Goal: Task Accomplishment & Management: Complete application form

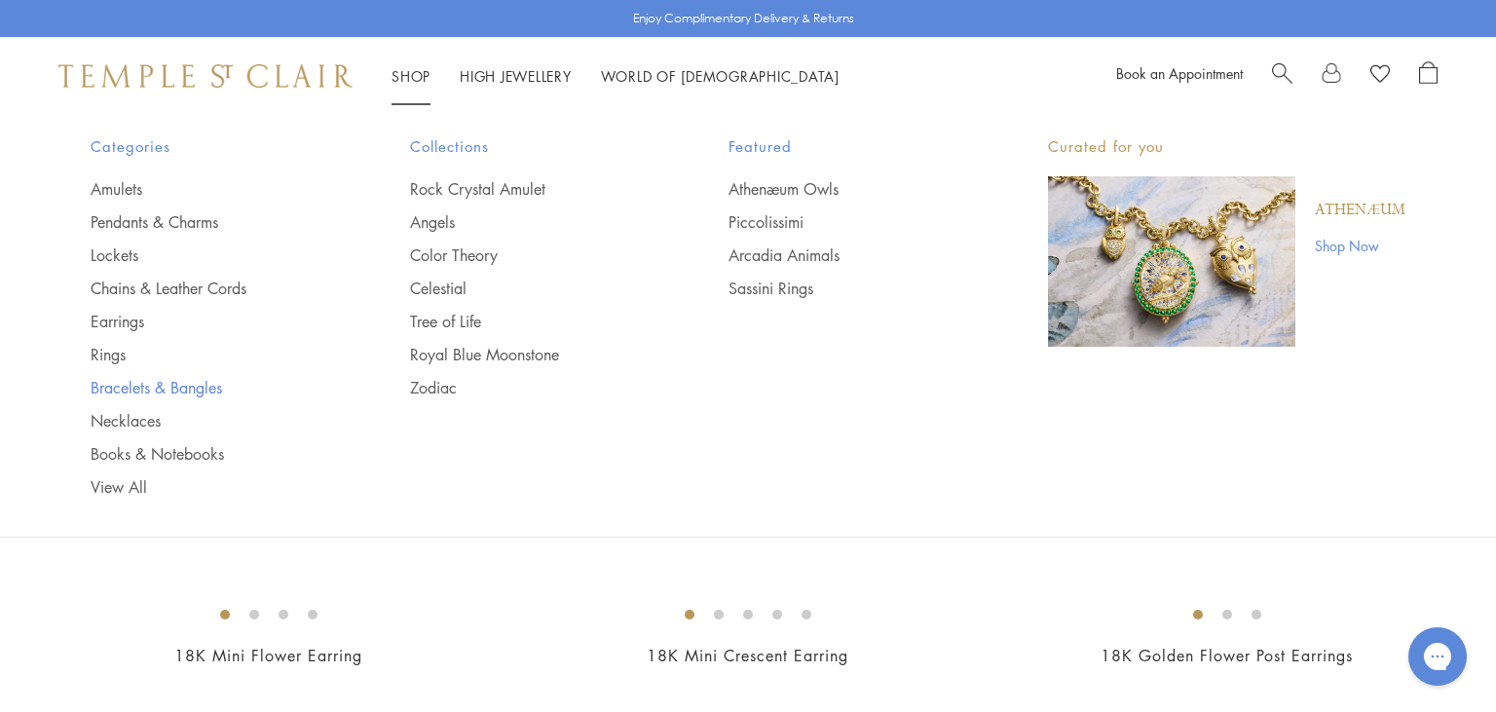
click at [158, 384] on link "Bracelets & Bangles" at bounding box center [212, 387] width 242 height 21
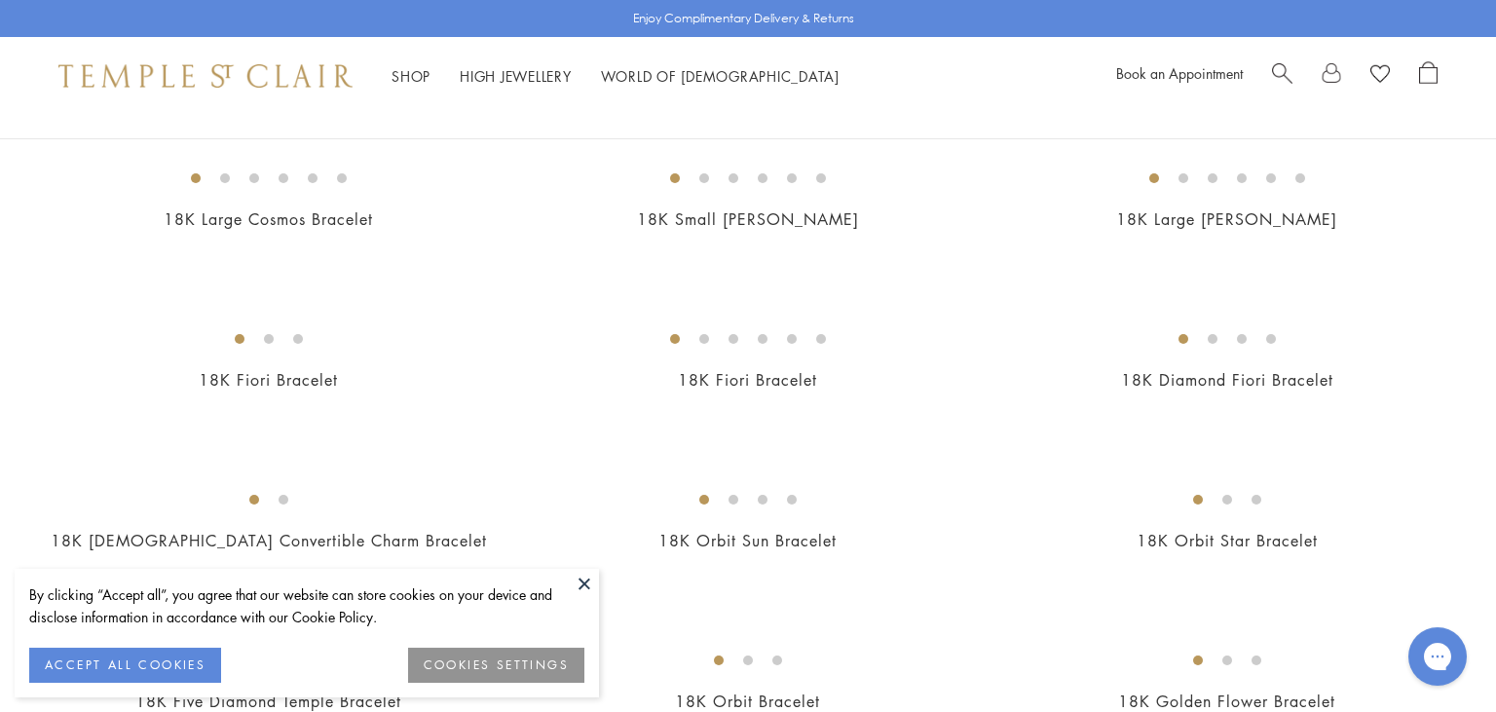
click at [591, 580] on button at bounding box center [584, 583] width 29 height 29
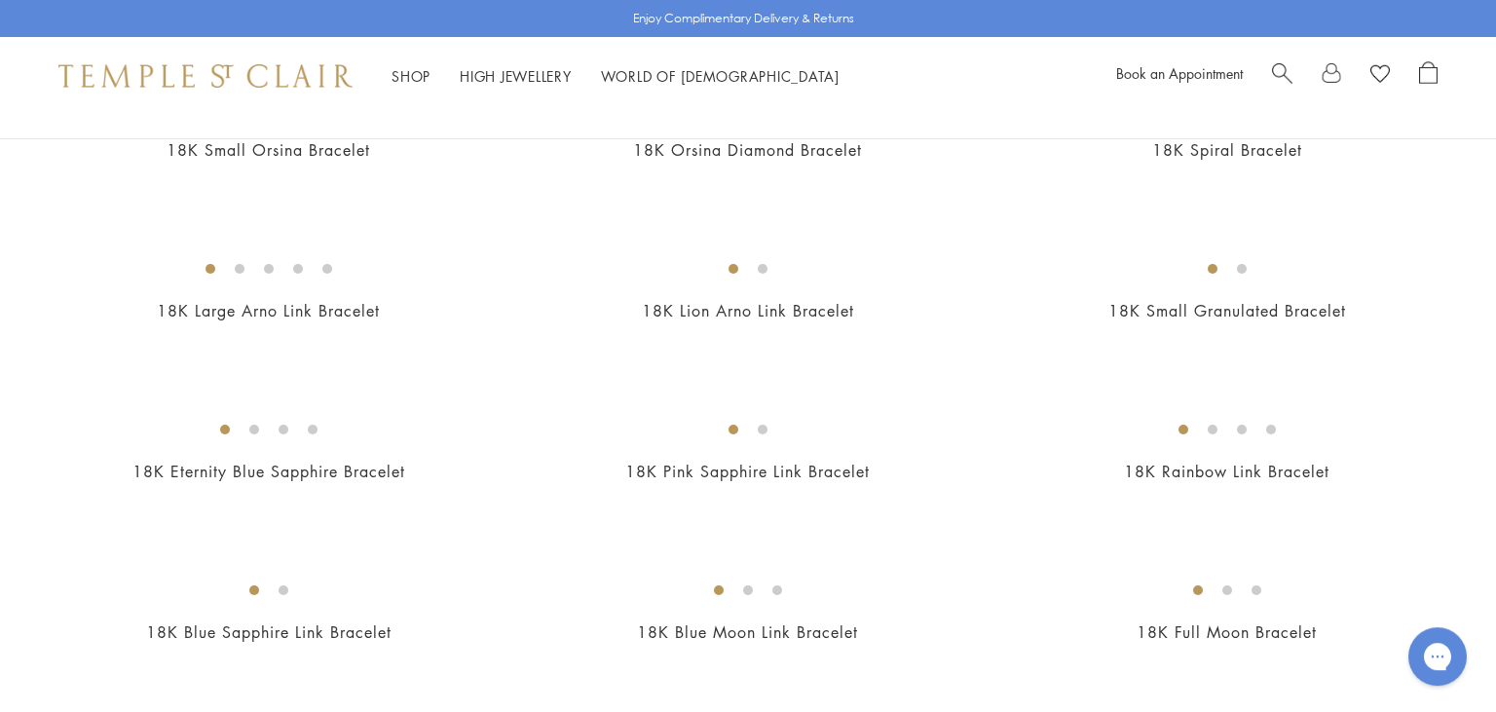
scroll to position [1076, 0]
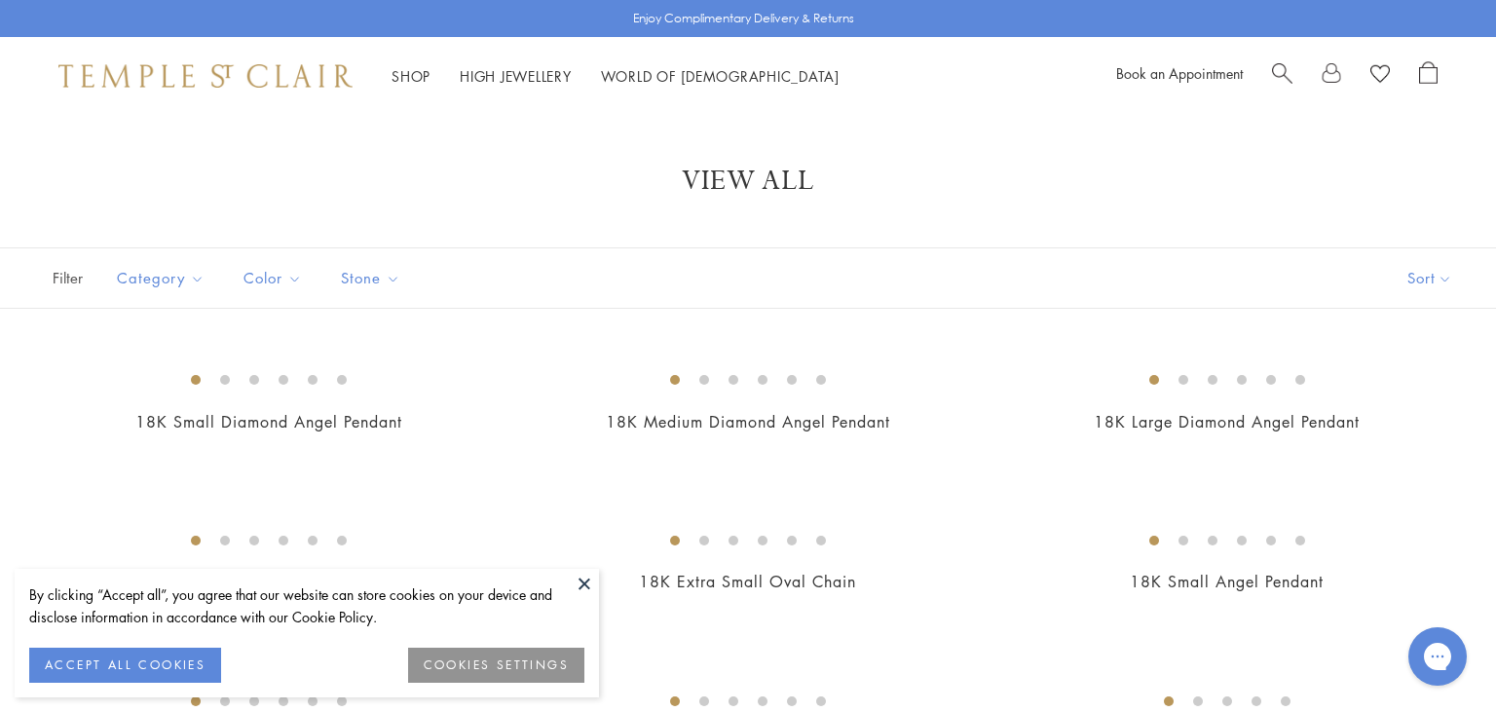
click at [588, 583] on button at bounding box center [584, 583] width 29 height 29
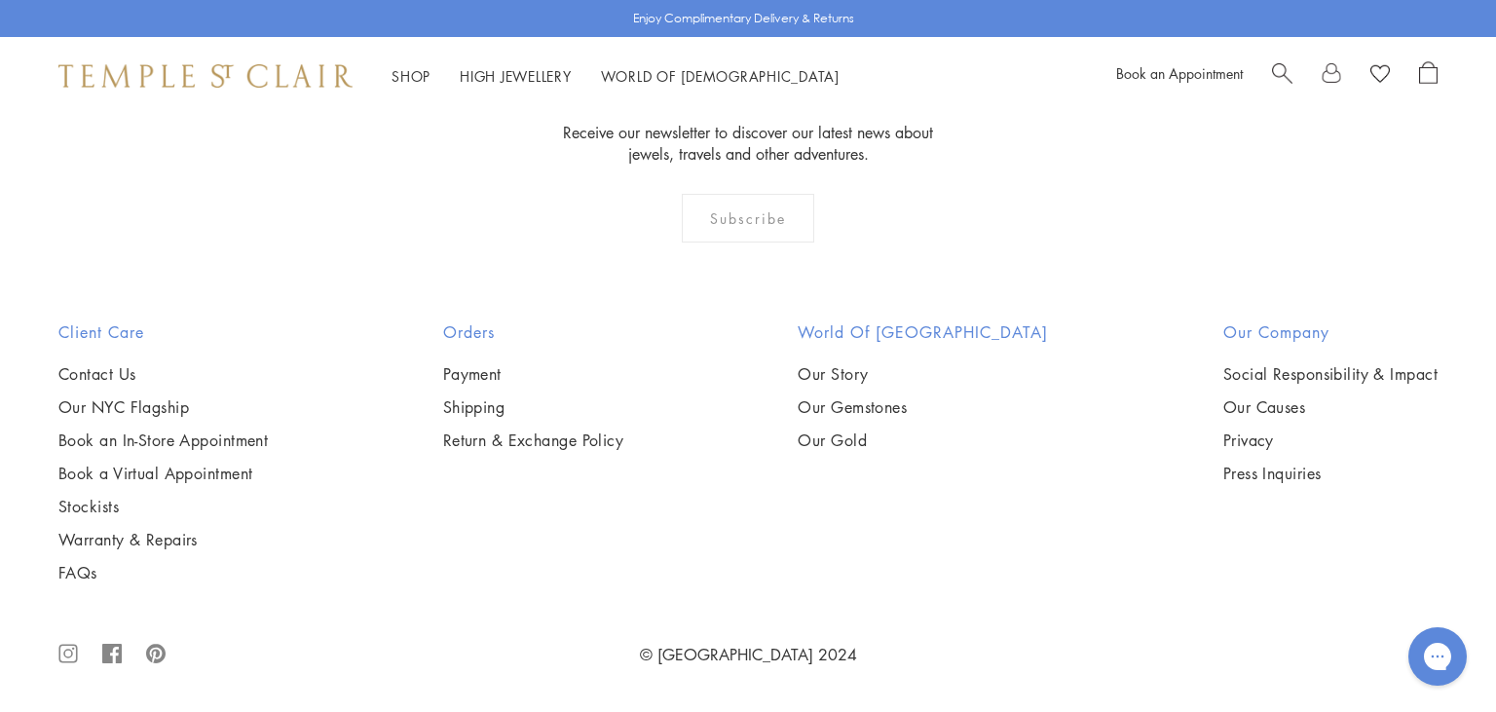
scroll to position [15273, 0]
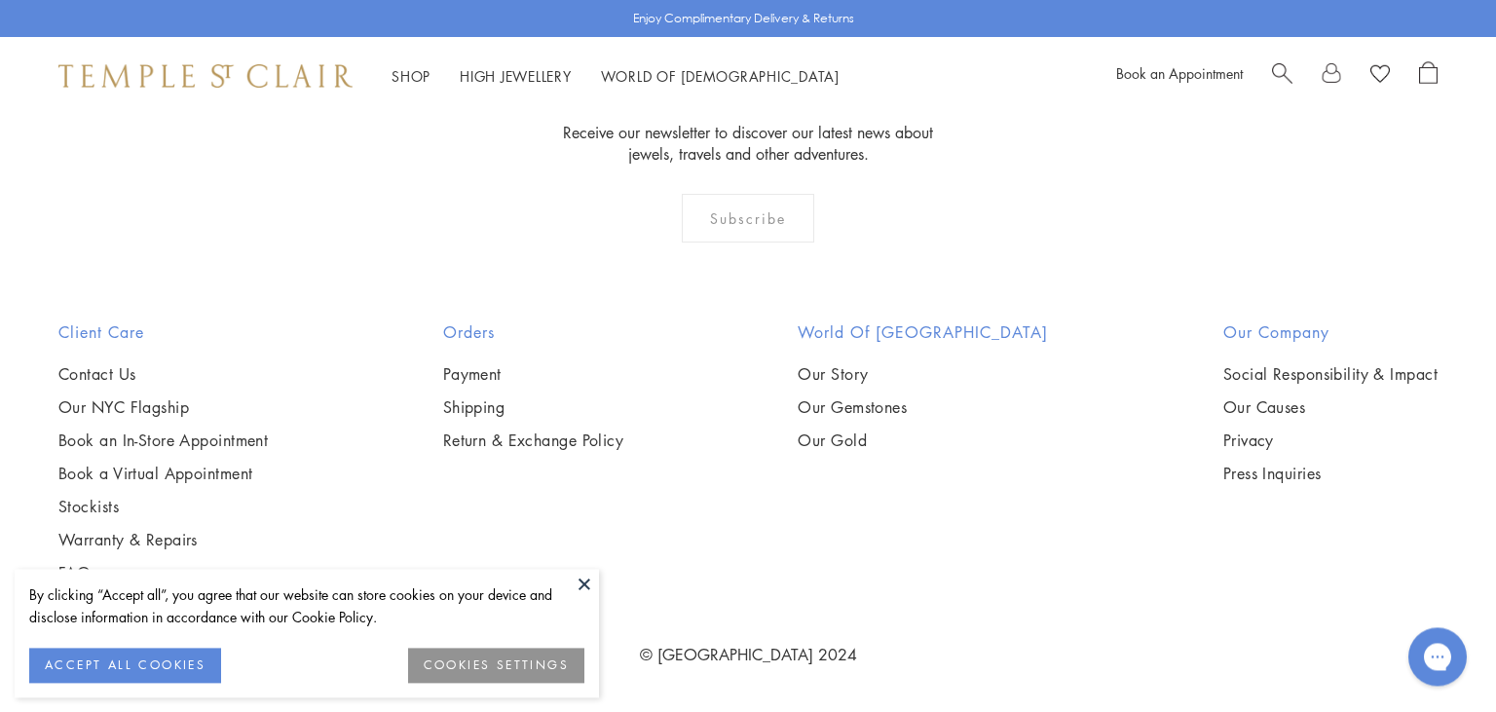
scroll to position [6477, 0]
click at [580, 577] on button at bounding box center [584, 583] width 29 height 29
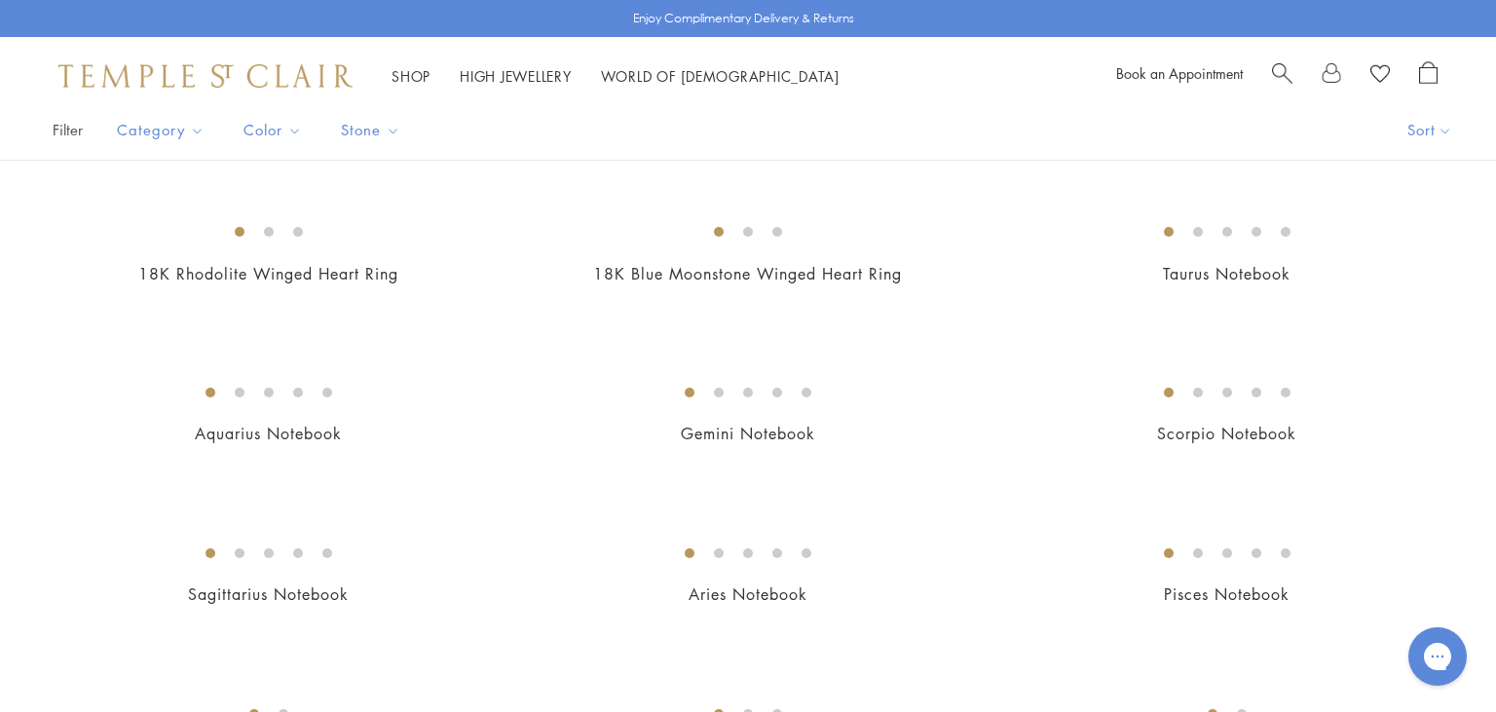
scroll to position [0, 0]
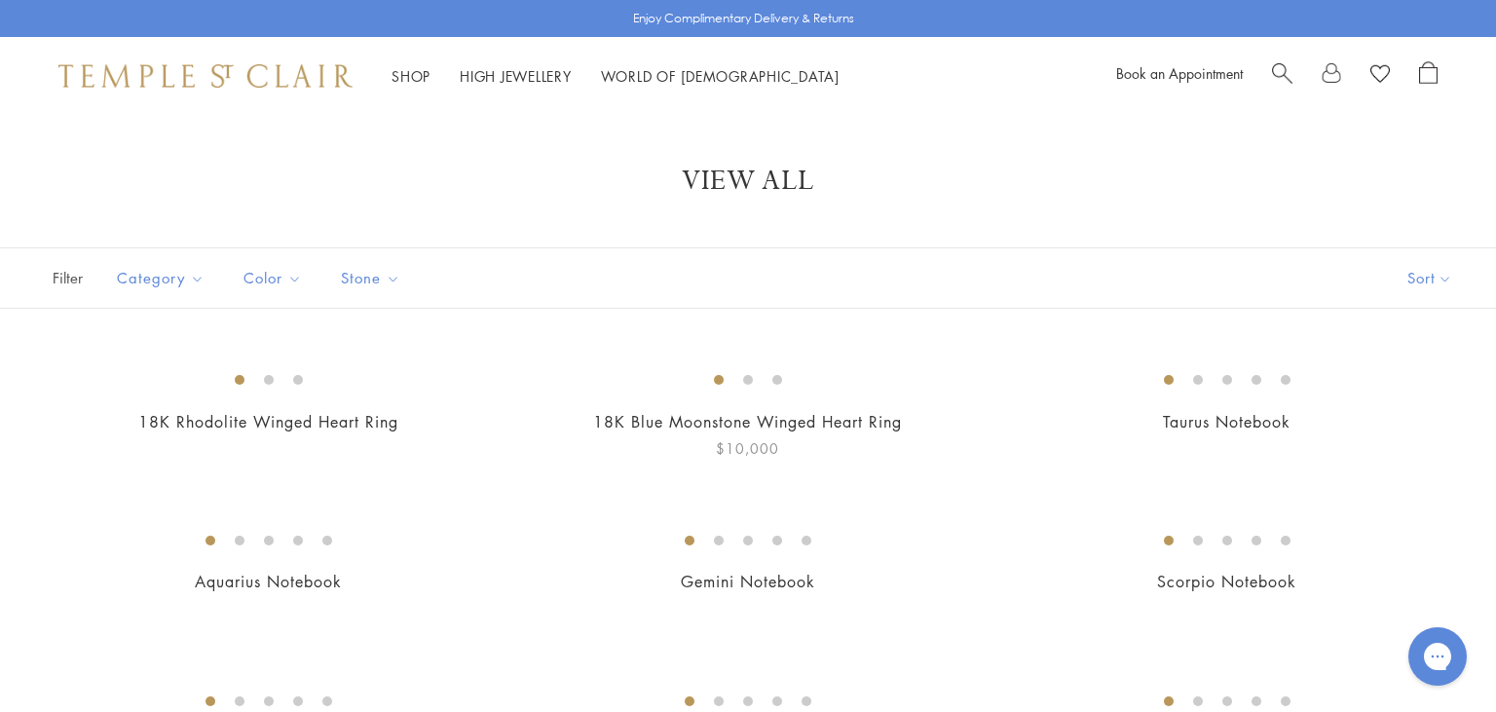
click at [0, 0] on img at bounding box center [0, 0] width 0 height 0
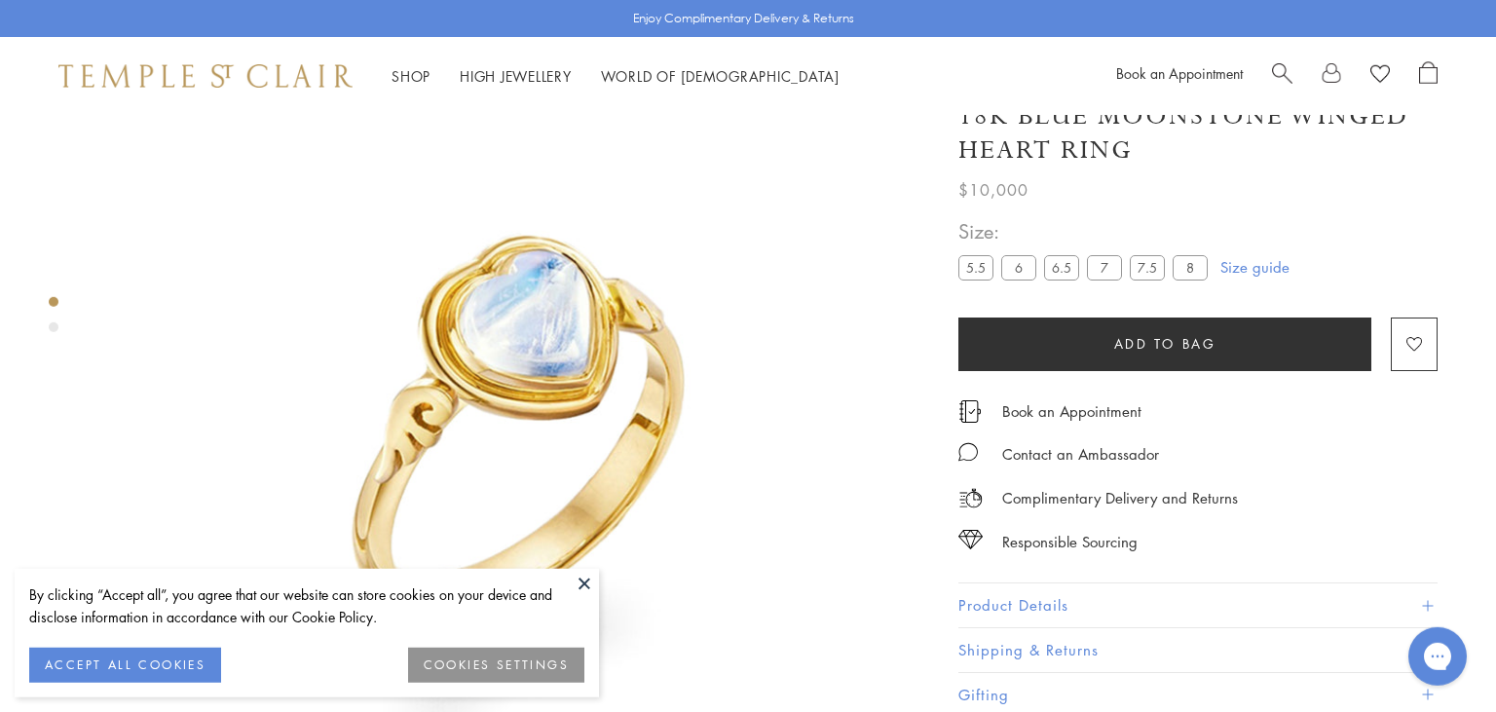
scroll to position [115, 0]
click at [587, 583] on button at bounding box center [584, 583] width 29 height 29
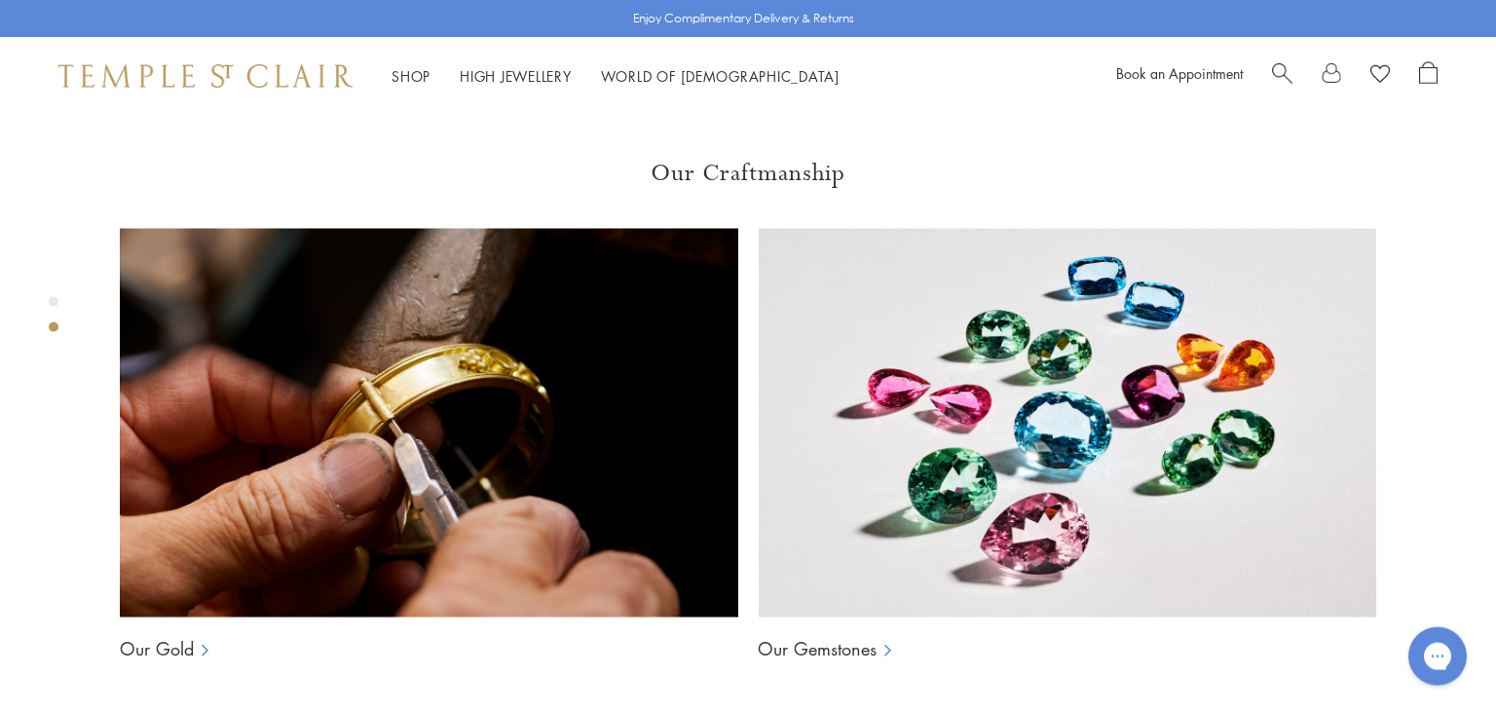
scroll to position [1669, 0]
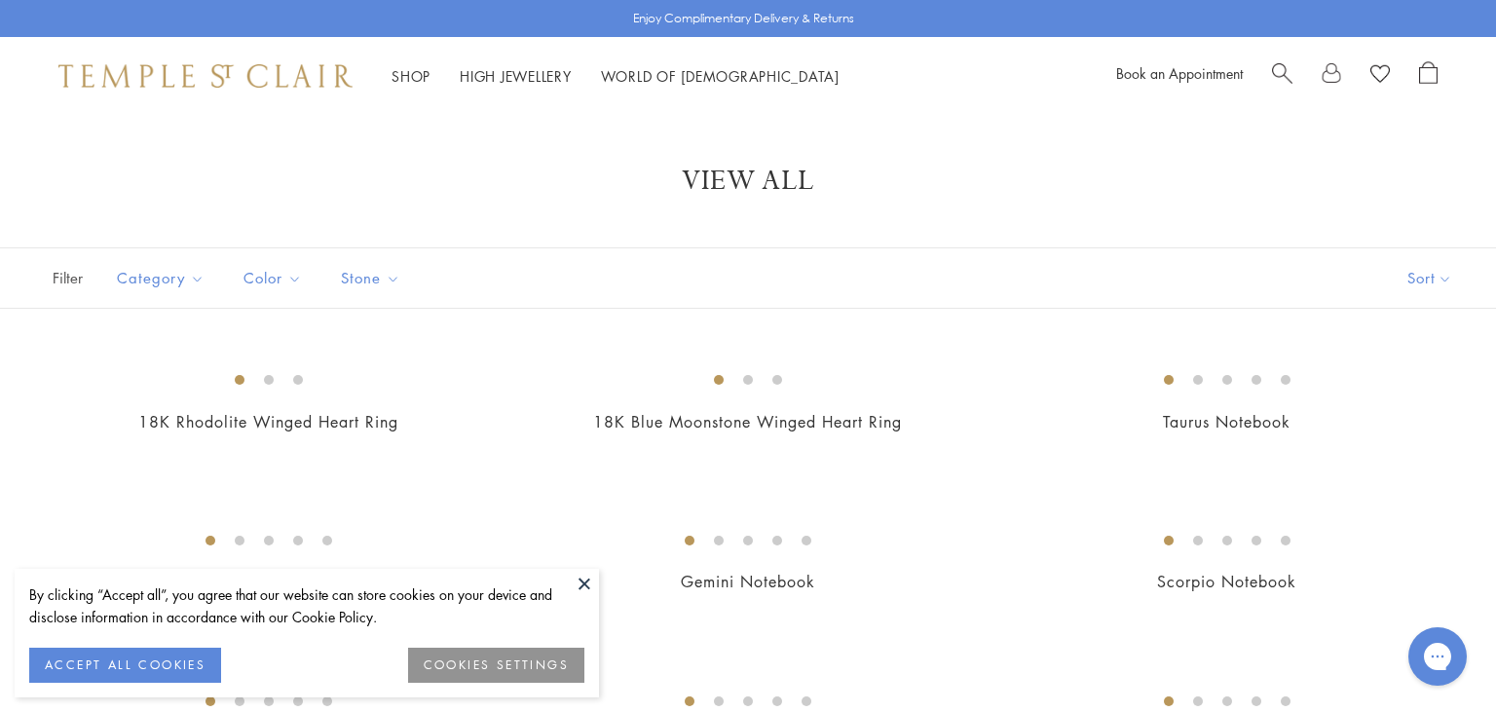
click at [586, 582] on button at bounding box center [584, 583] width 29 height 29
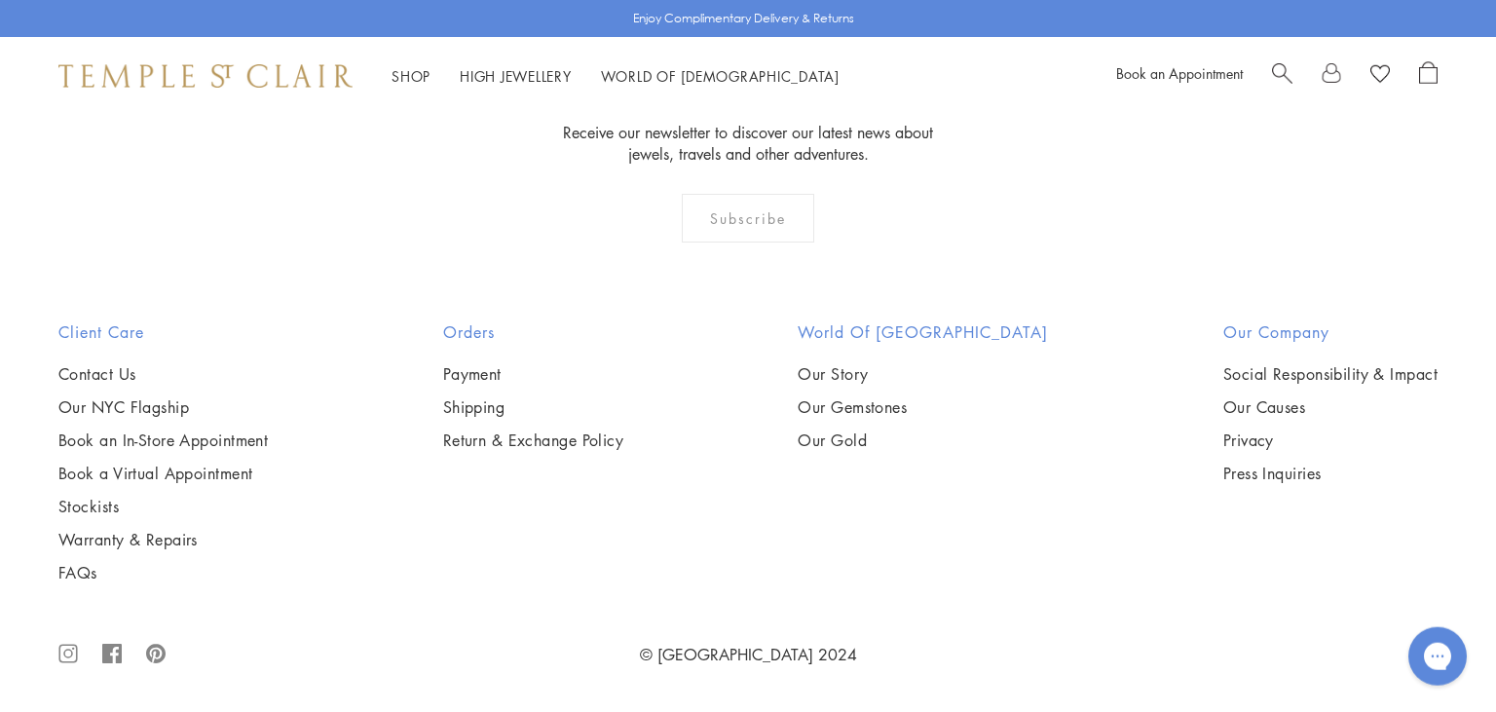
scroll to position [4265, 0]
click at [0, 0] on img at bounding box center [0, 0] width 0 height 0
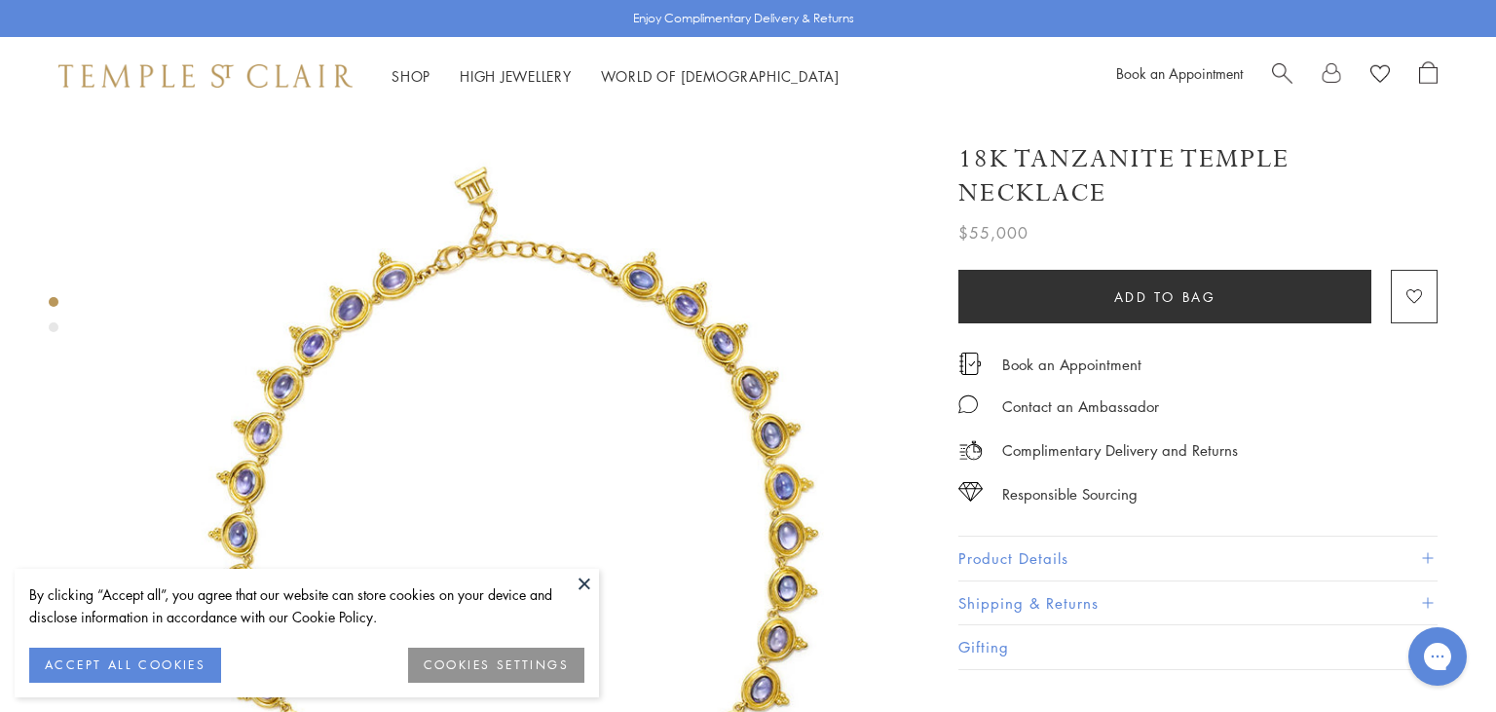
click at [586, 582] on button at bounding box center [584, 583] width 29 height 29
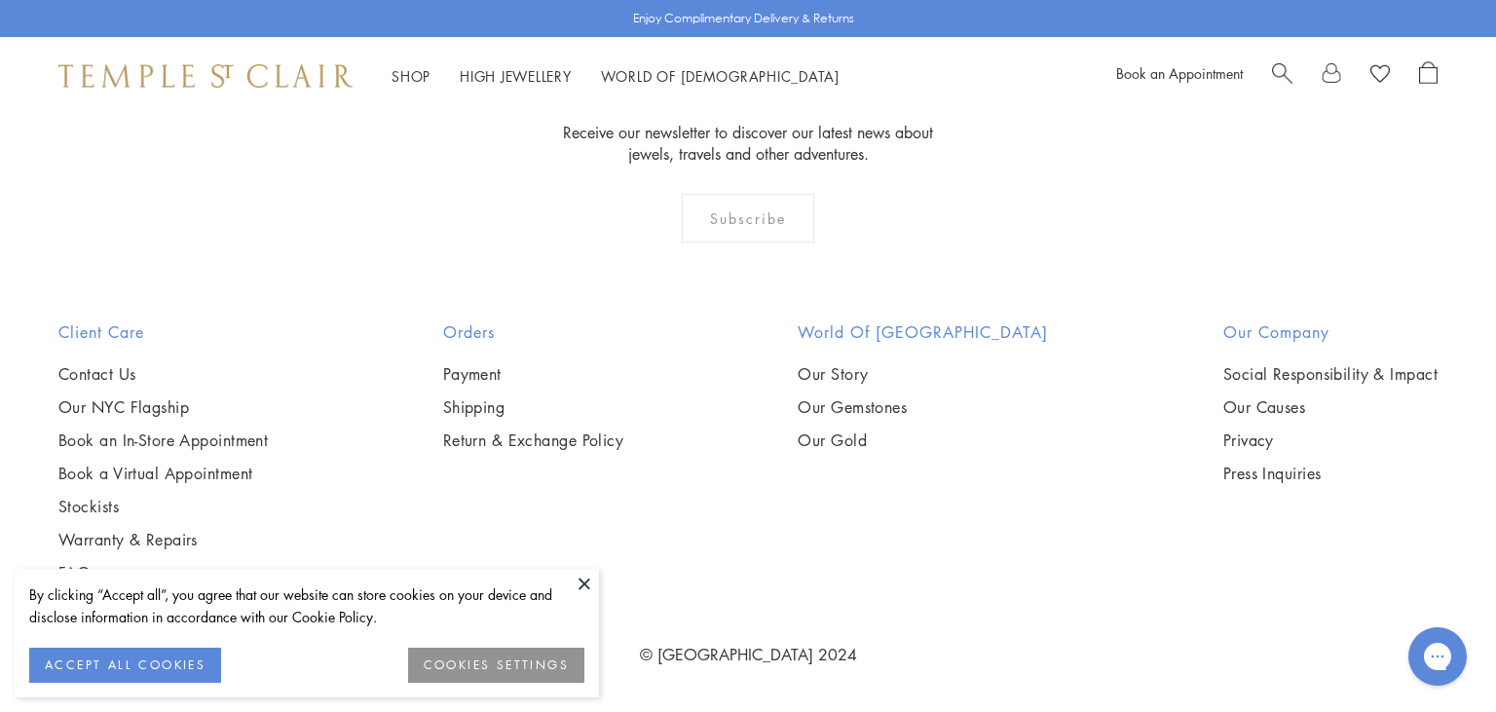
click at [575, 587] on button at bounding box center [584, 583] width 29 height 29
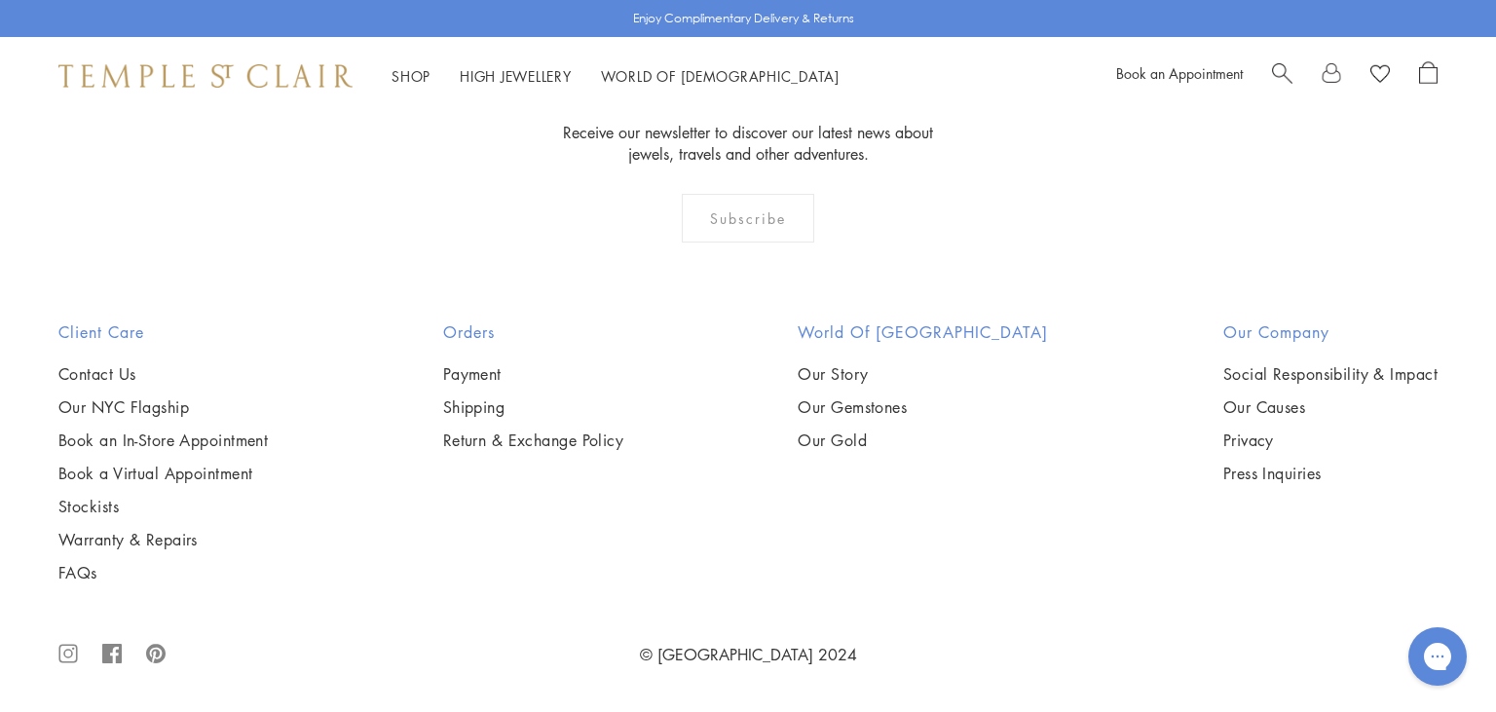
click at [0, 0] on img at bounding box center [0, 0] width 0 height 0
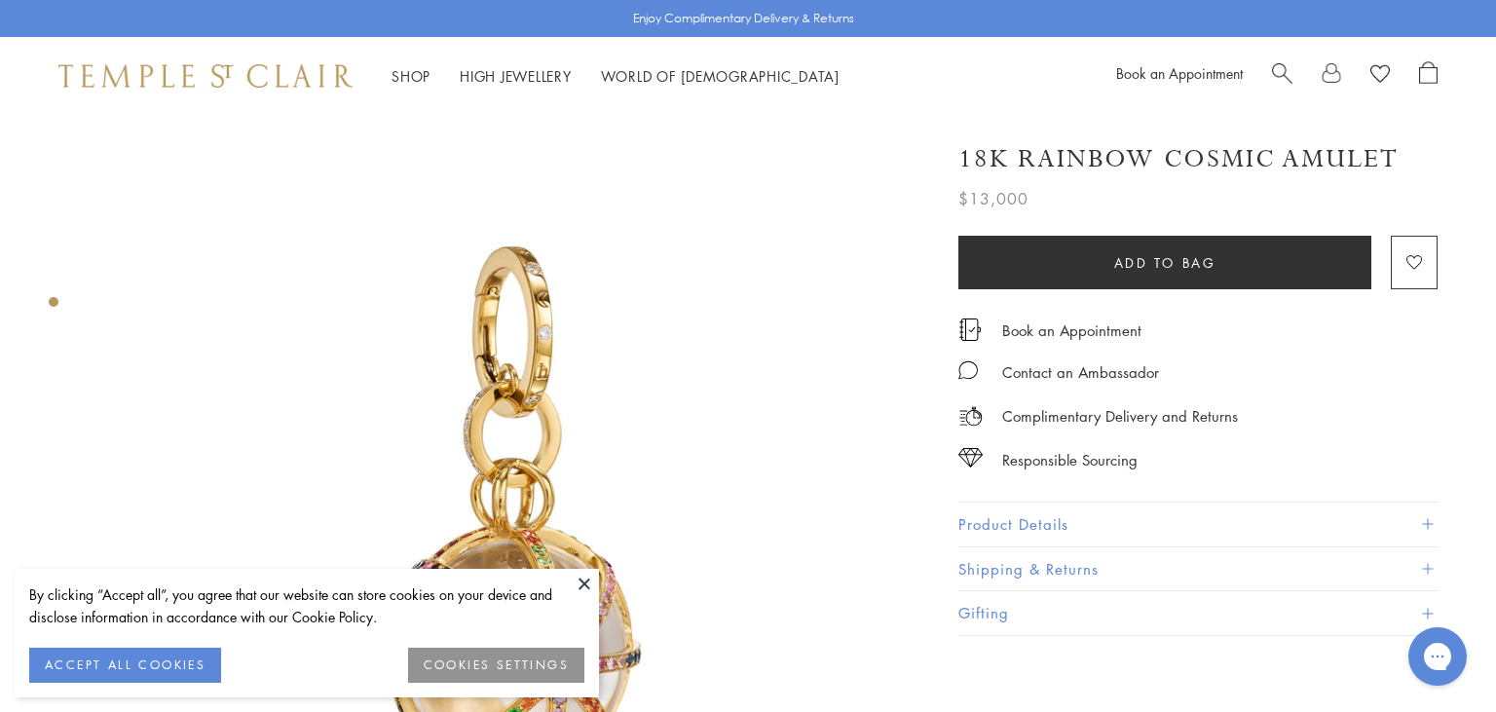
click at [580, 584] on button at bounding box center [584, 583] width 29 height 29
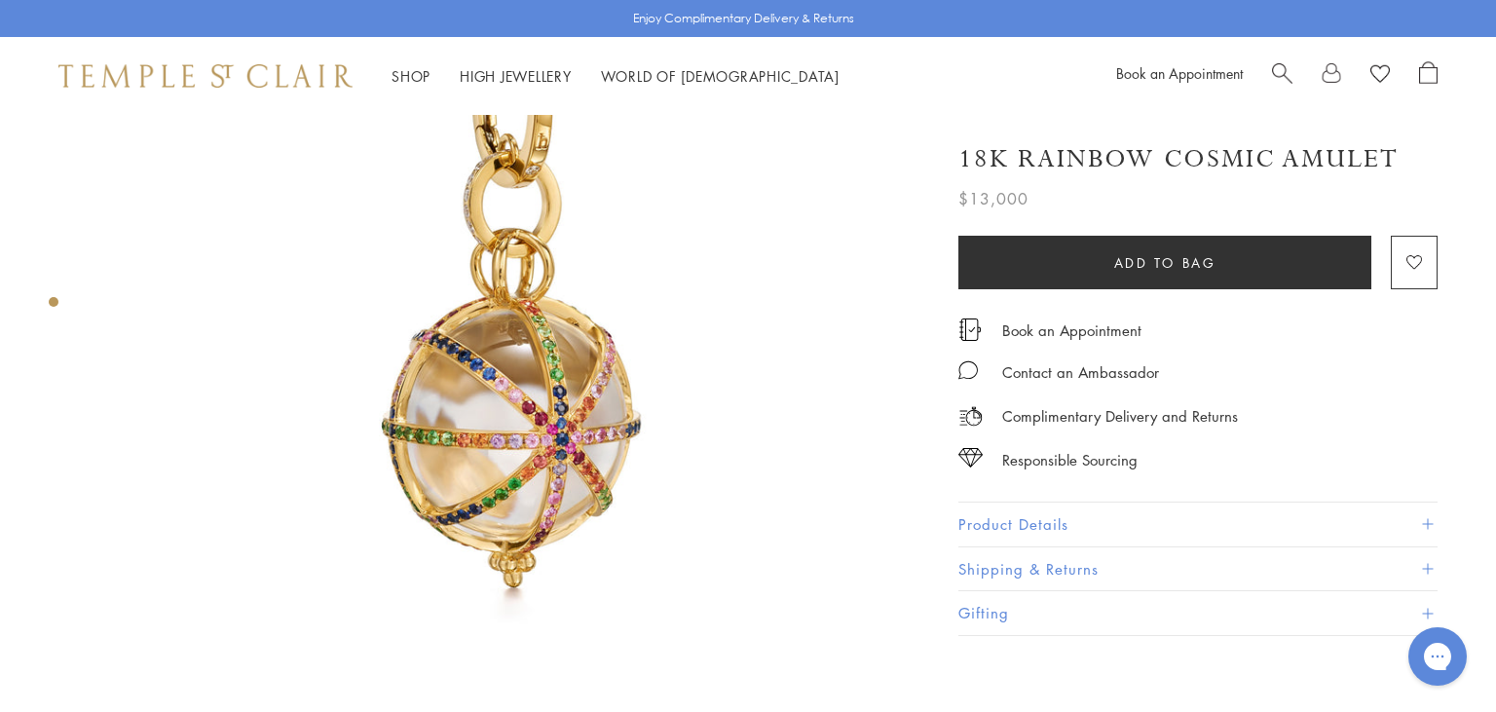
scroll to position [365, 0]
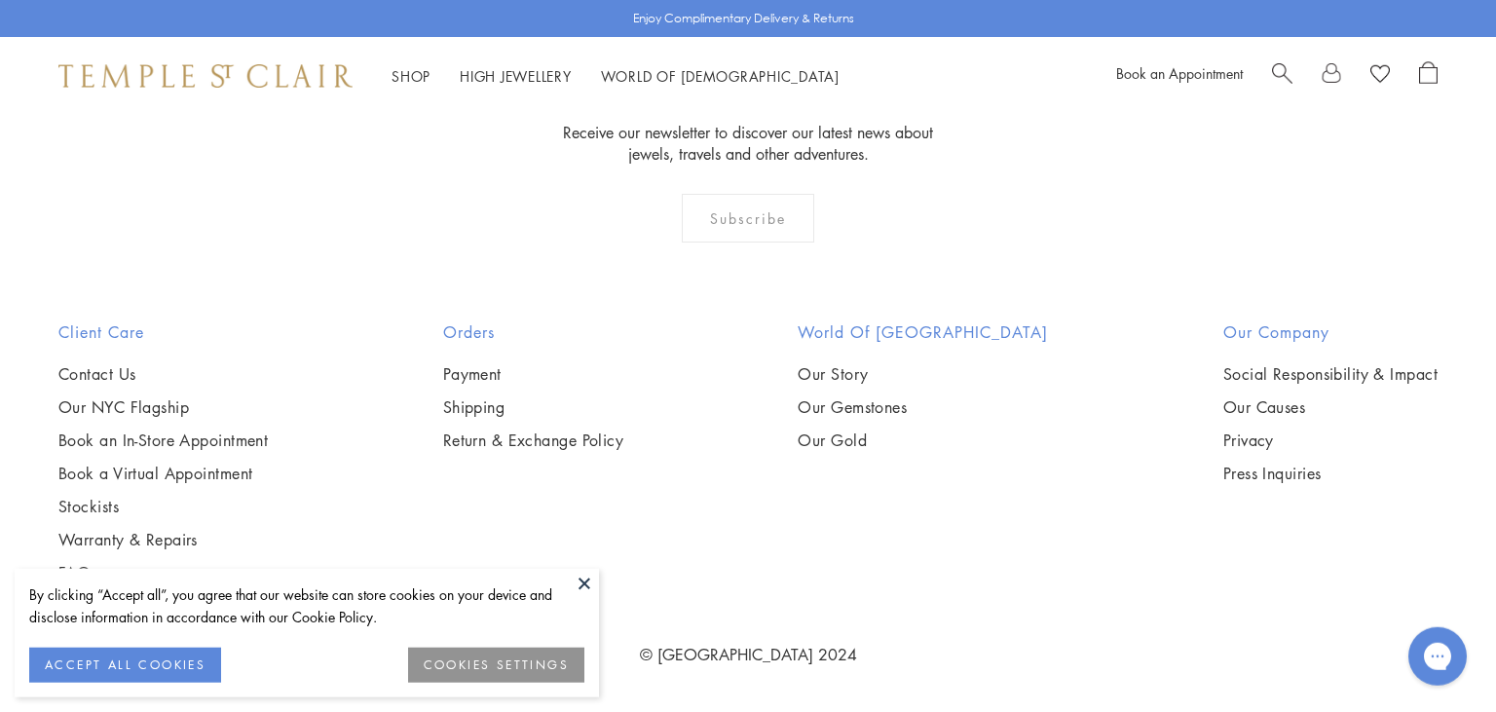
click at [583, 581] on button at bounding box center [584, 583] width 29 height 29
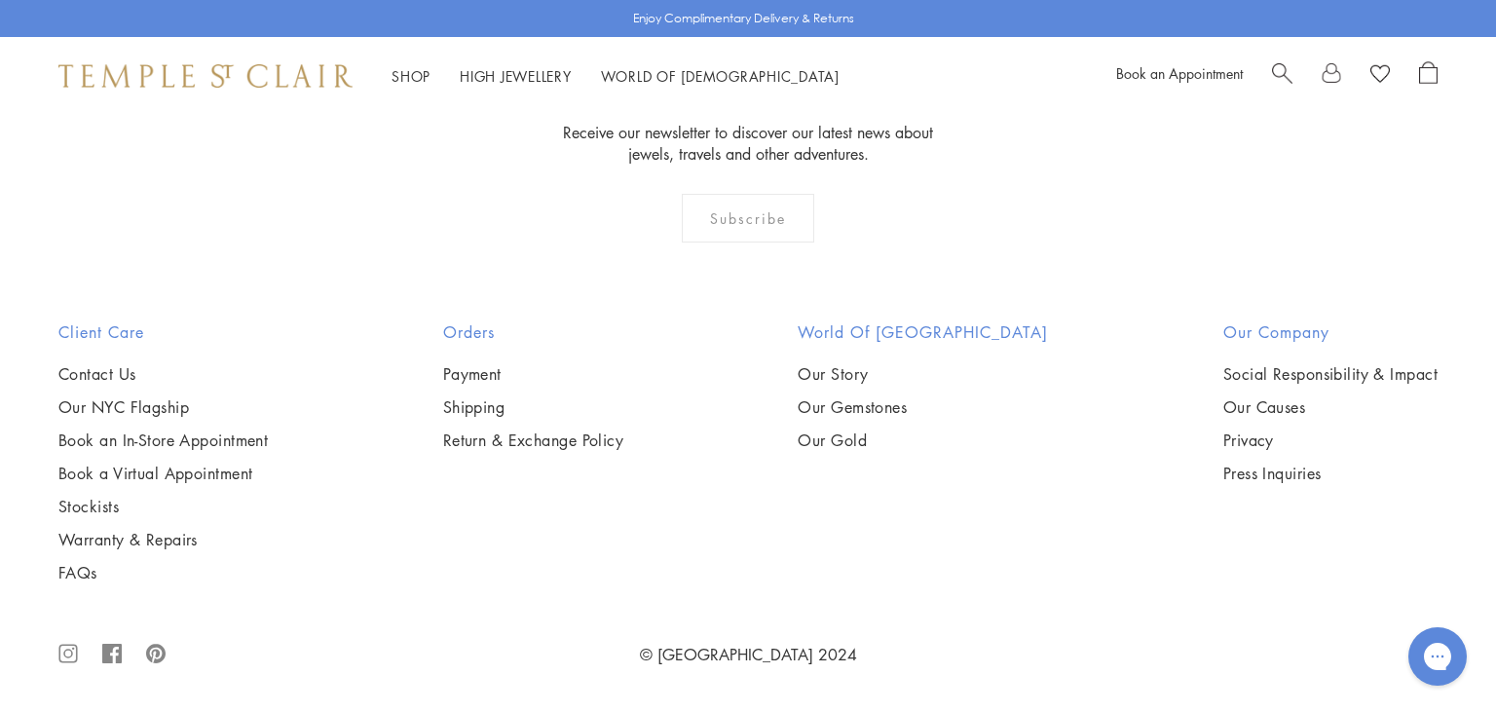
scroll to position [6031, 0]
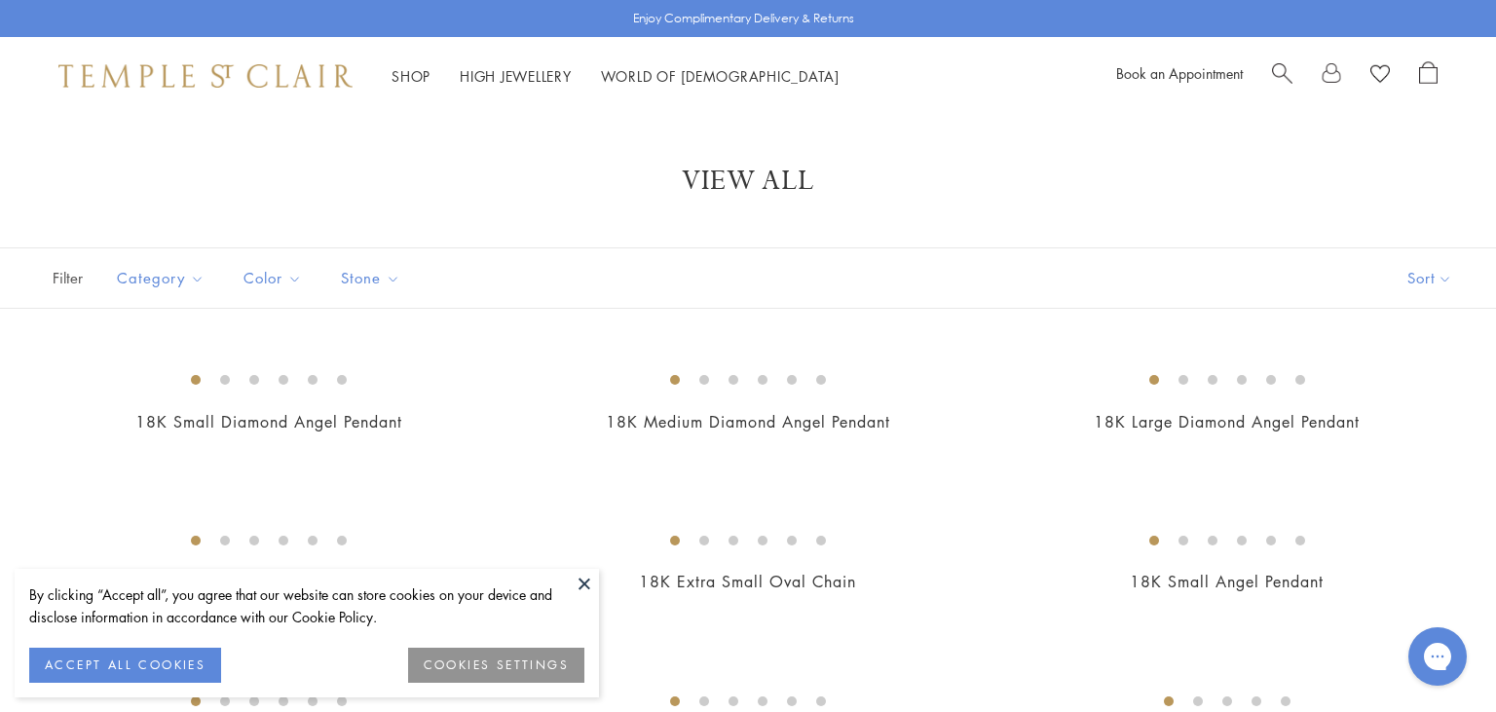
click at [590, 584] on button at bounding box center [584, 583] width 29 height 29
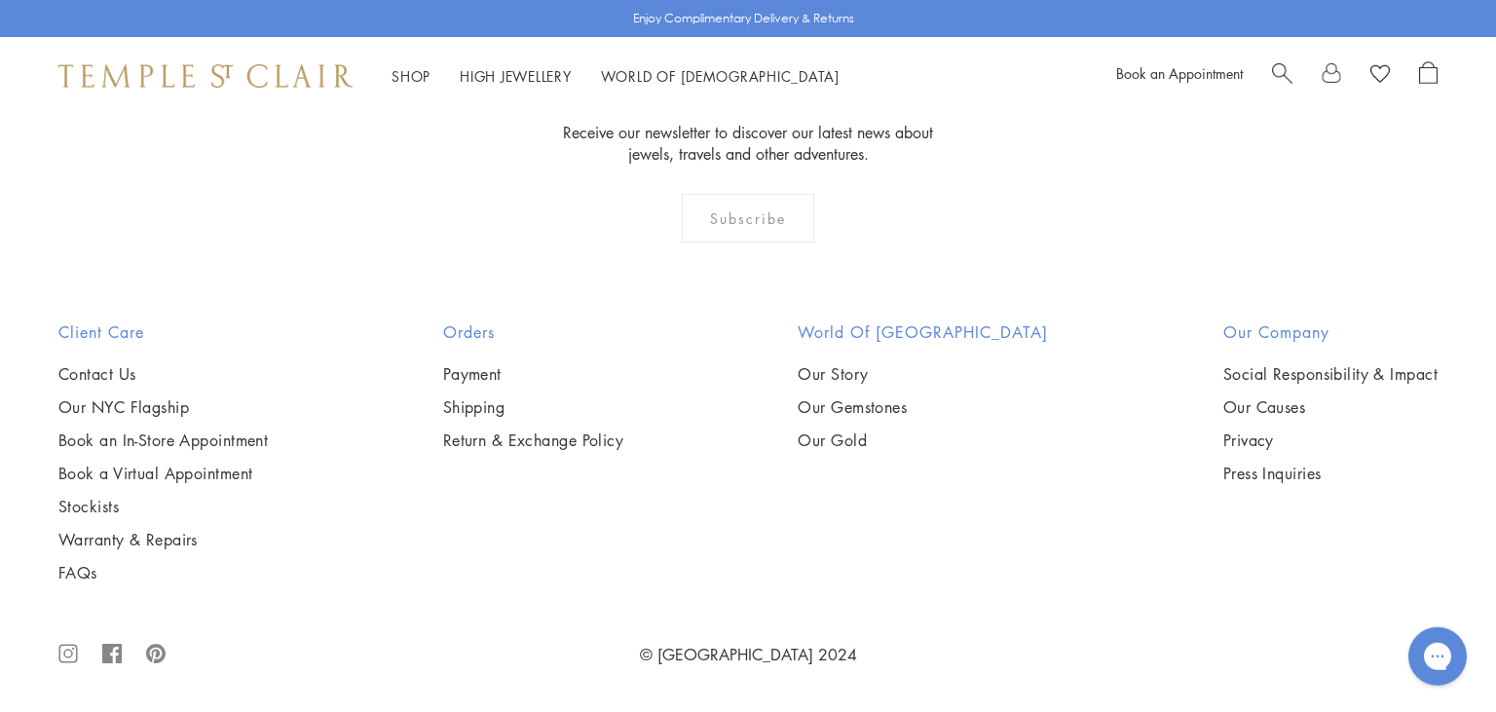
scroll to position [6496, 0]
click at [0, 0] on img at bounding box center [0, 0] width 0 height 0
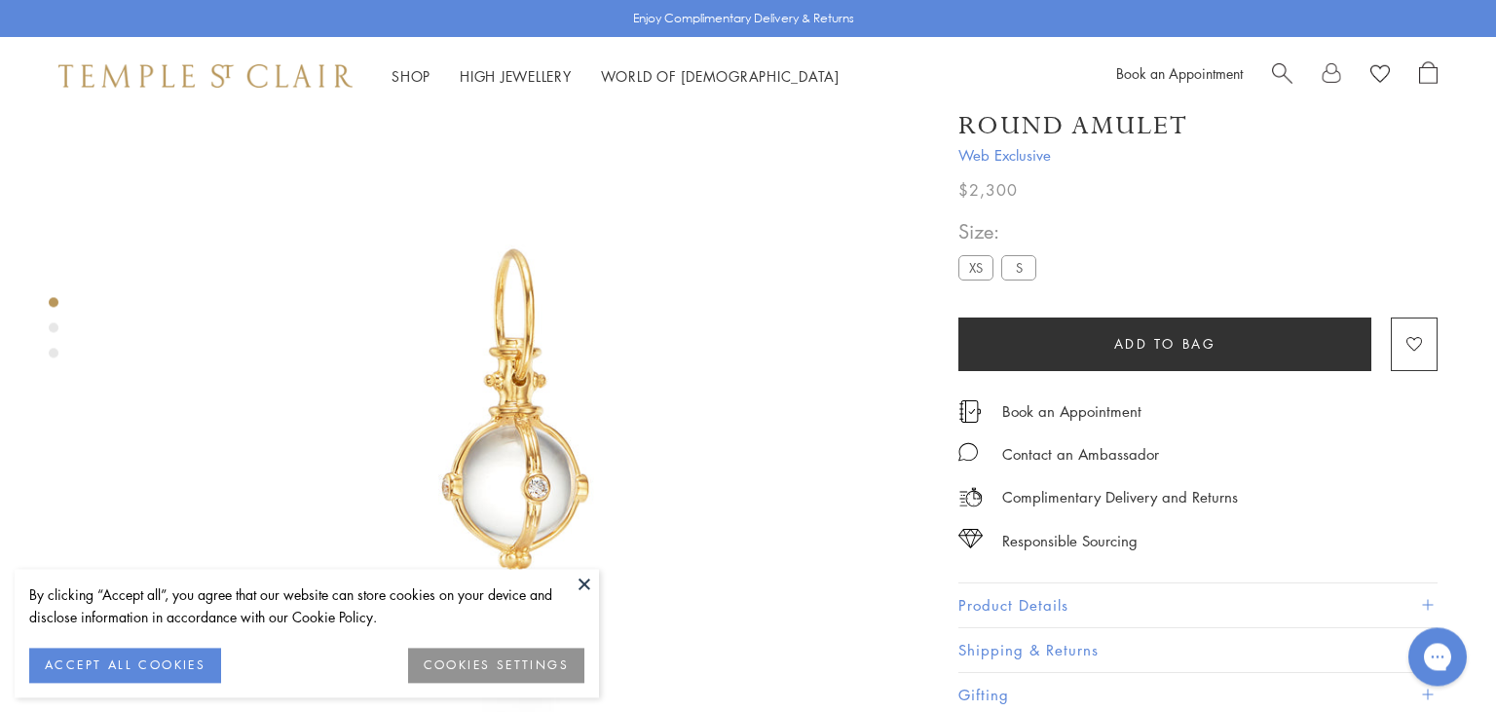
click at [581, 578] on button at bounding box center [584, 583] width 29 height 29
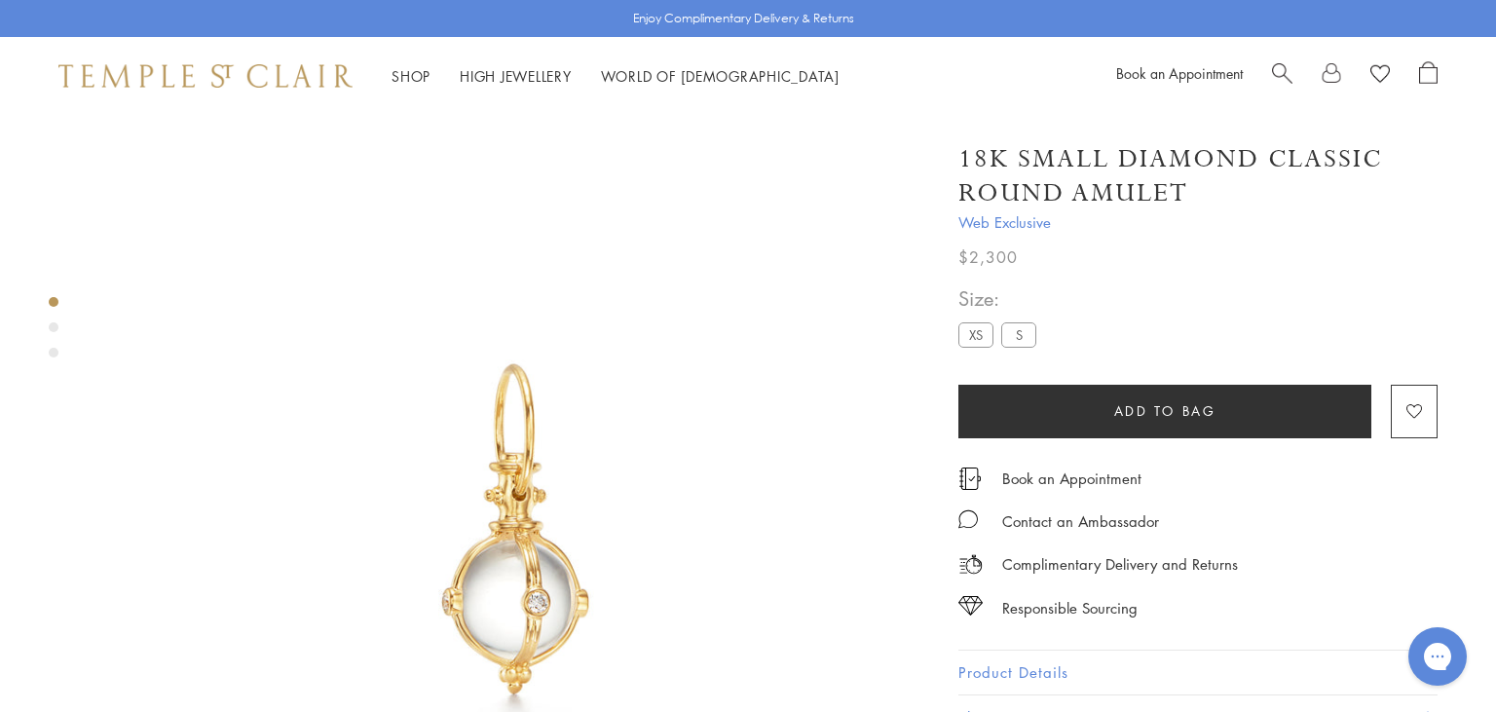
click at [50, 325] on div "Product gallery navigation" at bounding box center [54, 327] width 10 height 10
click at [53, 354] on div "Product gallery navigation" at bounding box center [54, 353] width 10 height 10
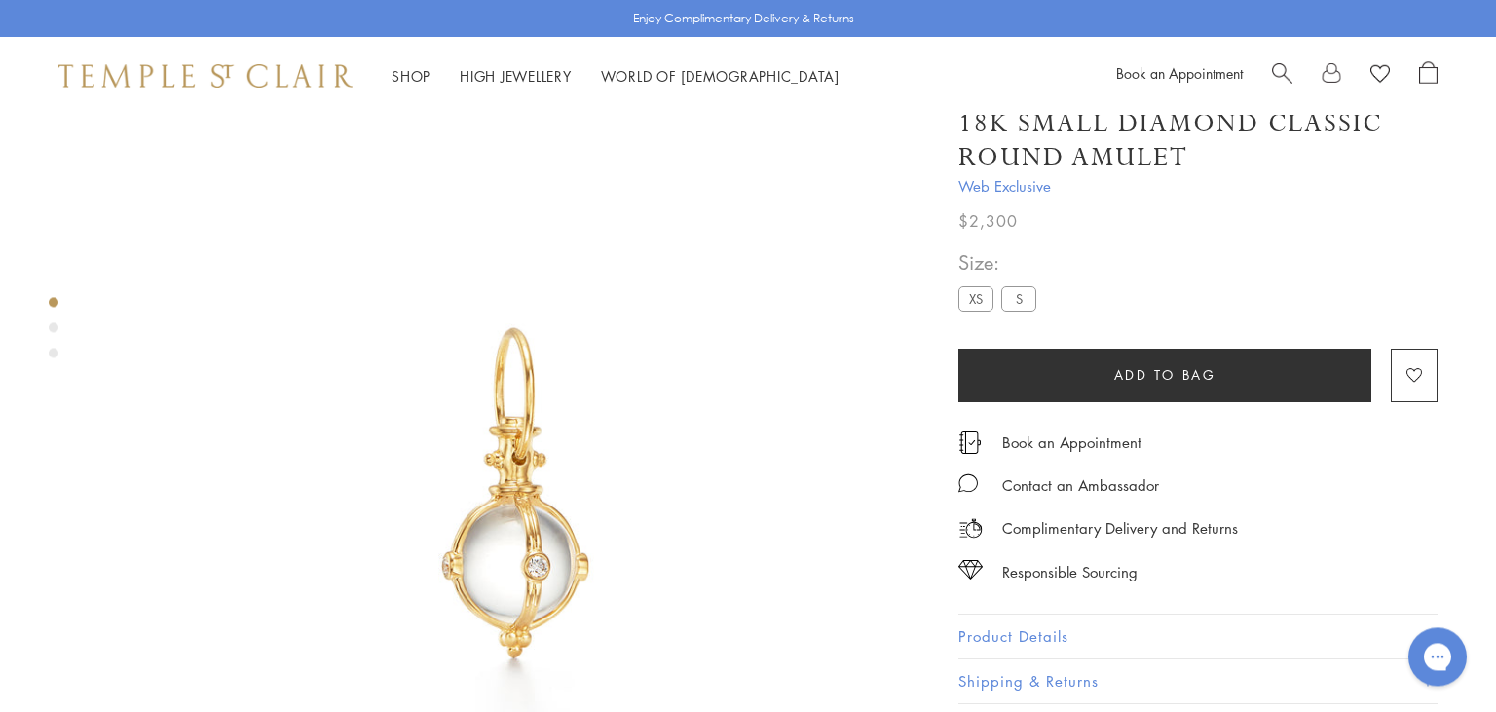
scroll to position [37, 0]
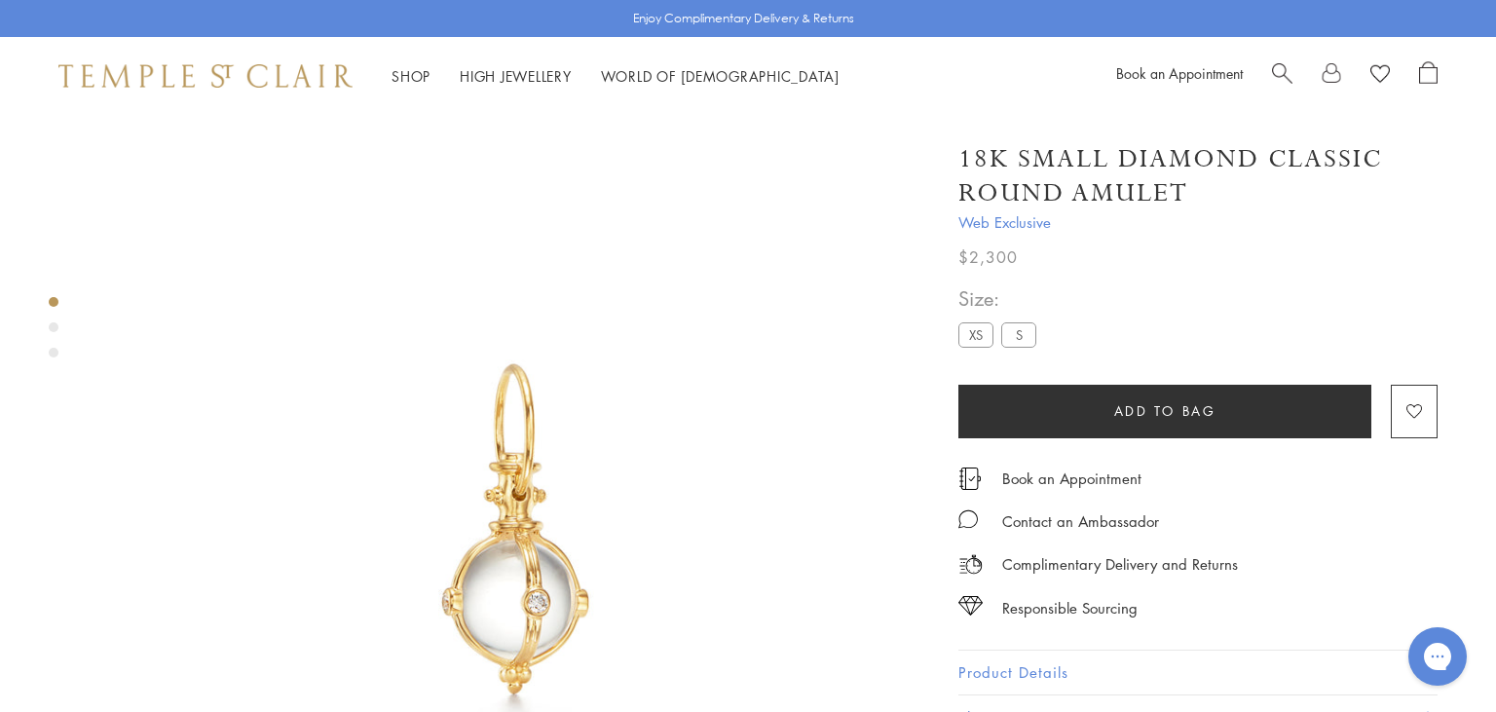
click at [971, 337] on label "XS" at bounding box center [975, 334] width 35 height 24
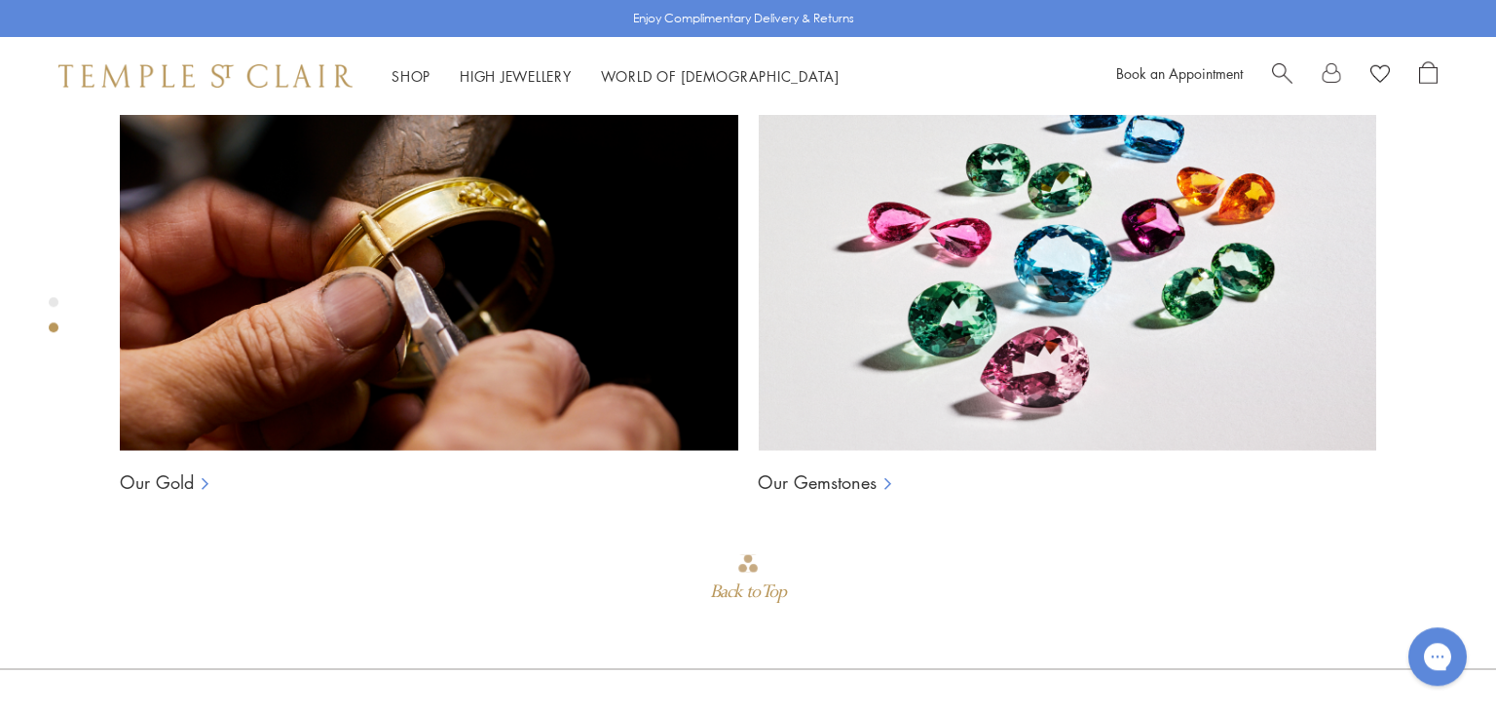
scroll to position [1730, 0]
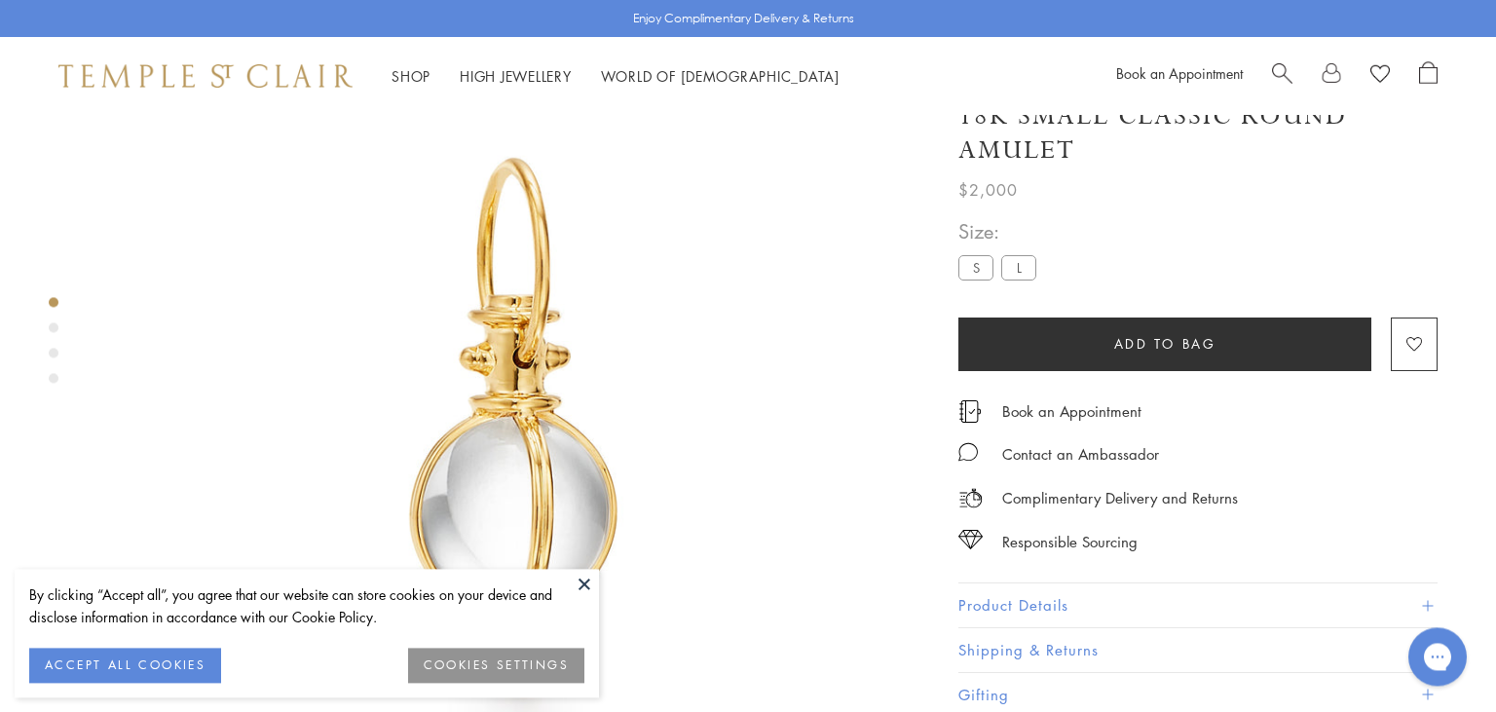
click at [590, 578] on button at bounding box center [584, 583] width 29 height 29
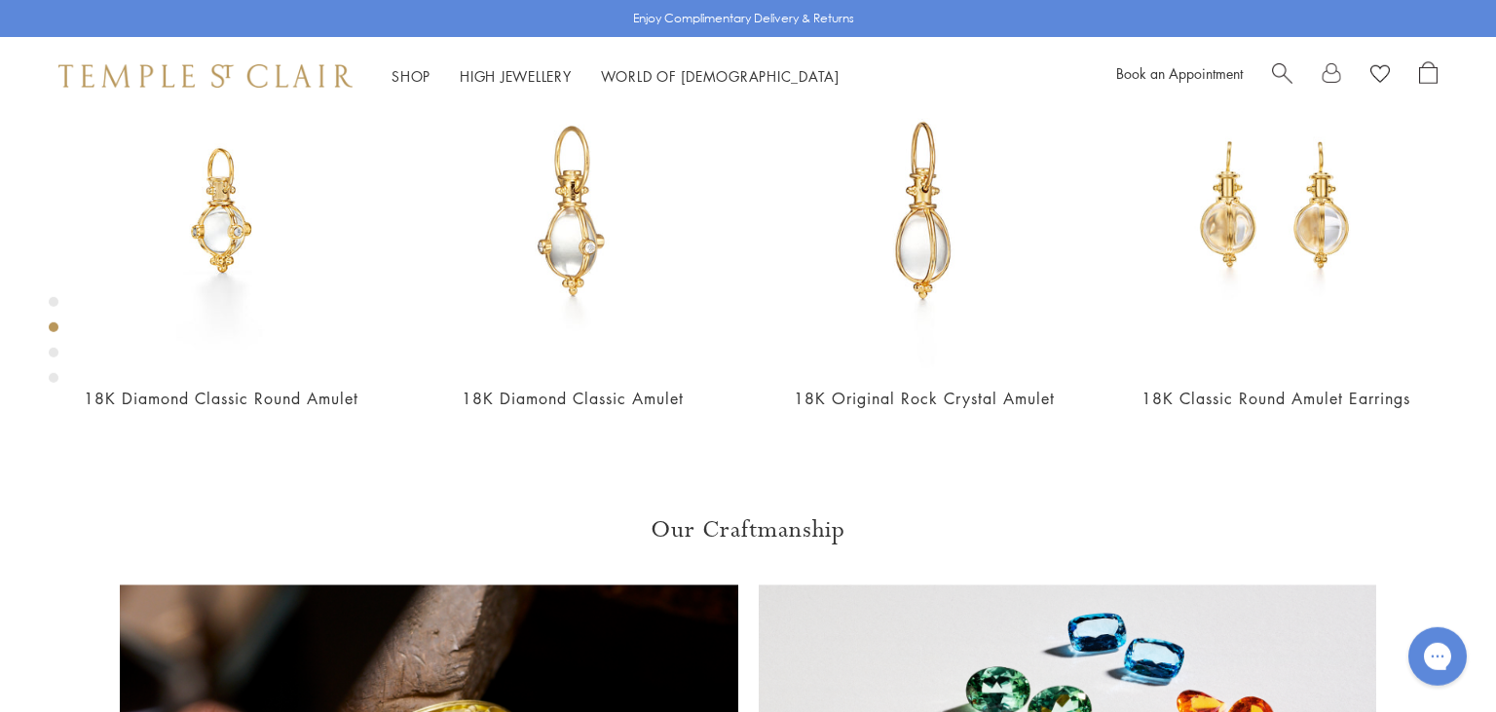
scroll to position [1011, 0]
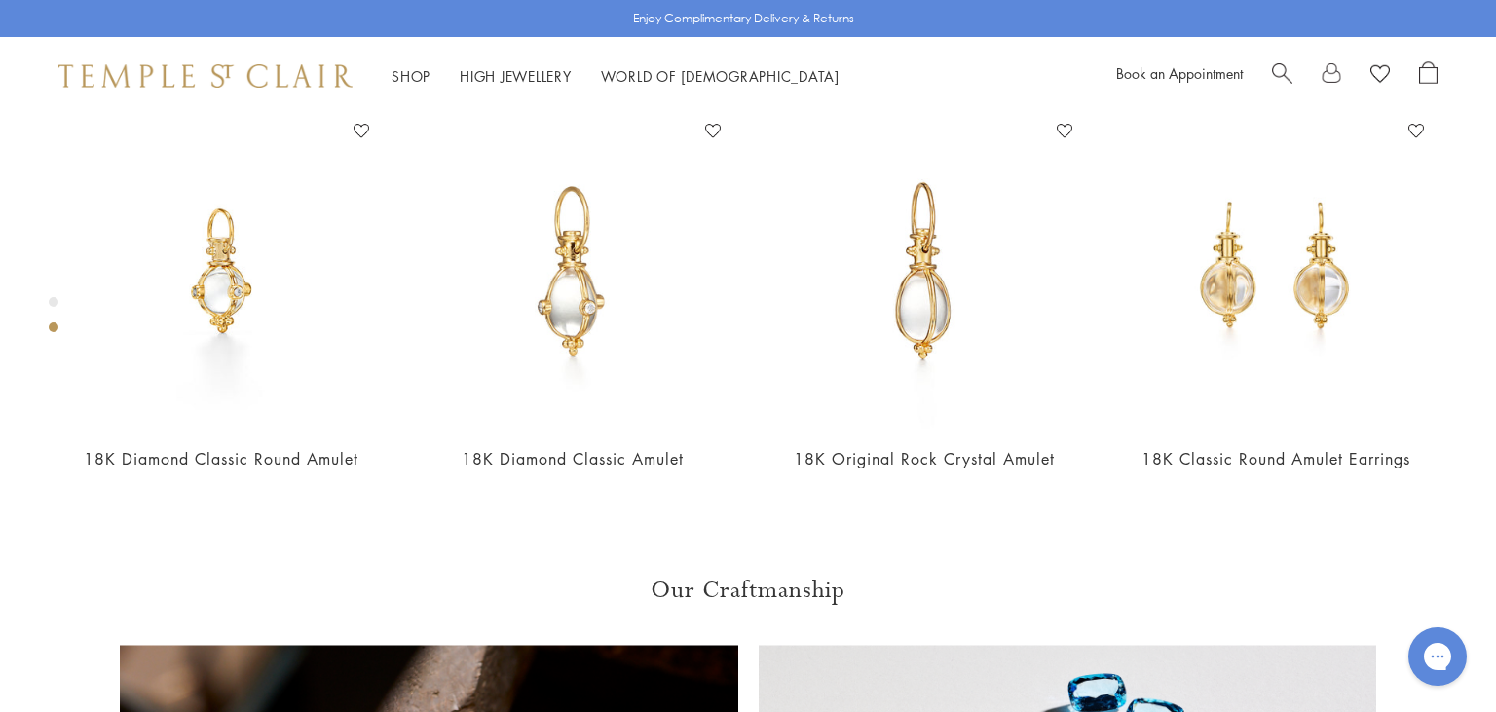
scroll to position [967, 0]
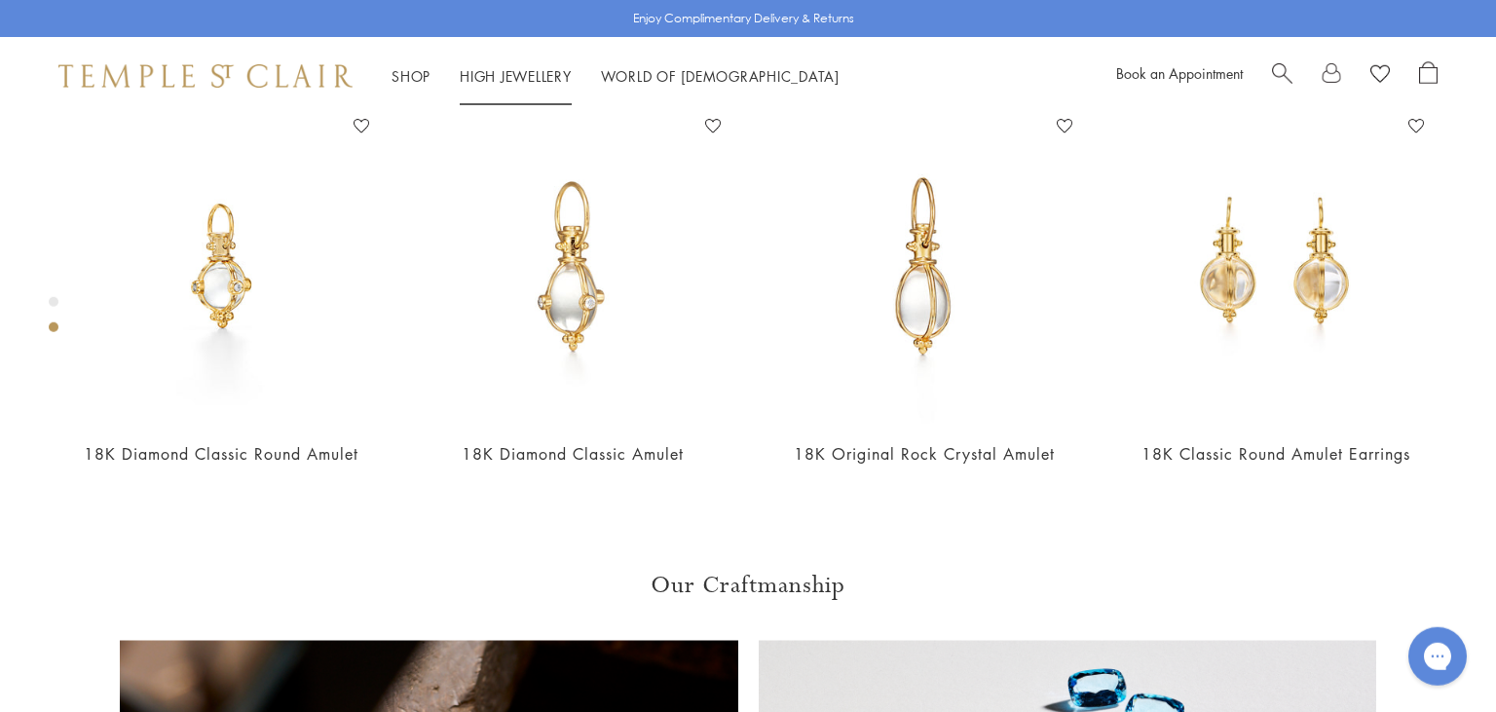
click at [488, 80] on link "High Jewellery High Jewellery" at bounding box center [516, 75] width 112 height 19
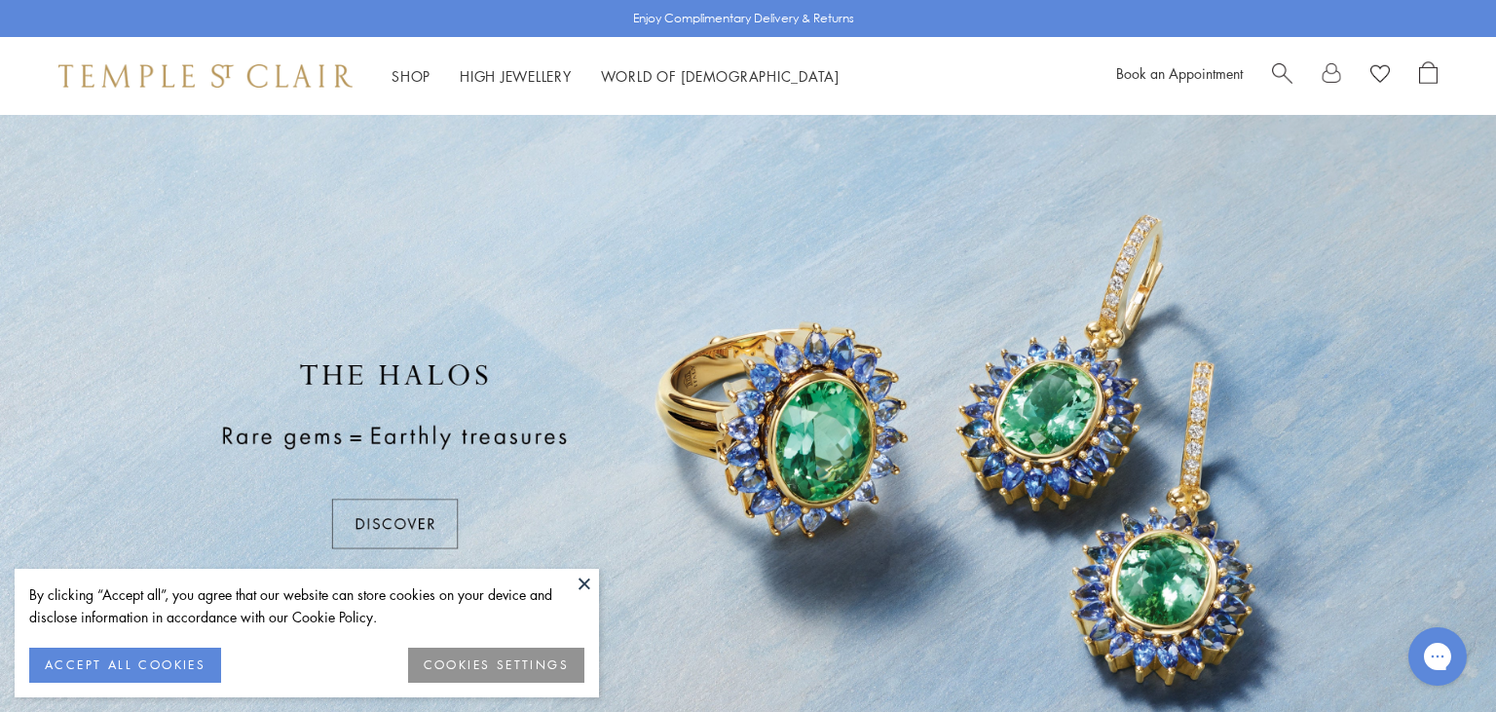
click at [588, 583] on button at bounding box center [584, 583] width 29 height 29
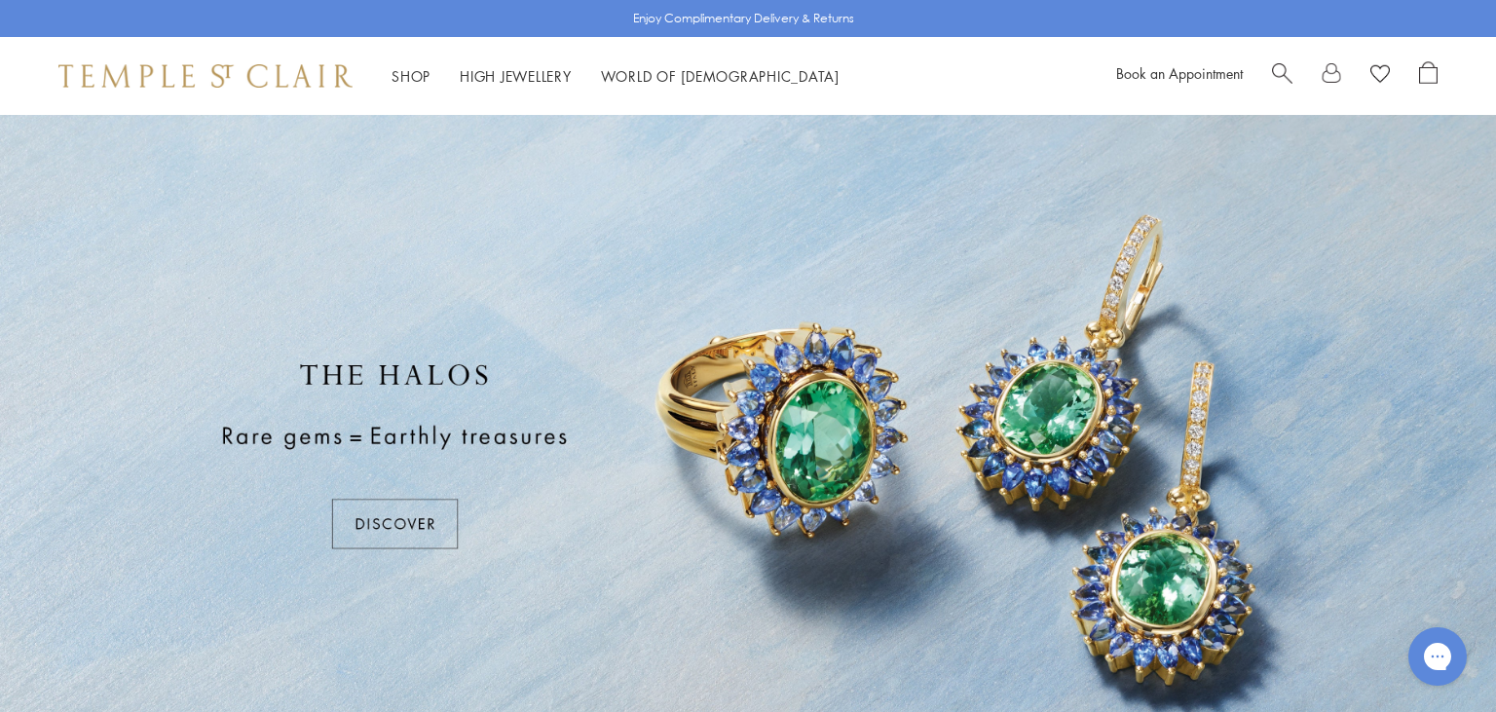
click at [394, 516] on div at bounding box center [748, 456] width 1496 height 682
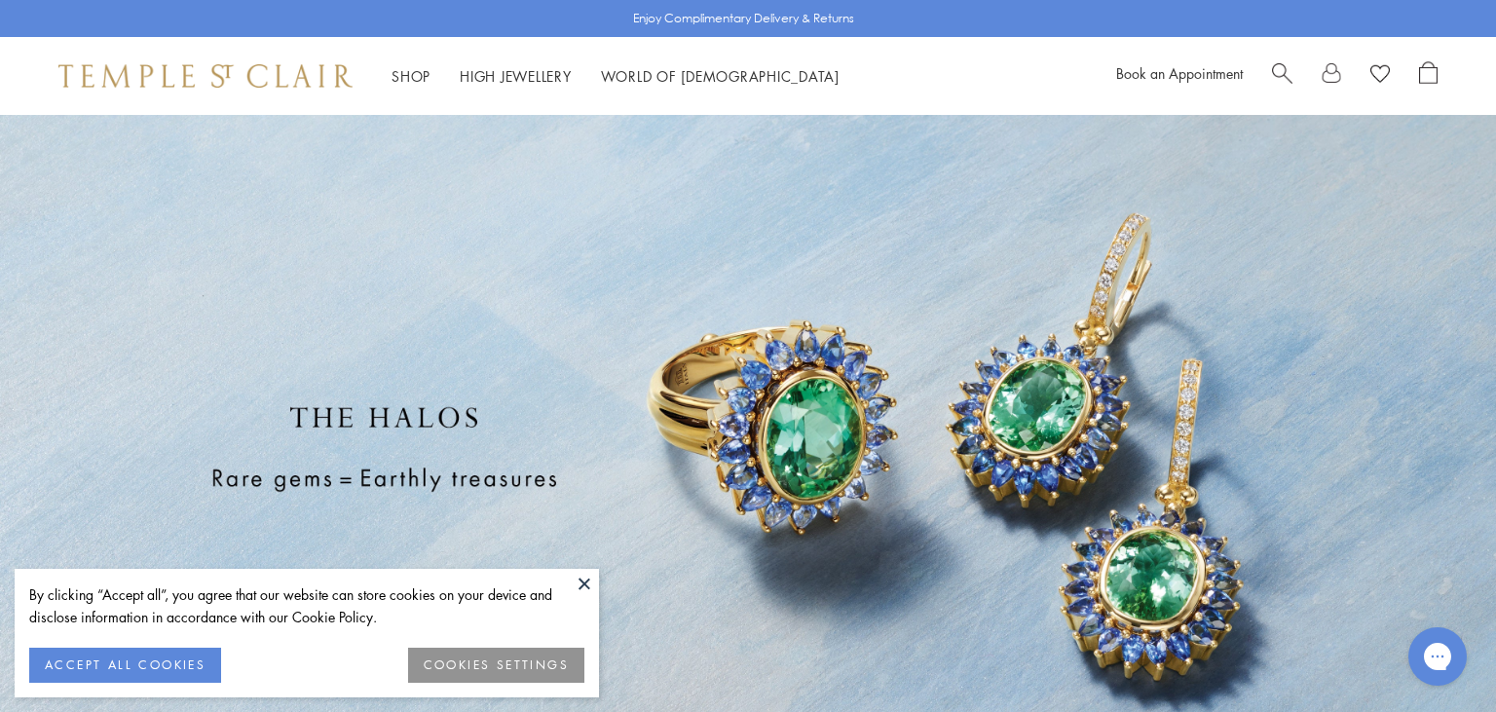
click at [583, 582] on button at bounding box center [584, 583] width 29 height 29
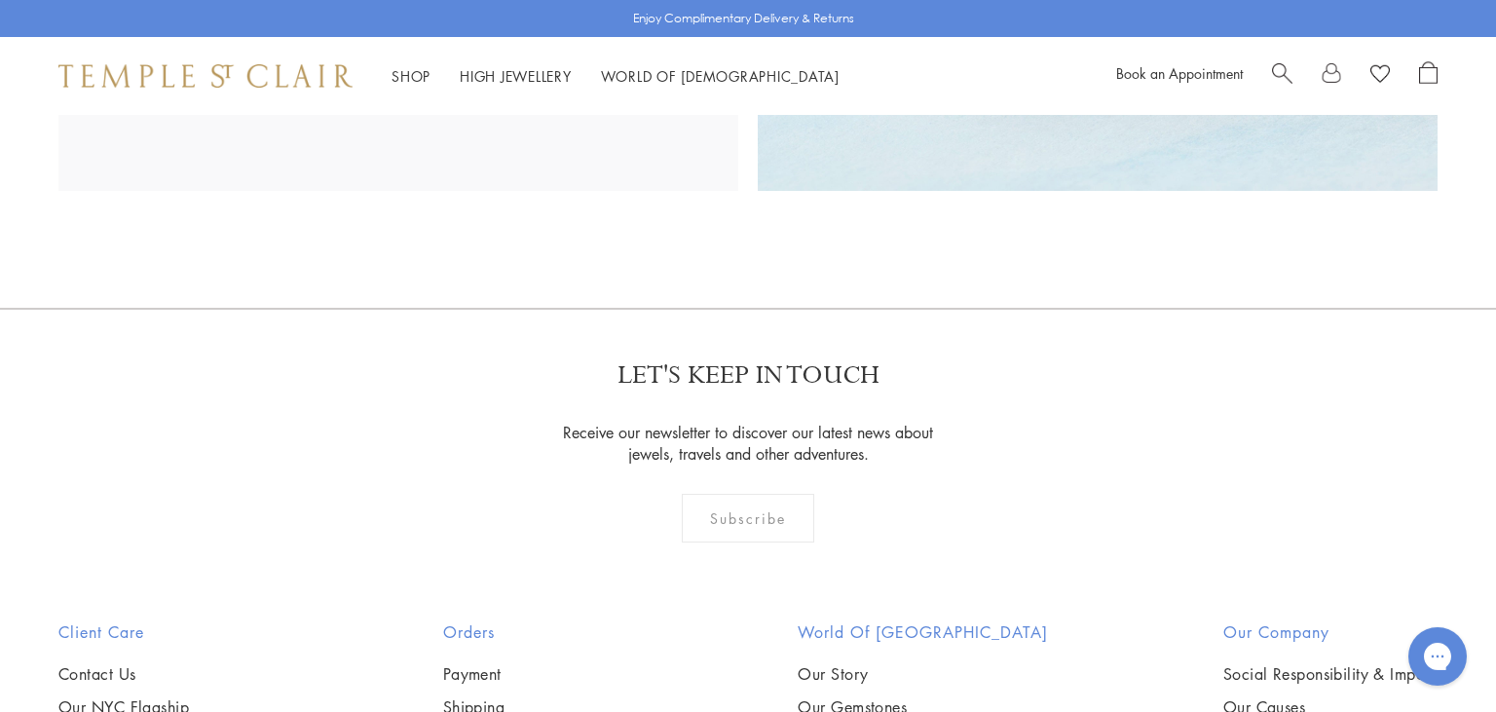
scroll to position [3405, 0]
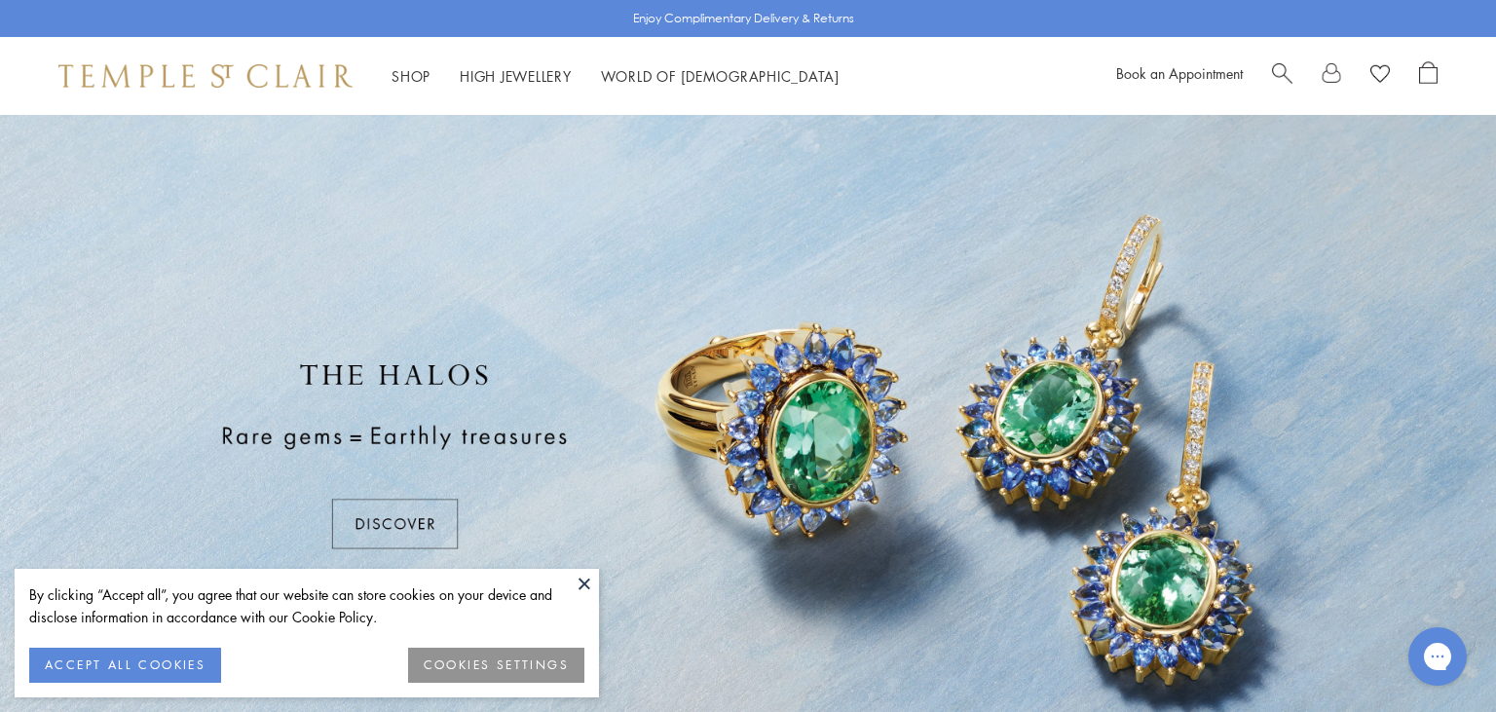
click at [576, 584] on button at bounding box center [584, 583] width 29 height 29
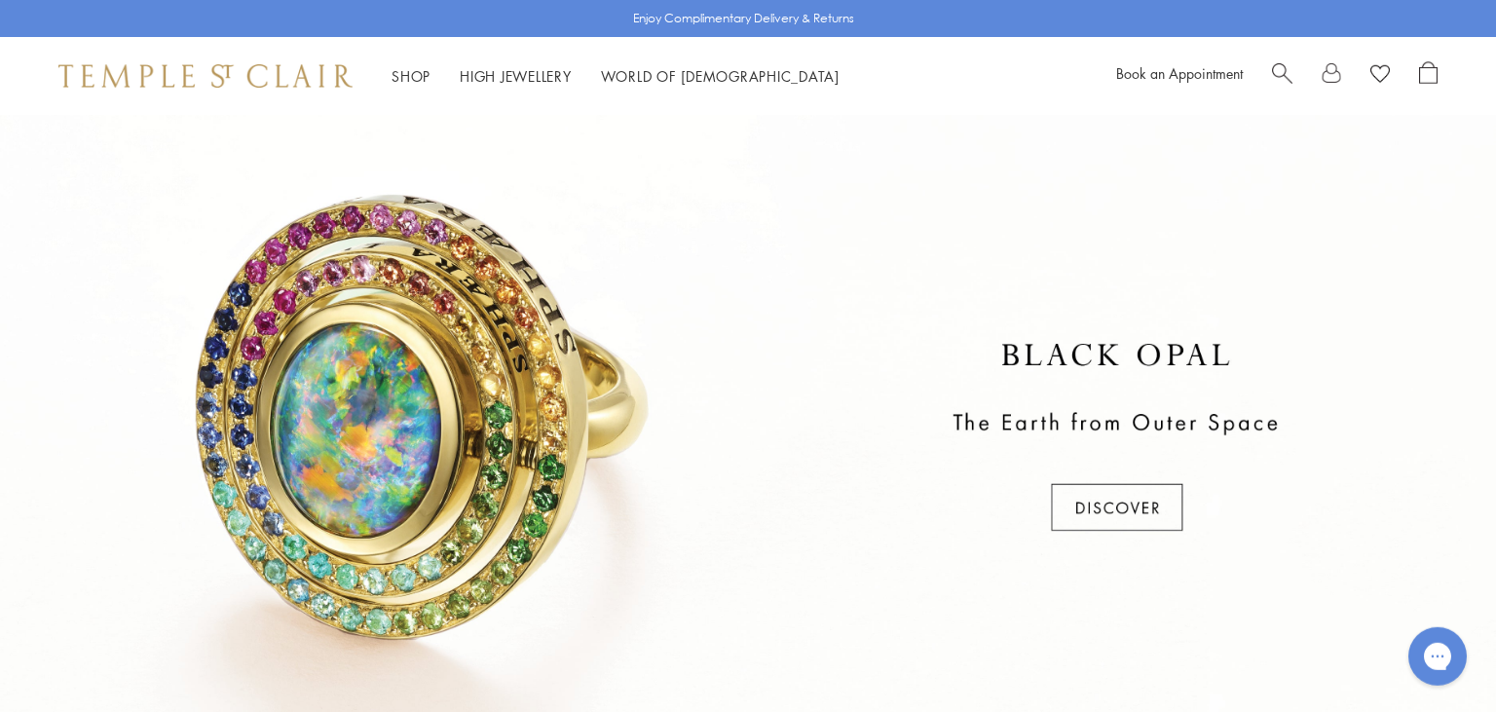
scroll to position [727, 0]
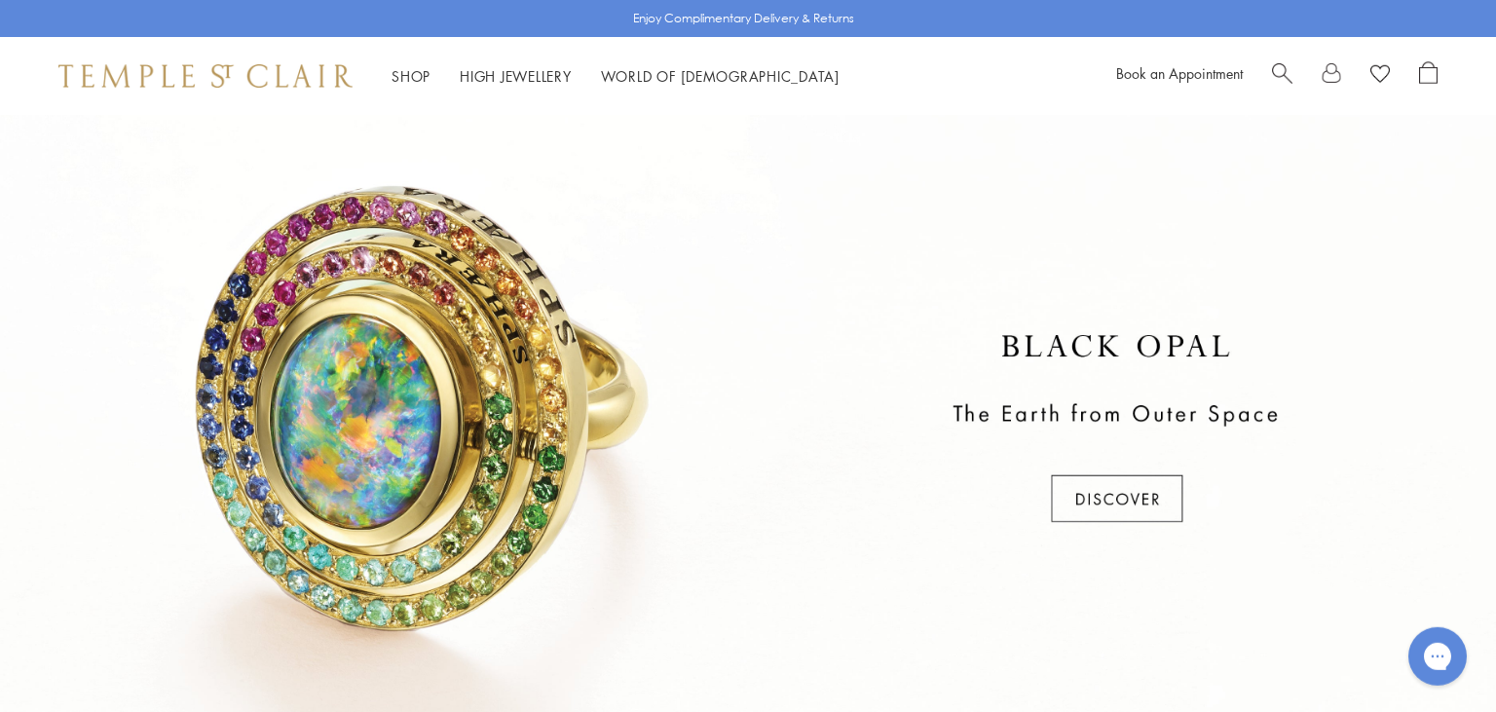
click at [1083, 494] on div at bounding box center [748, 430] width 1496 height 682
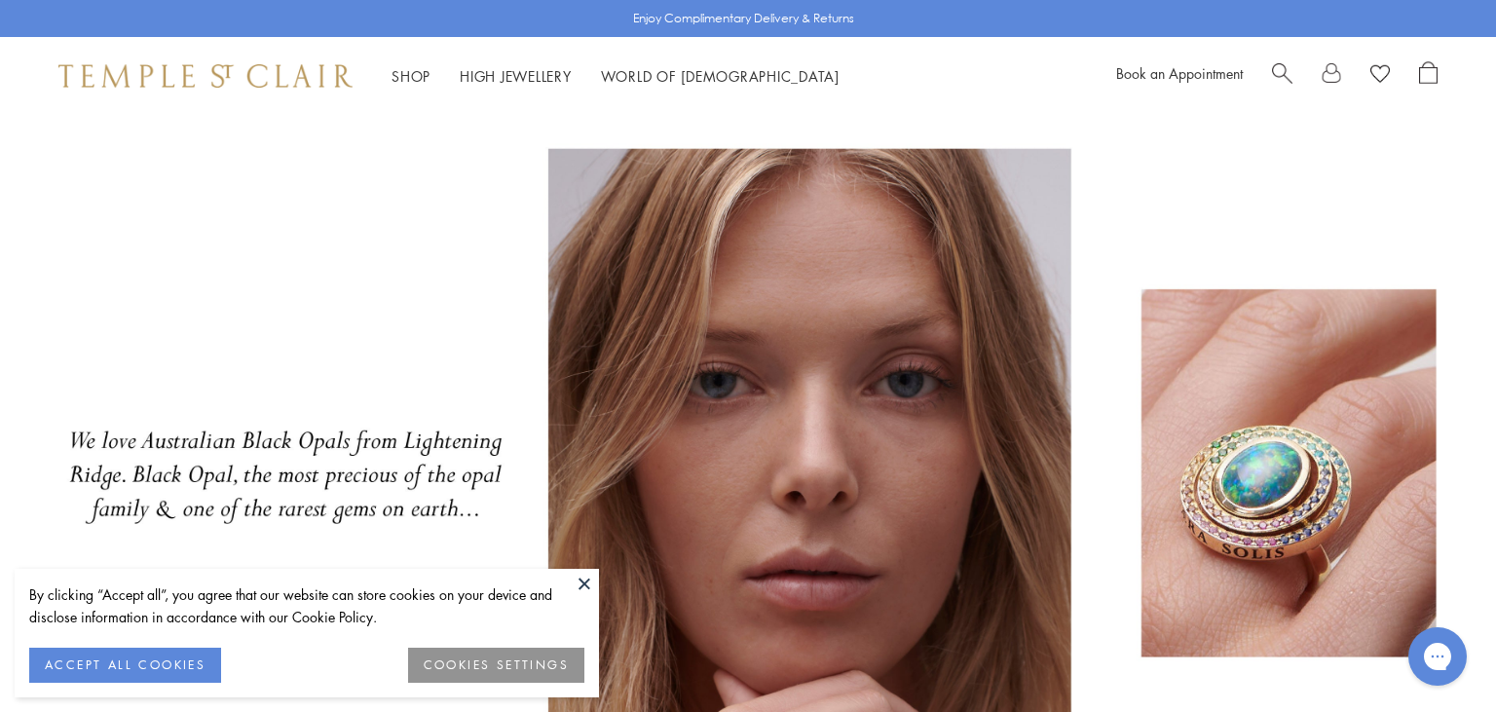
click at [590, 582] on button at bounding box center [584, 583] width 29 height 29
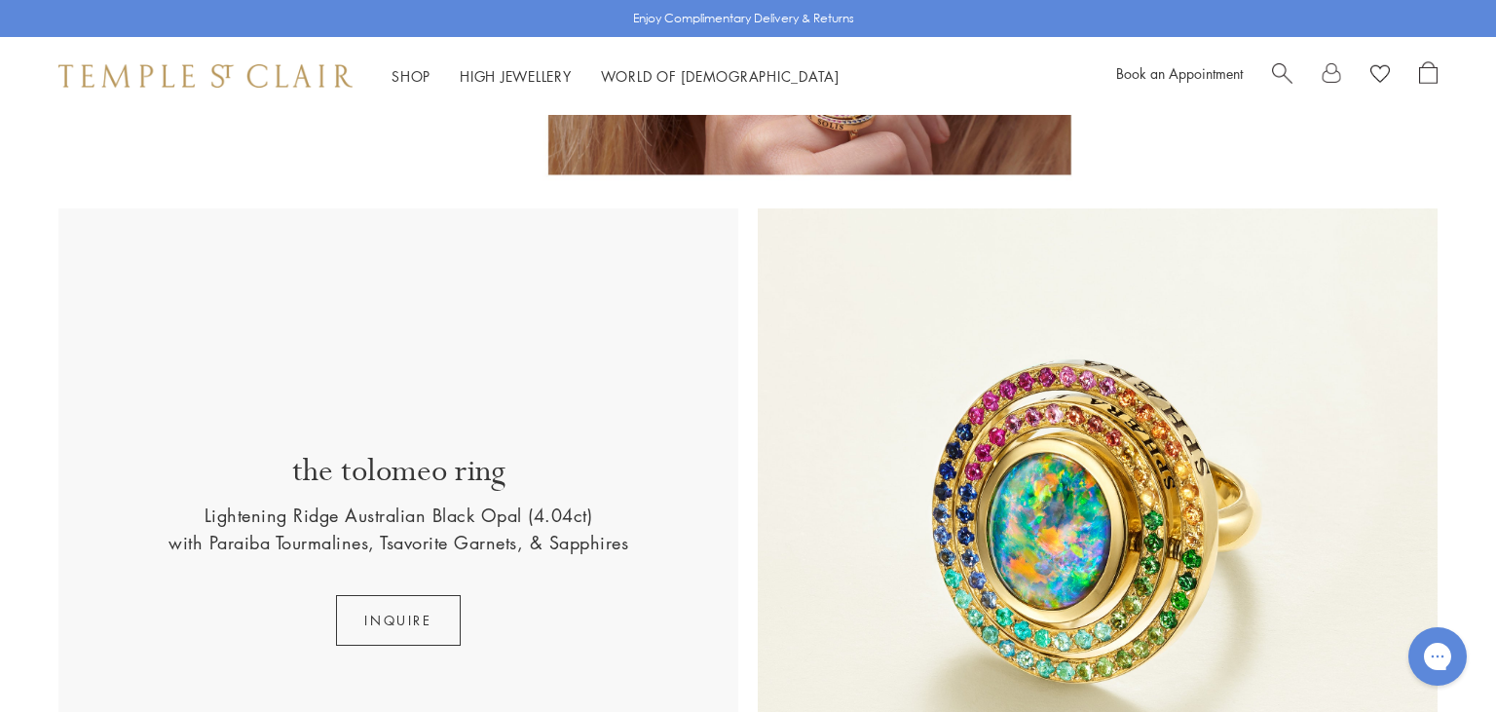
scroll to position [1044, 0]
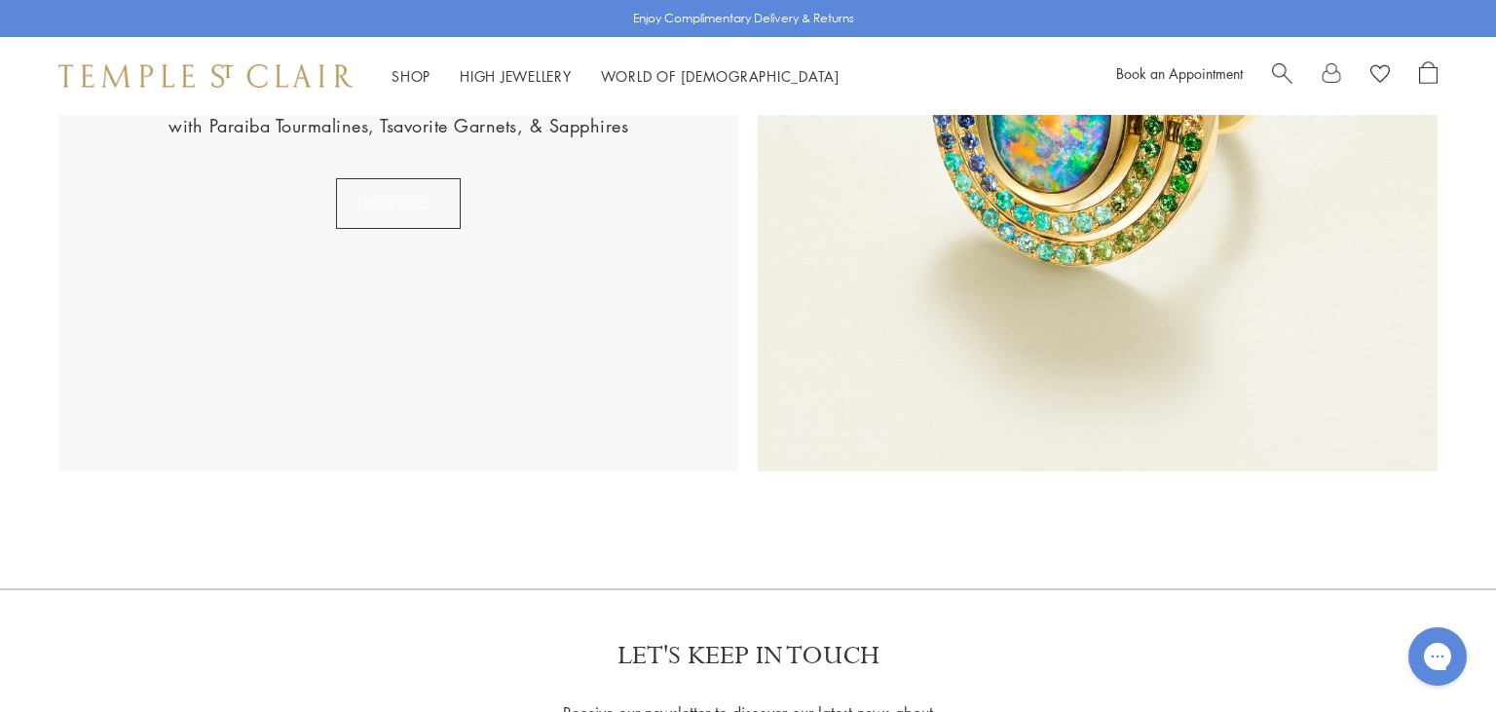
click at [355, 197] on button "INQUIRE" at bounding box center [398, 203] width 124 height 51
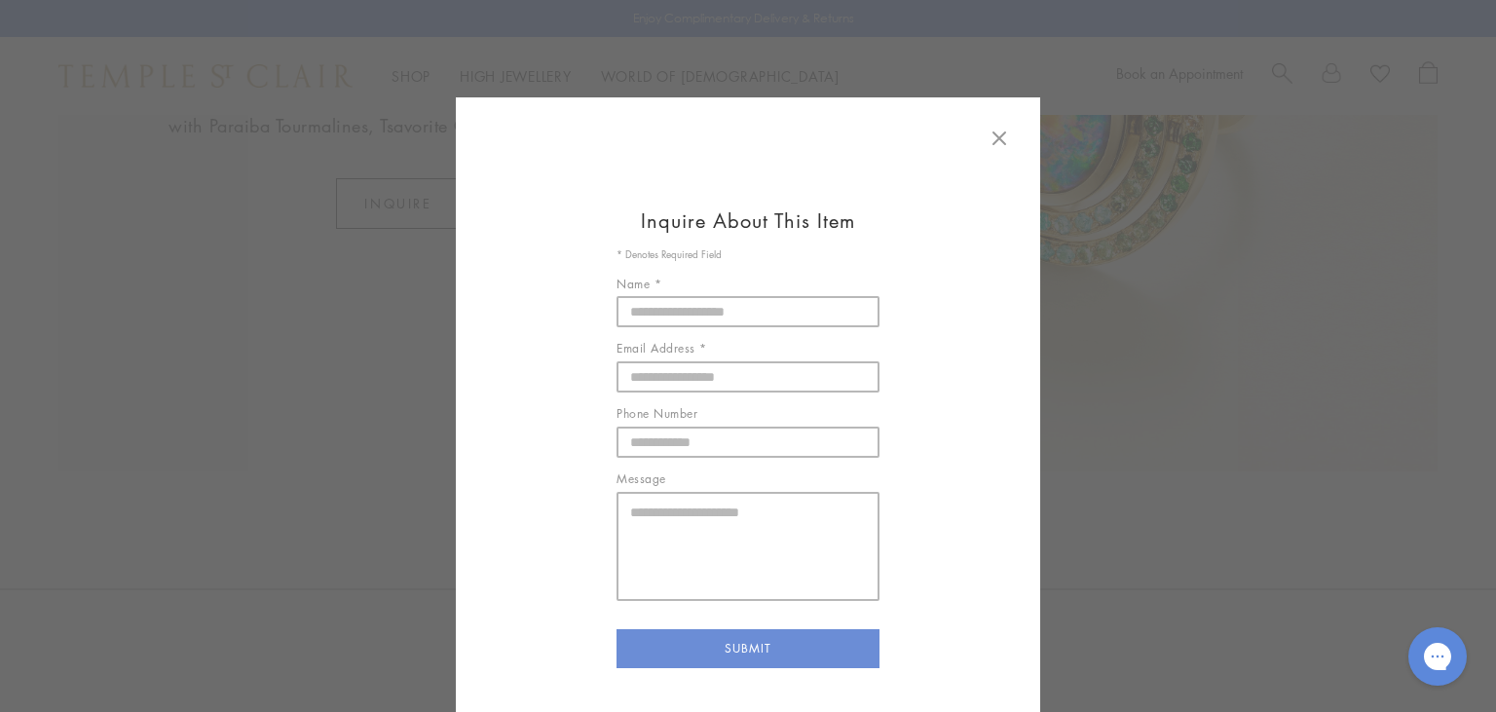
scroll to position [35, 0]
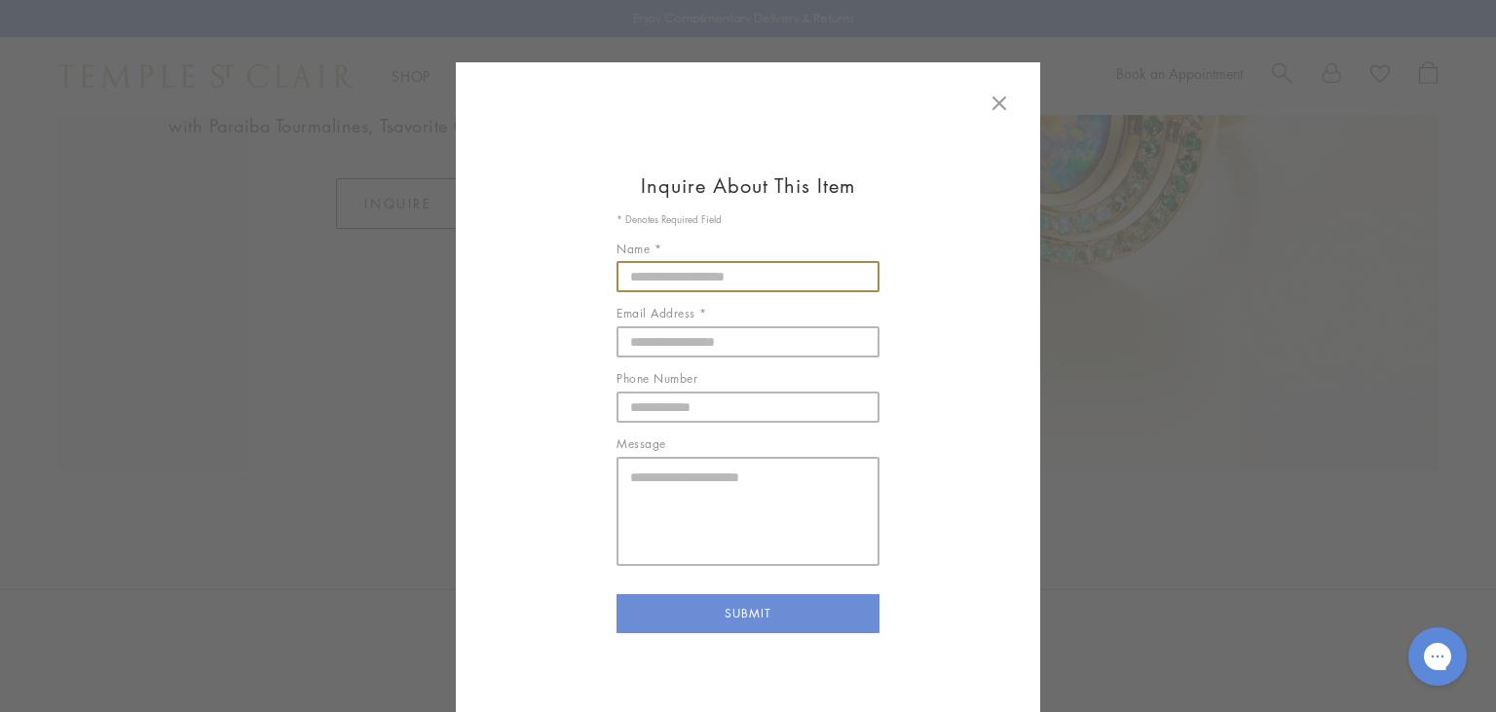
click at [754, 277] on input "Name *" at bounding box center [747, 276] width 263 height 31
type input "*****"
type input "**********"
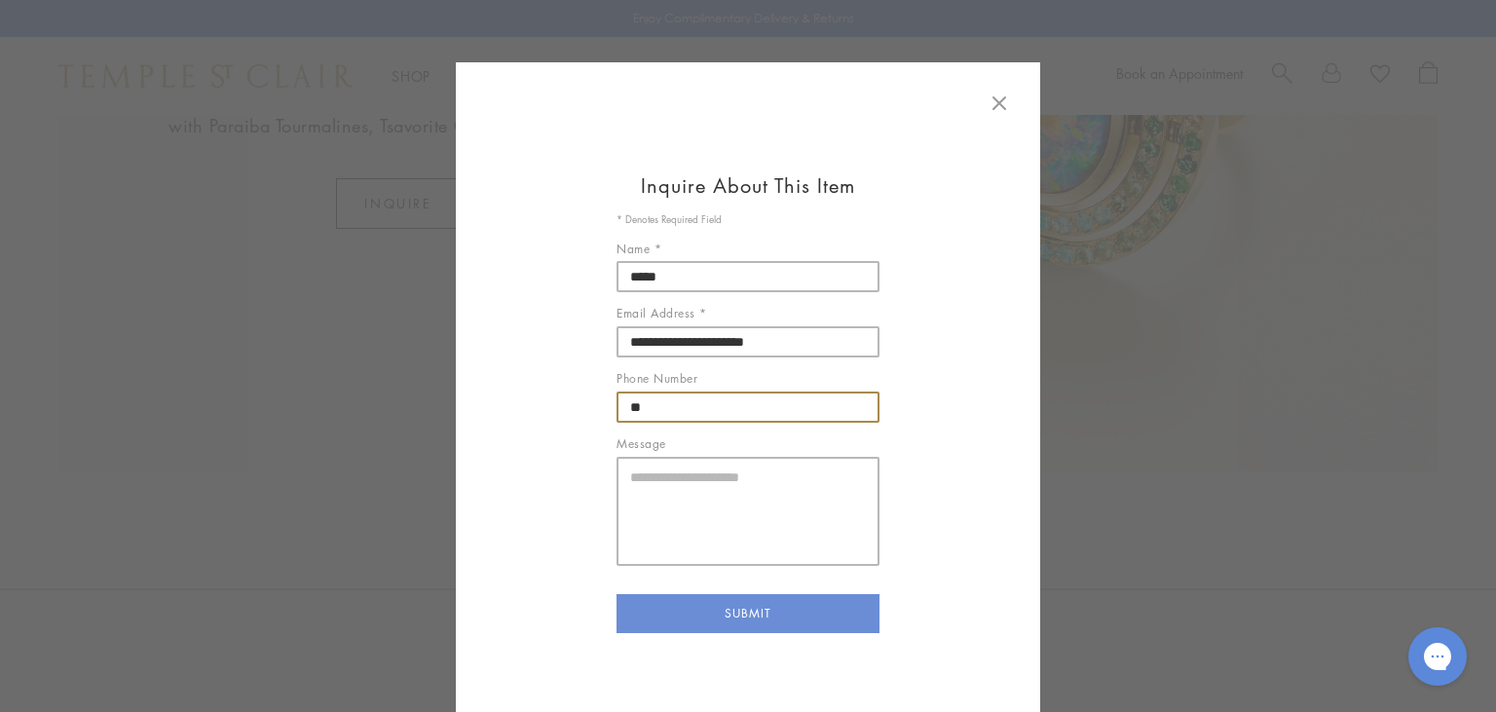
type input "*"
type input "**********"
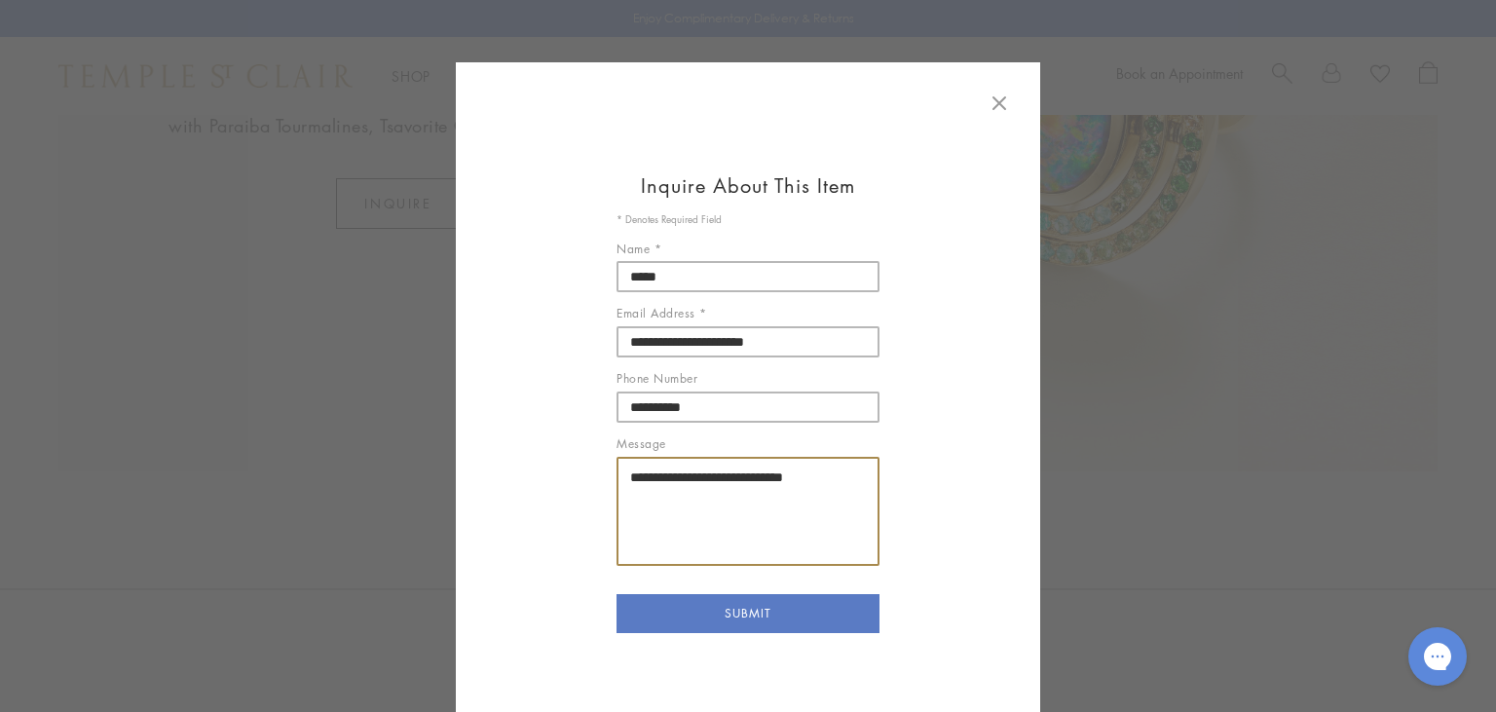
type textarea "**********"
click at [716, 611] on button "SUBMIT" at bounding box center [747, 613] width 263 height 39
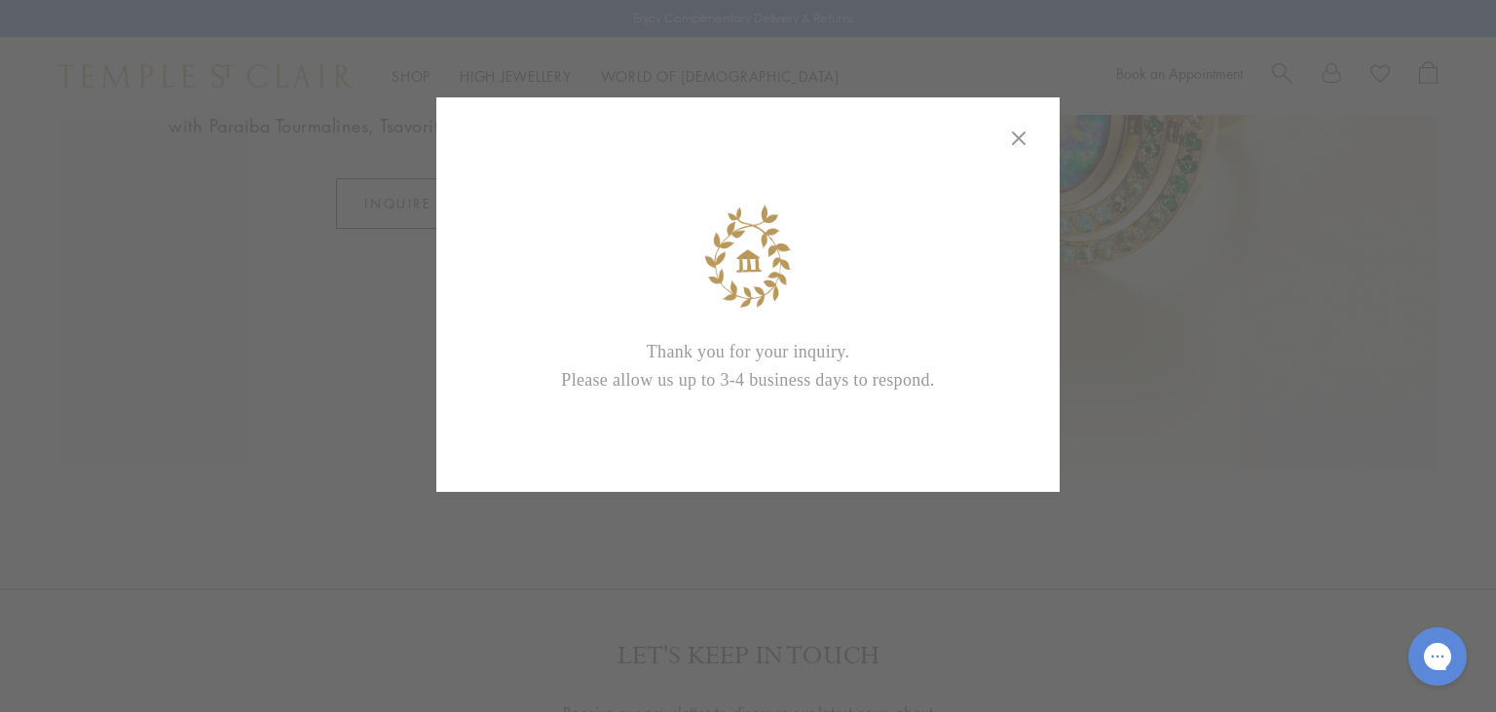
scroll to position [0, 0]
click at [1016, 140] on icon at bounding box center [1018, 138] width 23 height 23
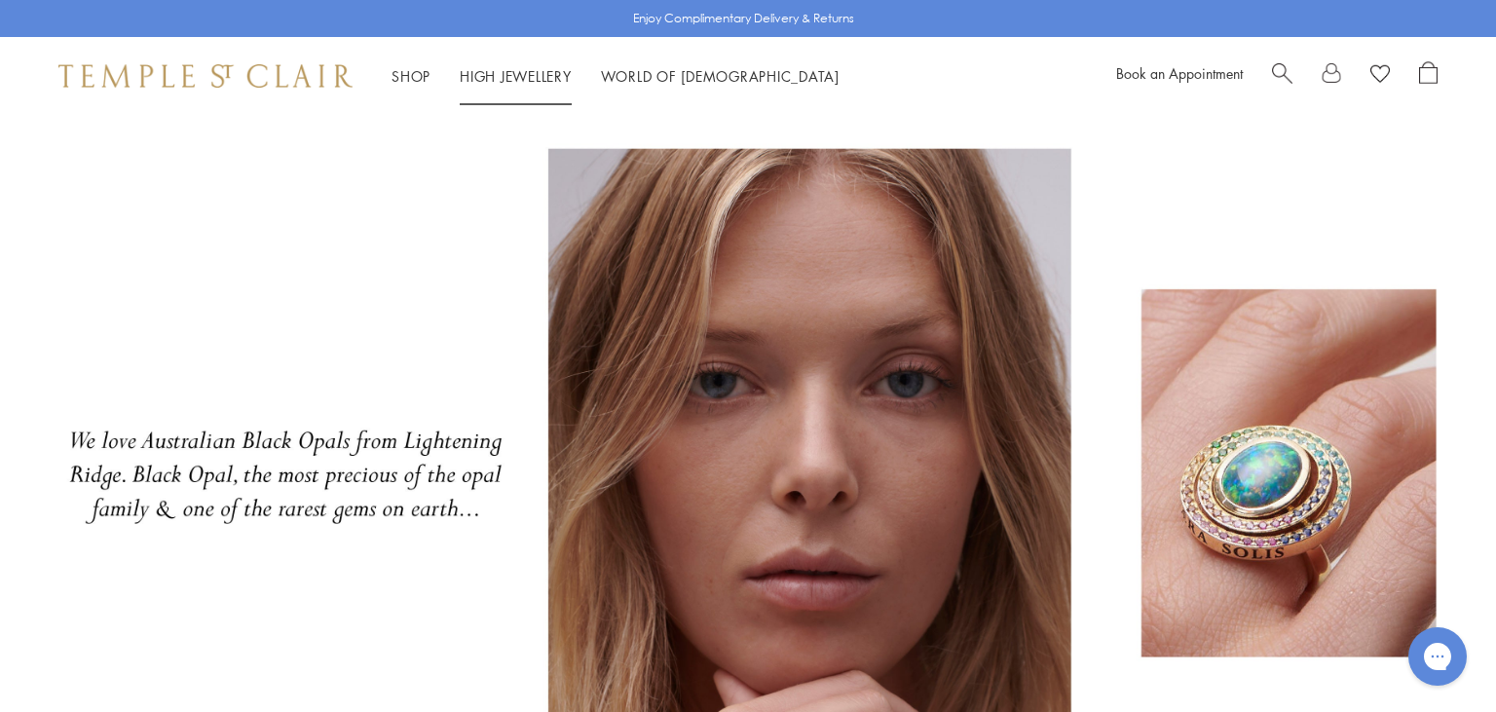
click at [492, 72] on link "High Jewellery High Jewellery" at bounding box center [516, 75] width 112 height 19
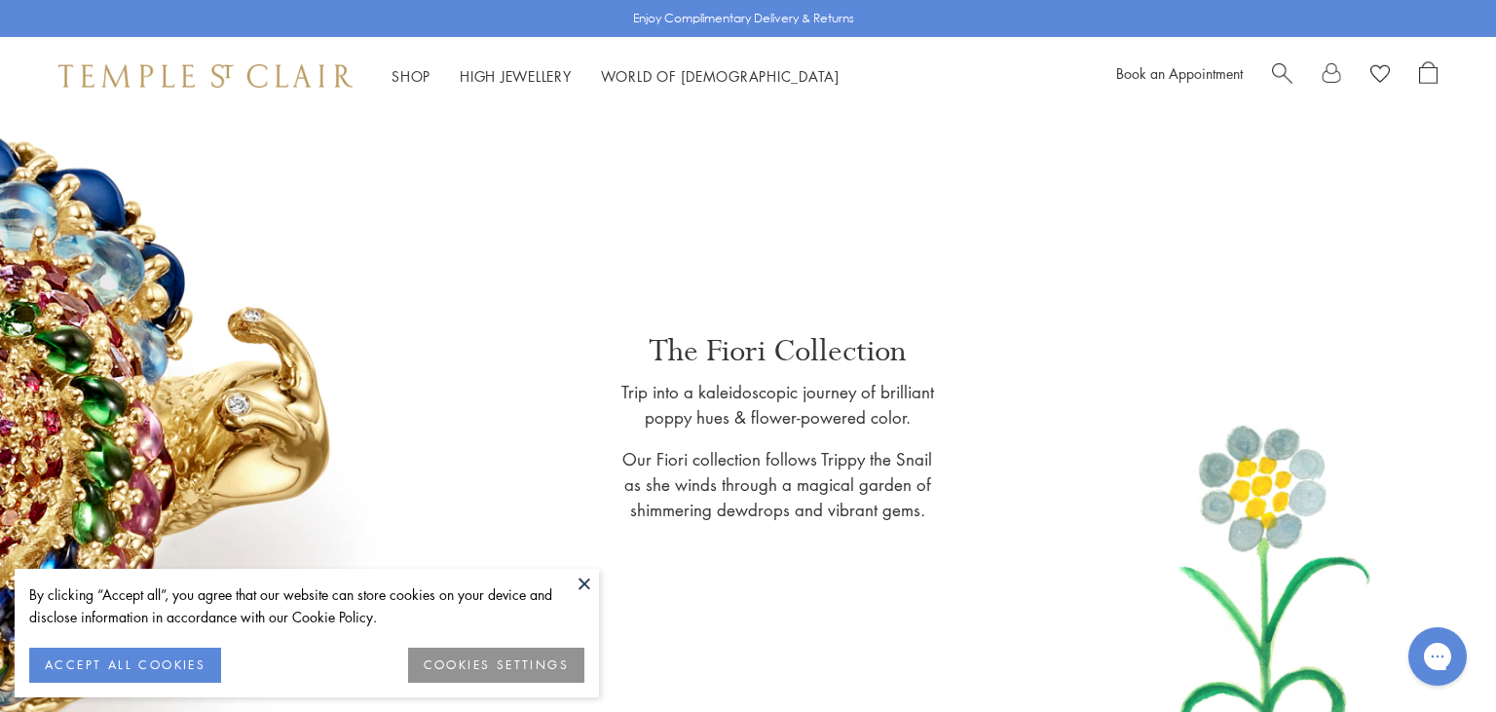
click at [586, 586] on button at bounding box center [584, 583] width 29 height 29
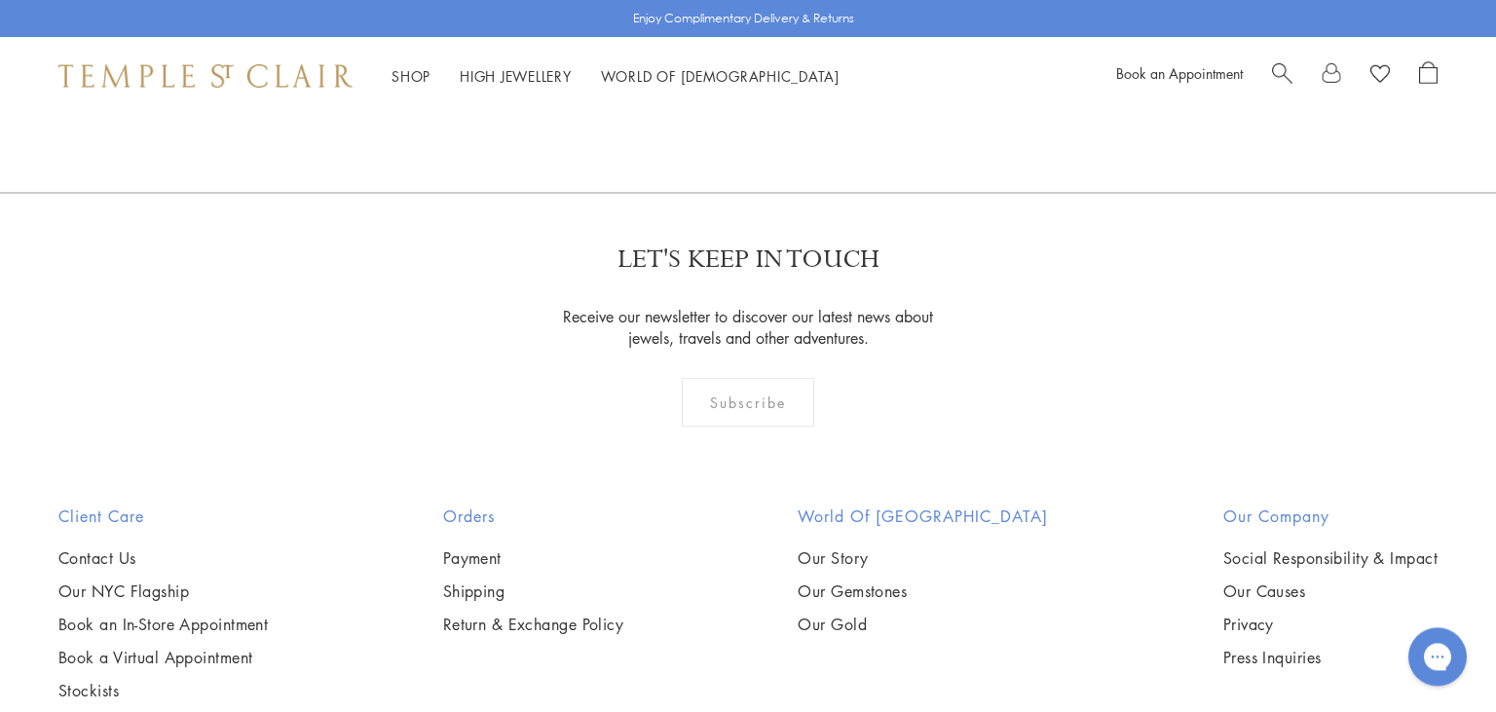
scroll to position [6081, 0]
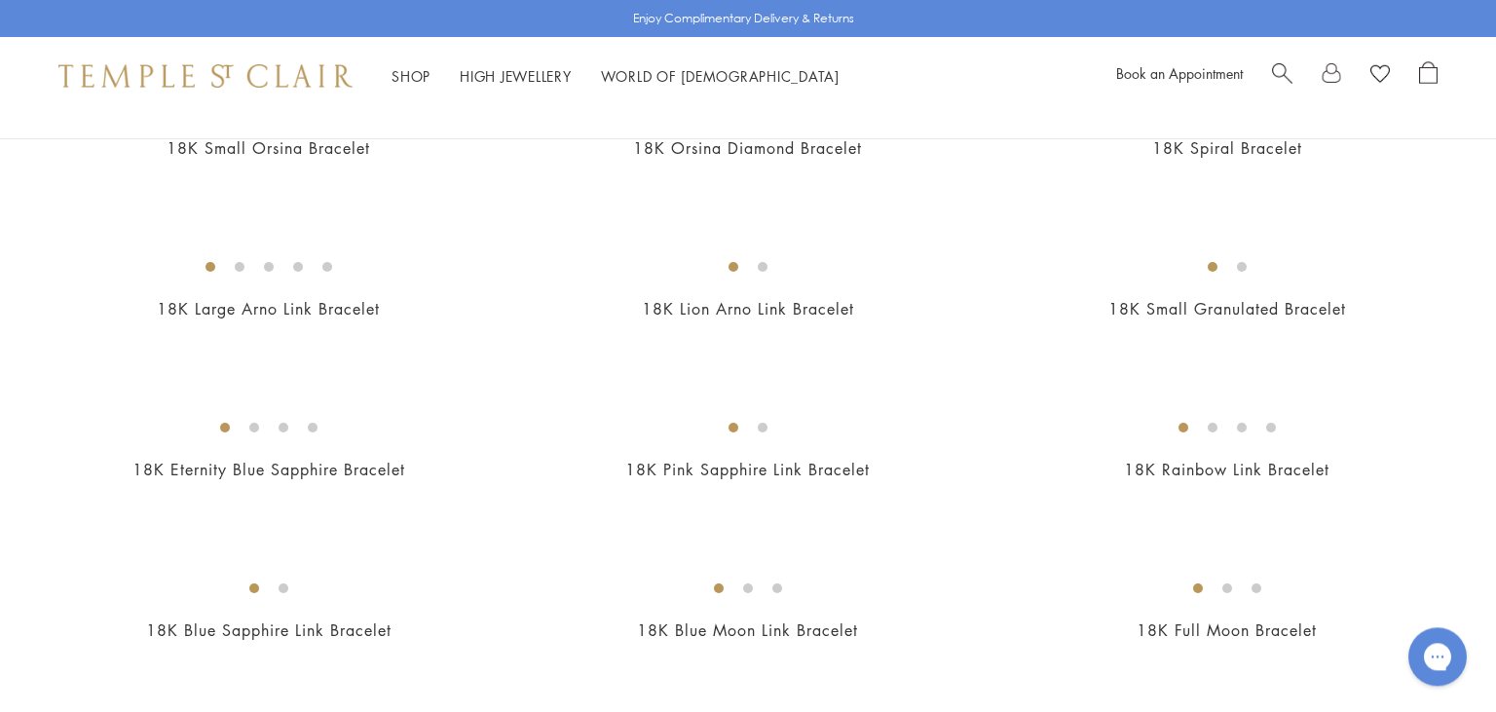
scroll to position [1076, 0]
click at [242, 72] on img at bounding box center [205, 75] width 294 height 23
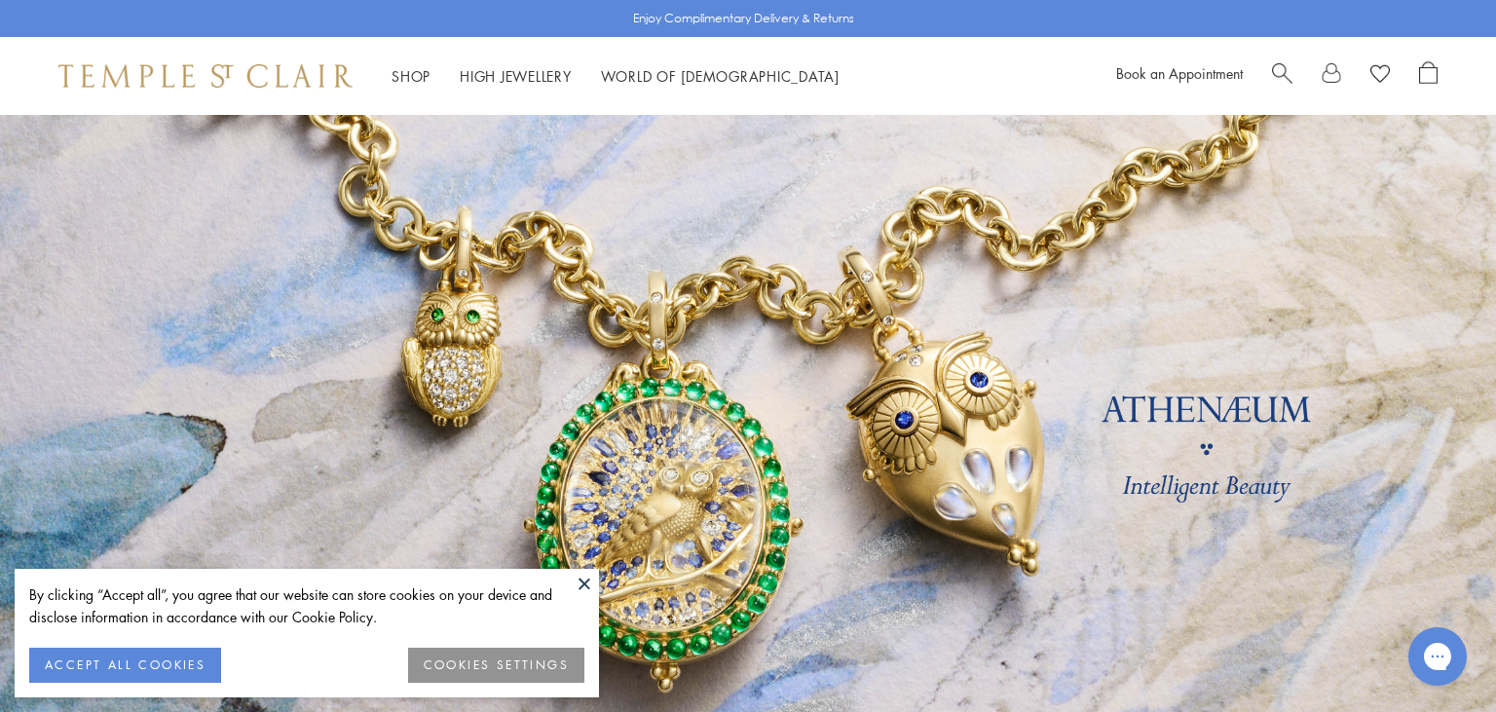
click at [580, 580] on button at bounding box center [584, 583] width 29 height 29
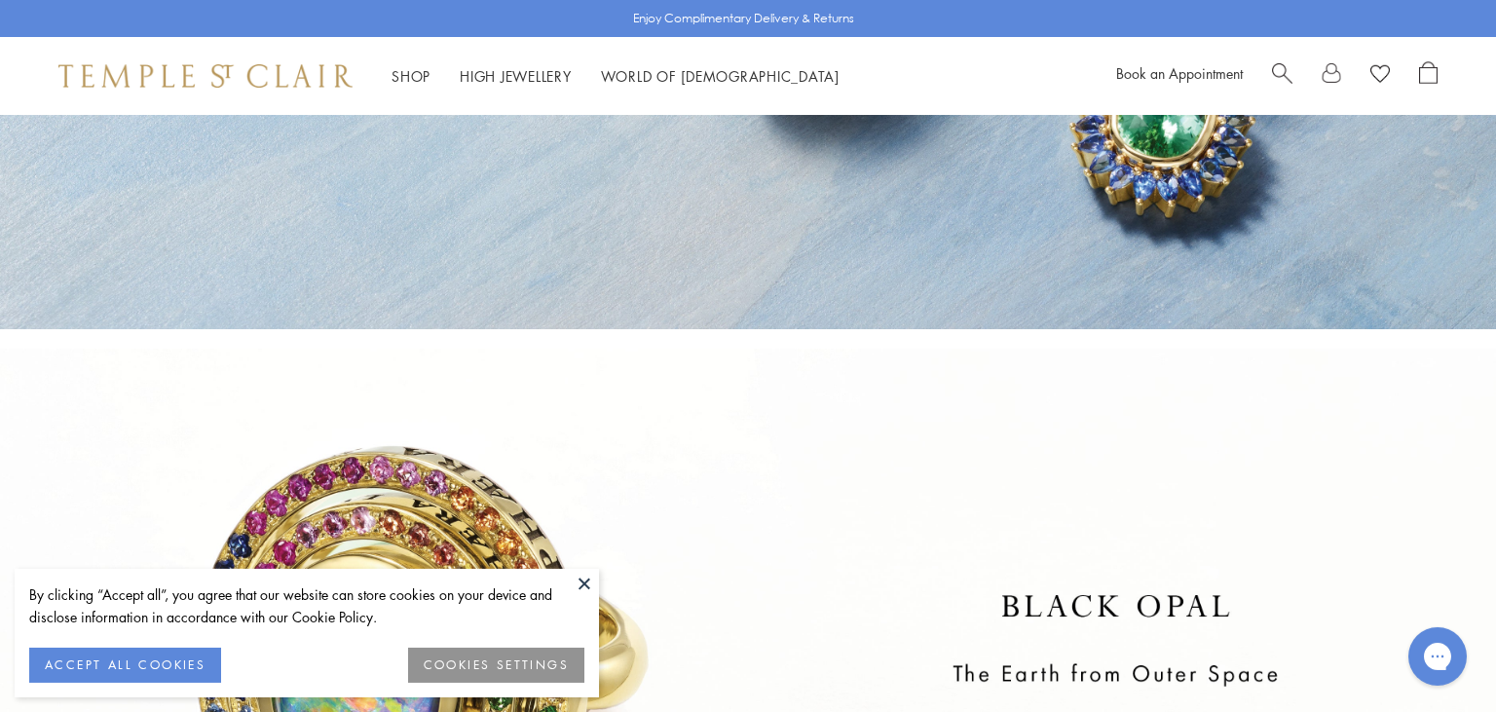
scroll to position [471, 0]
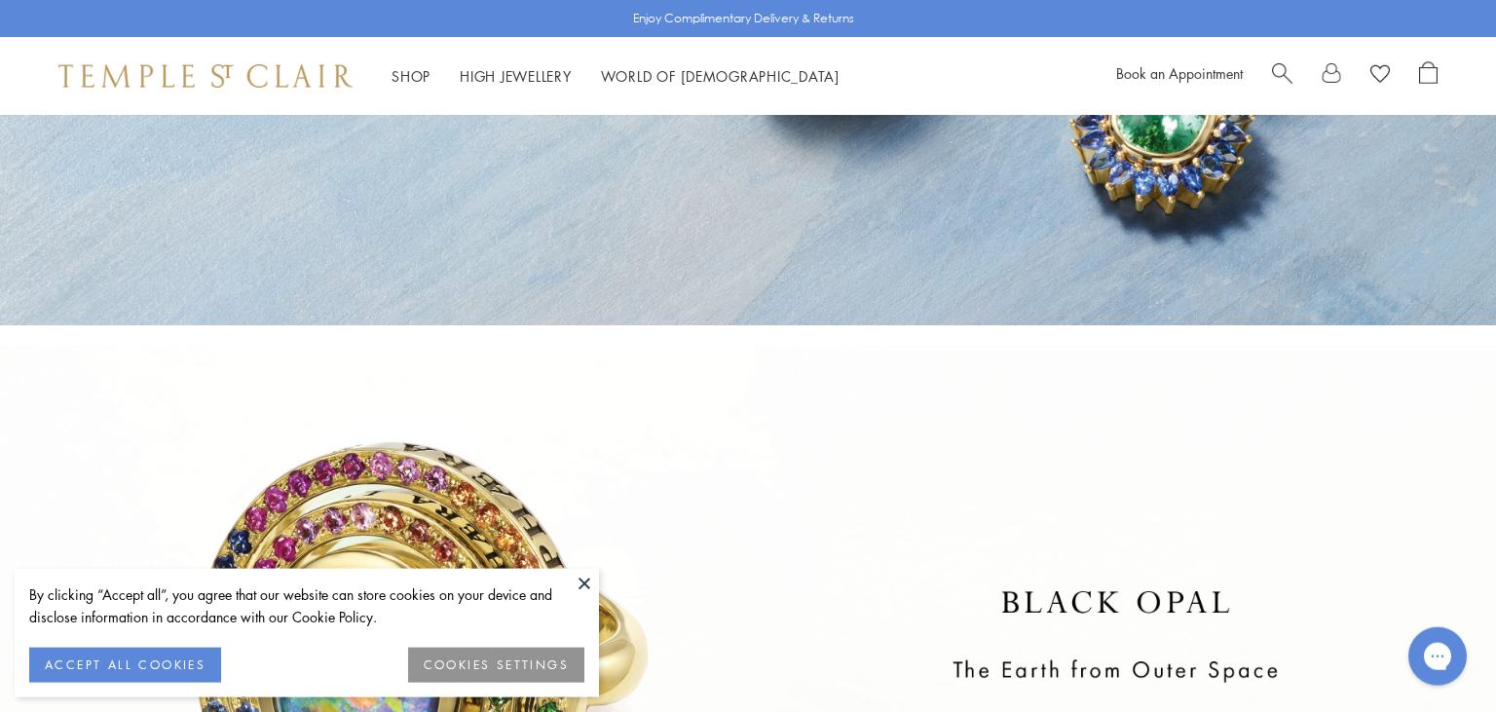
click at [574, 589] on button at bounding box center [584, 583] width 29 height 29
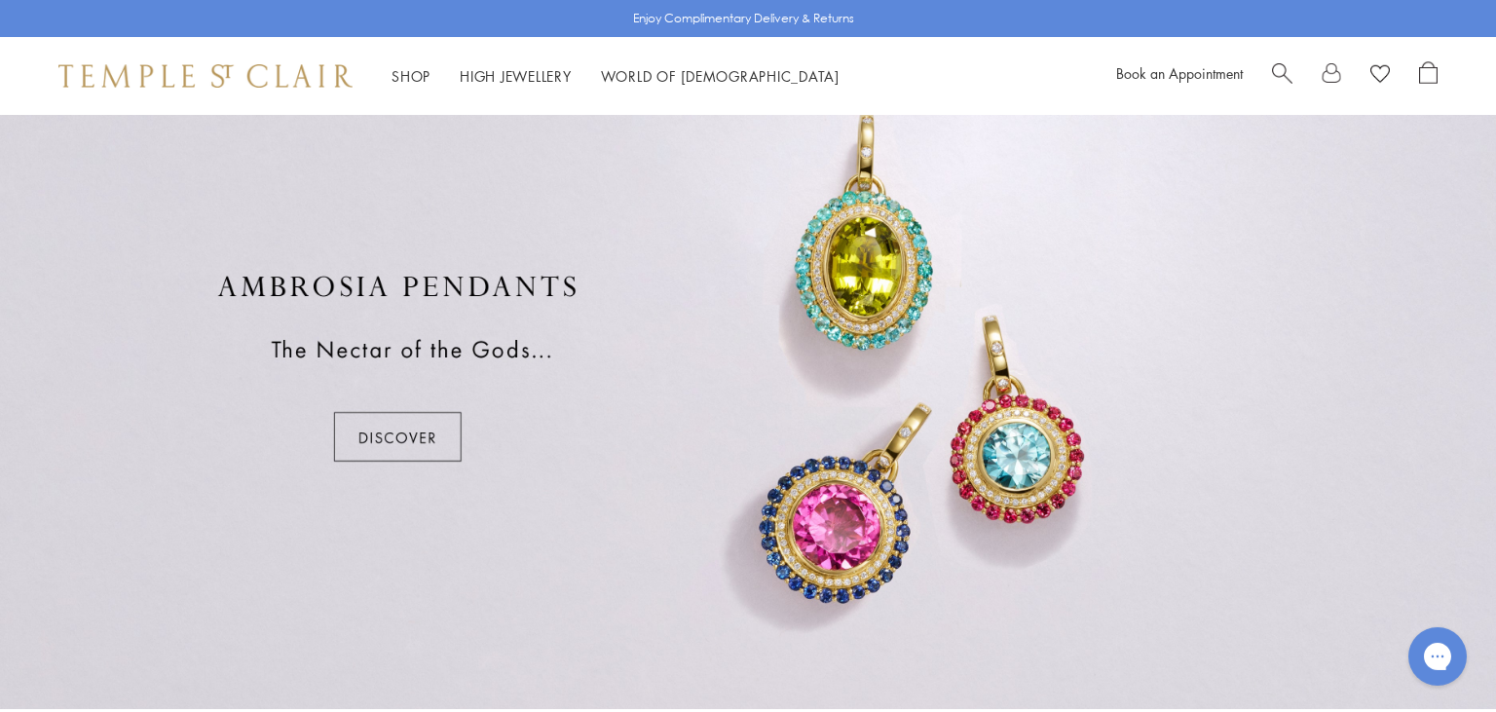
scroll to position [1503, 0]
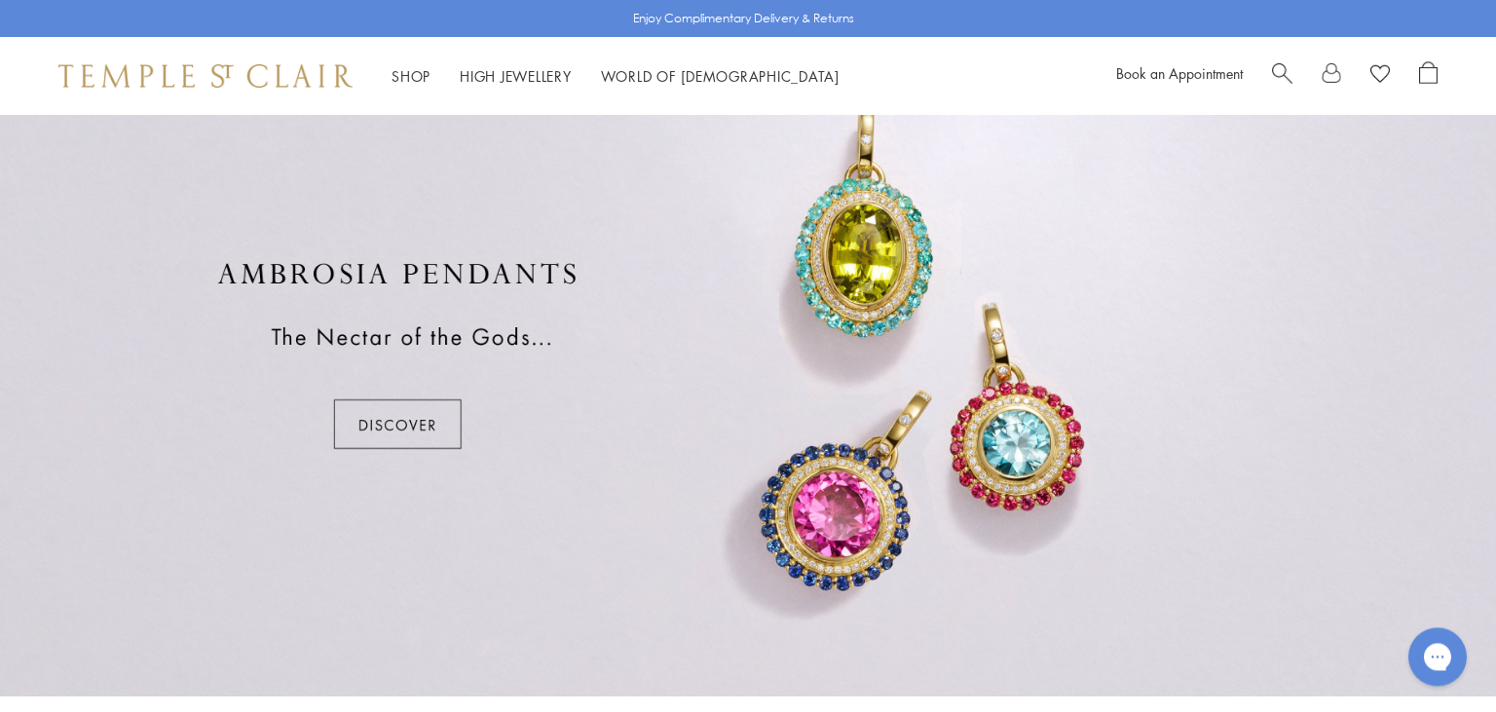
click at [395, 401] on div at bounding box center [748, 356] width 1496 height 682
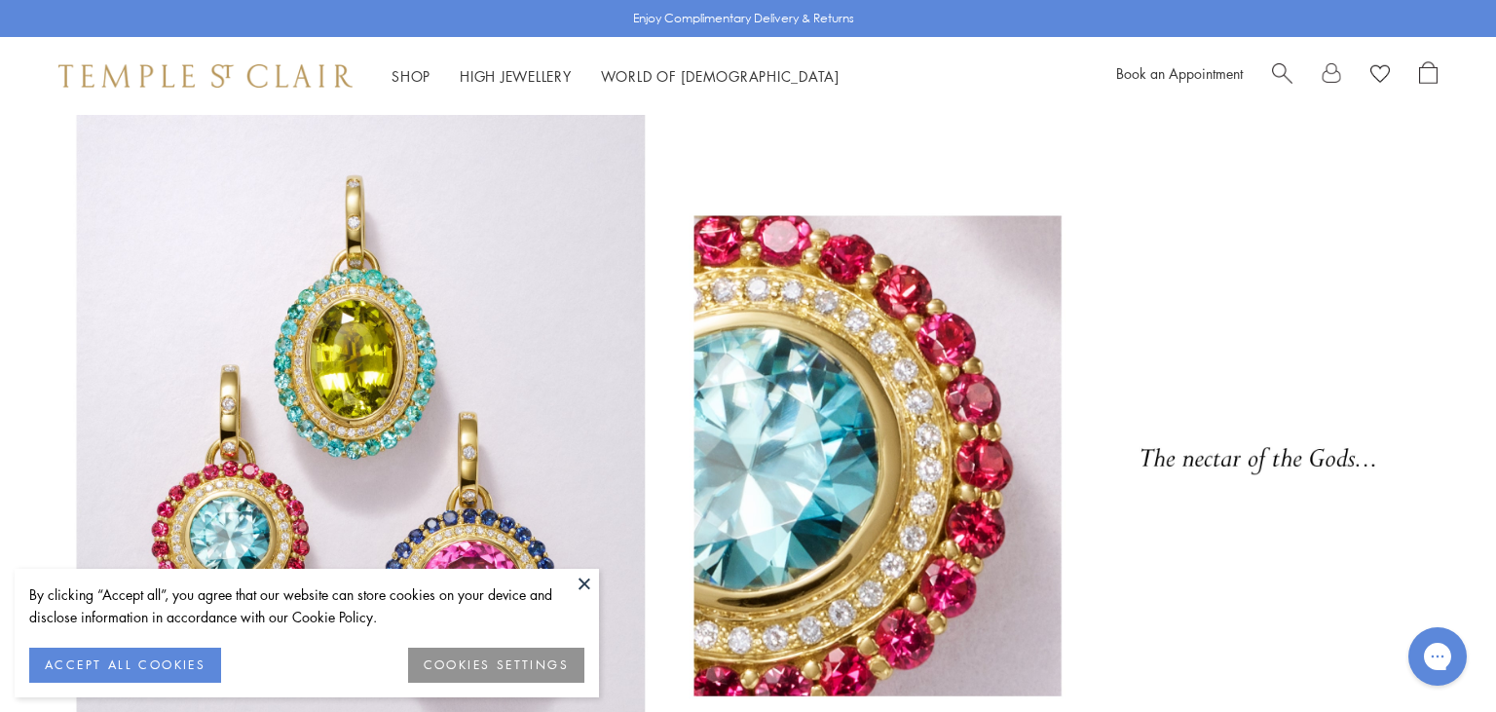
click at [587, 584] on button at bounding box center [584, 583] width 29 height 29
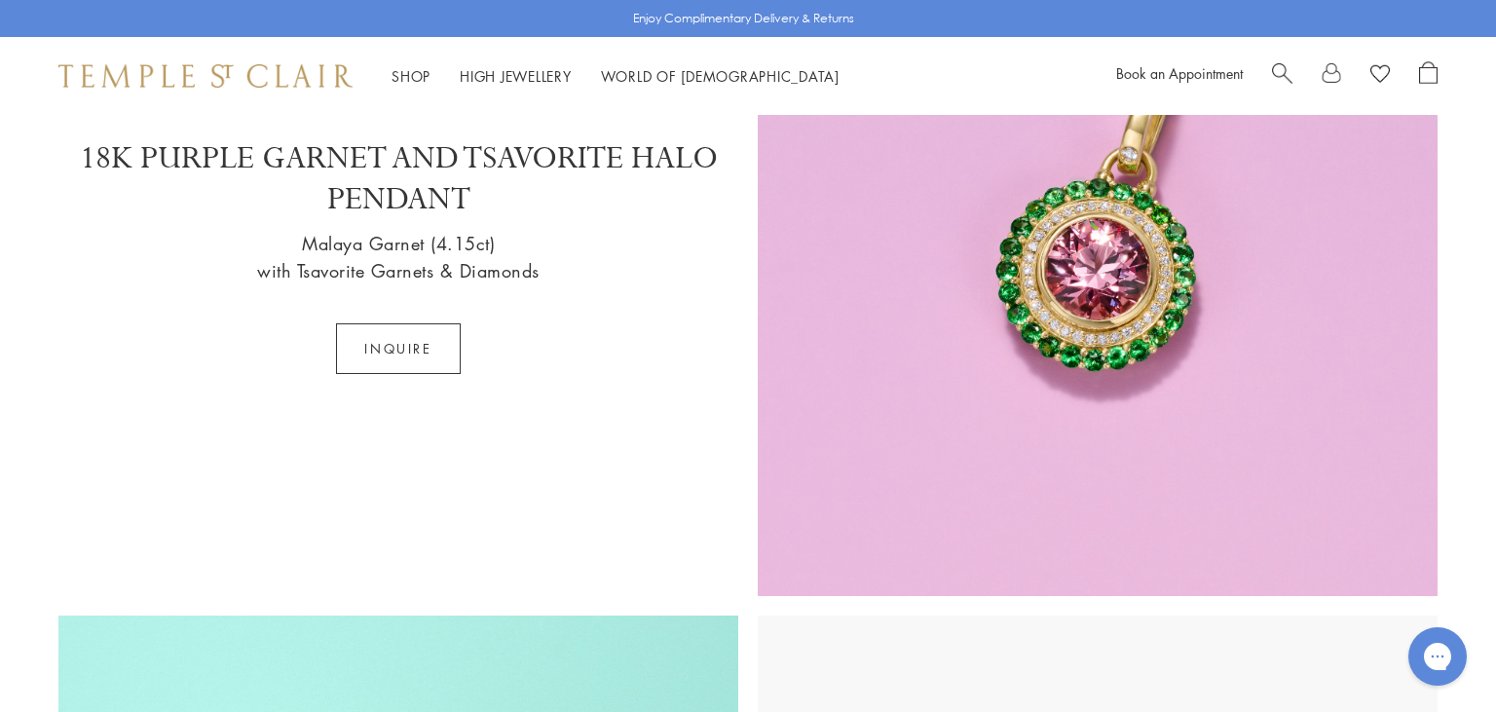
scroll to position [2314, 0]
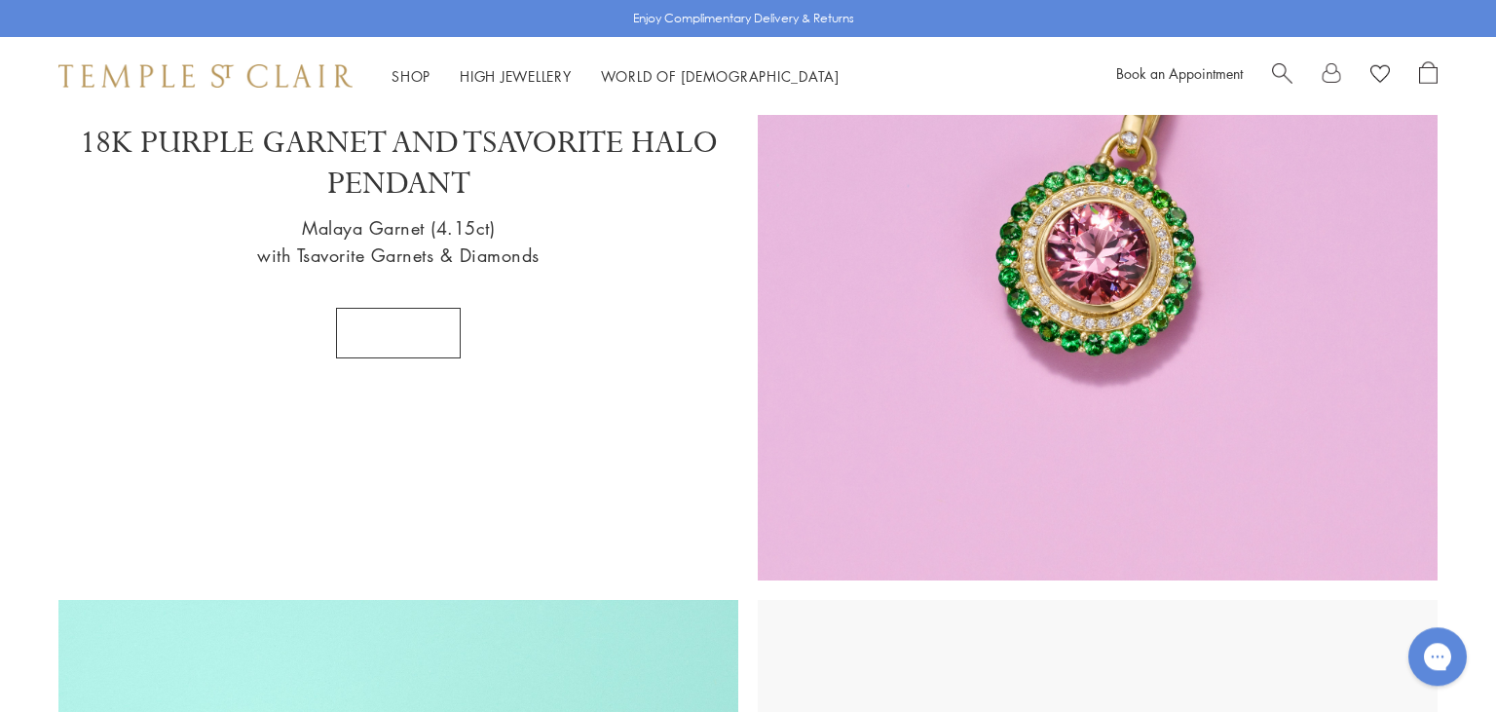
click at [423, 336] on button "inquire" at bounding box center [398, 333] width 124 height 51
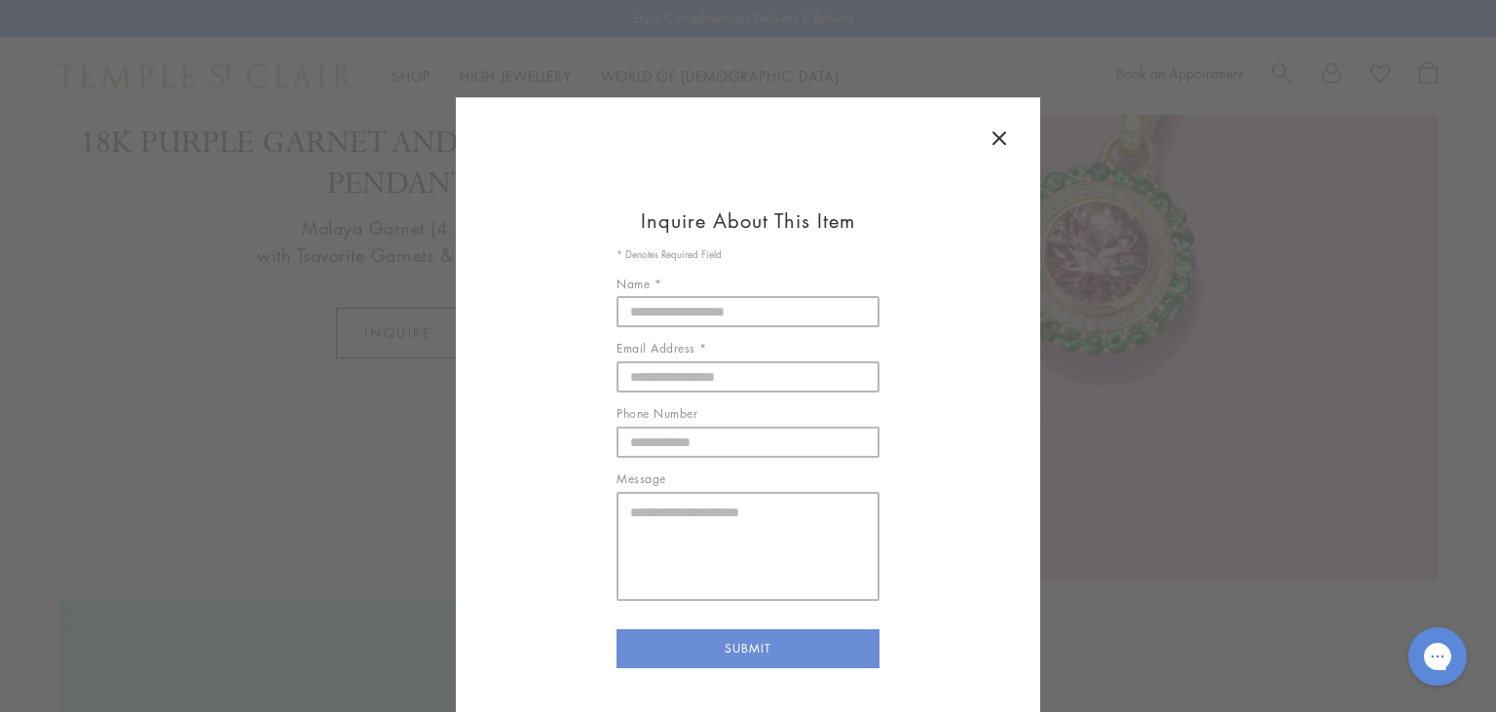
click at [1001, 130] on icon at bounding box center [999, 138] width 23 height 23
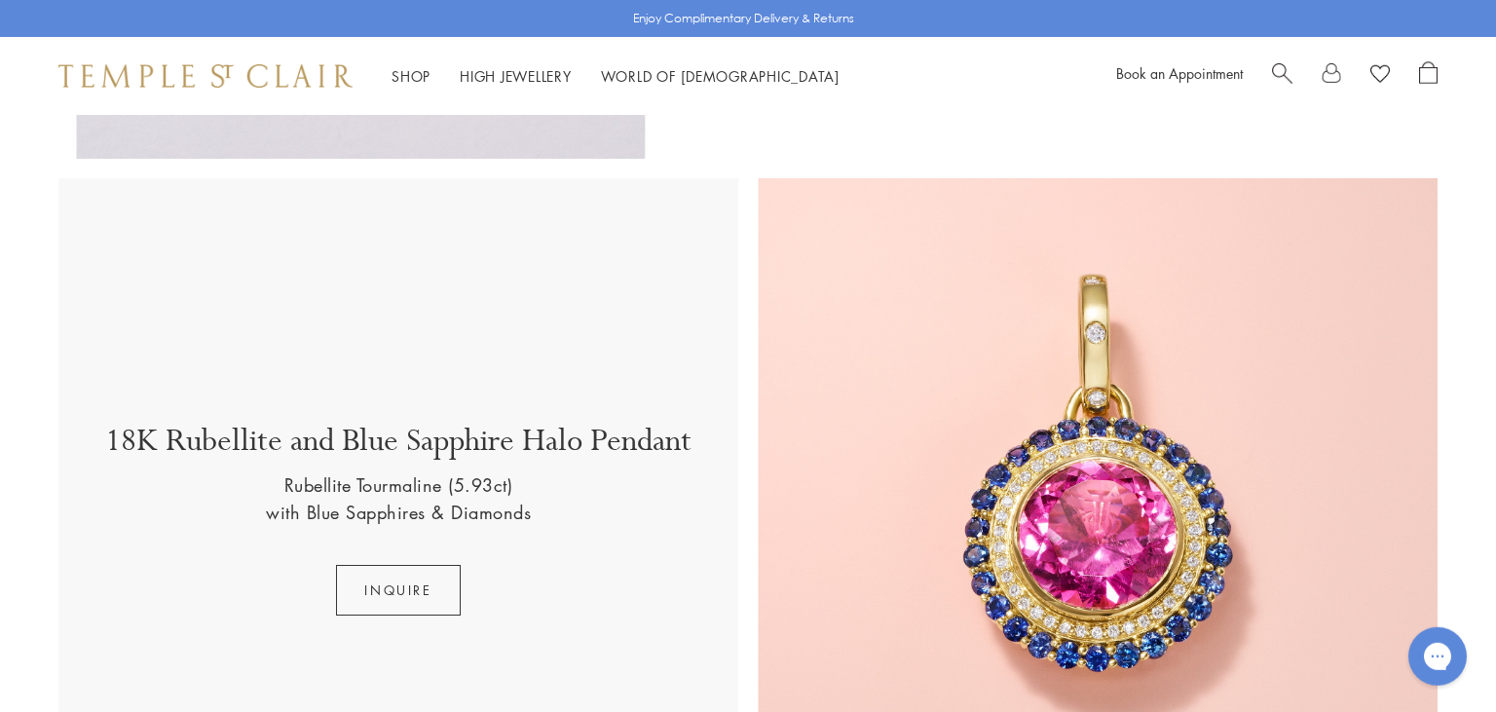
scroll to position [598, 0]
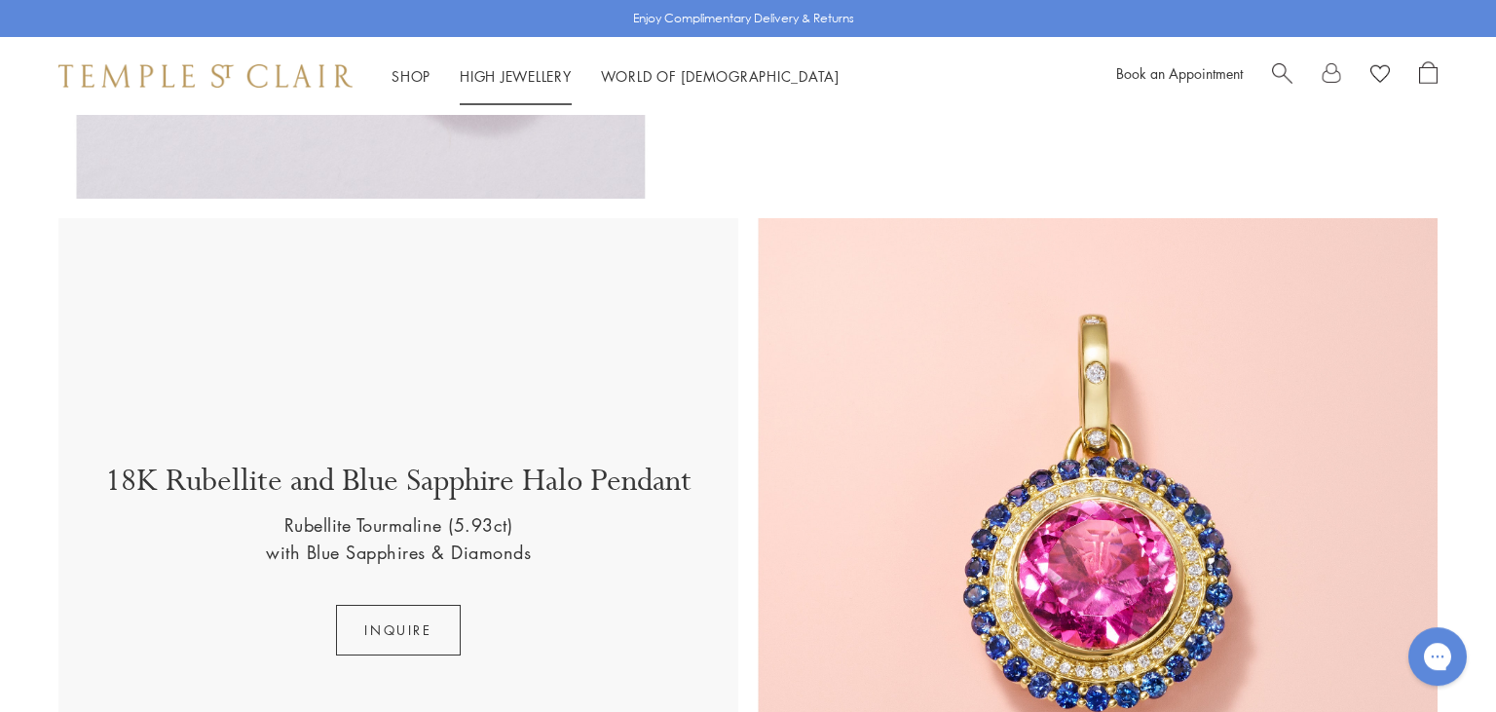
click at [540, 78] on link "High Jewellery High Jewellery" at bounding box center [516, 75] width 112 height 19
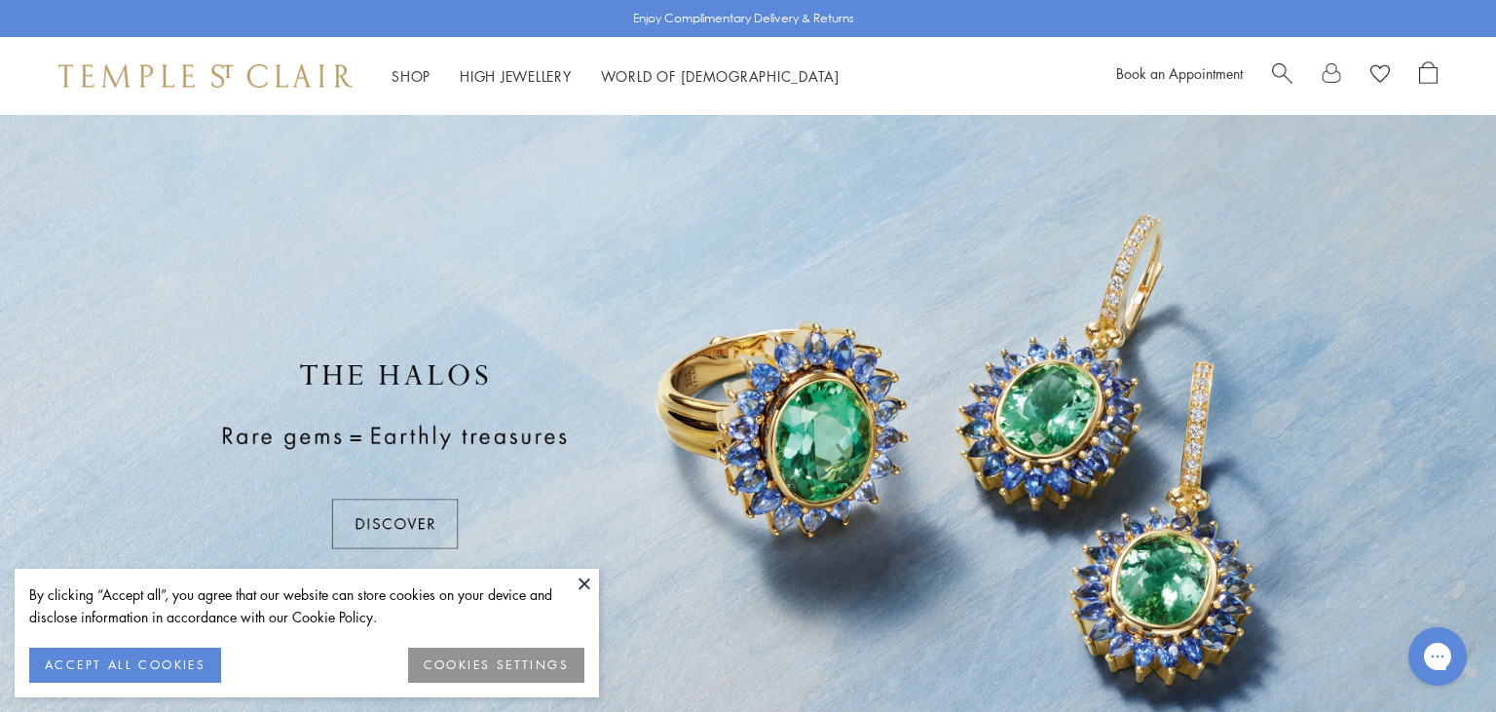
click at [582, 578] on button at bounding box center [584, 583] width 29 height 29
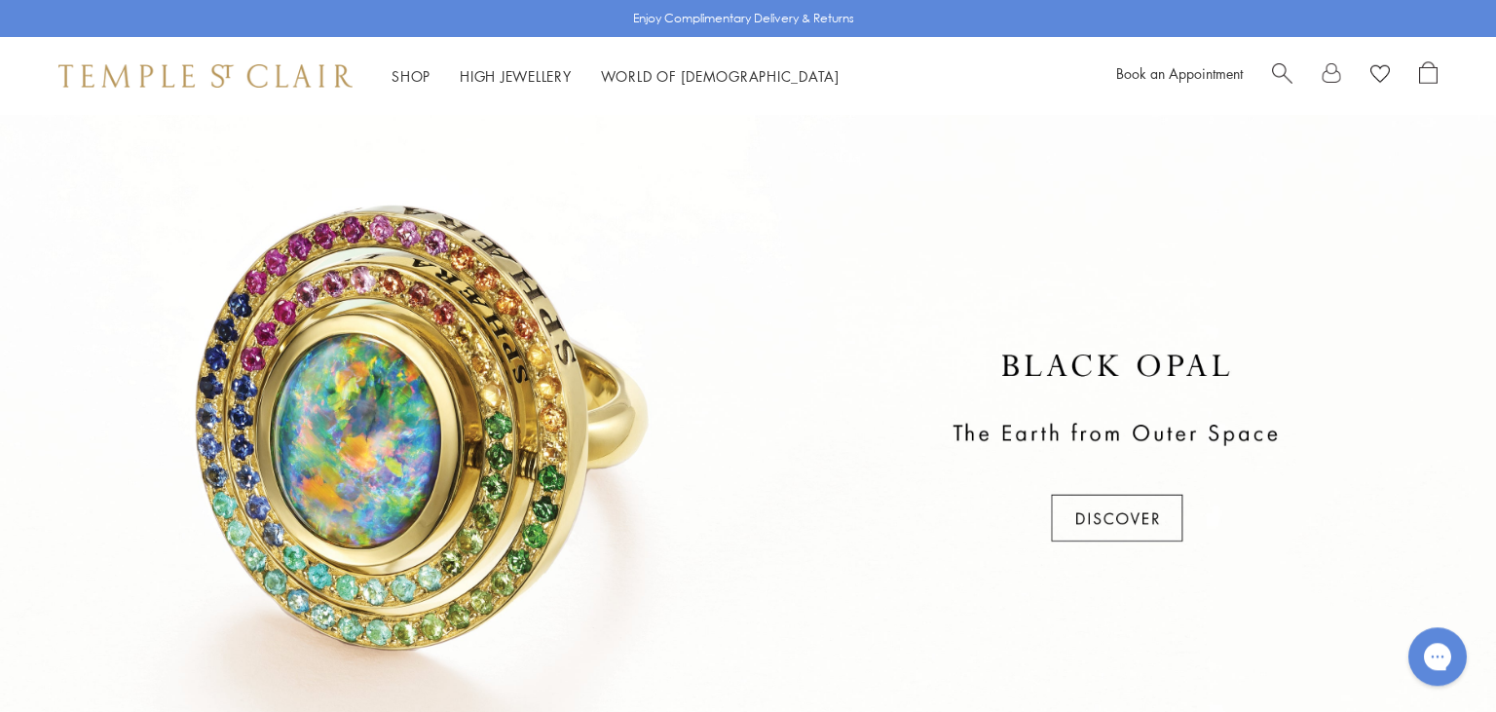
scroll to position [709, 0]
click at [1096, 519] on div at bounding box center [748, 448] width 1496 height 682
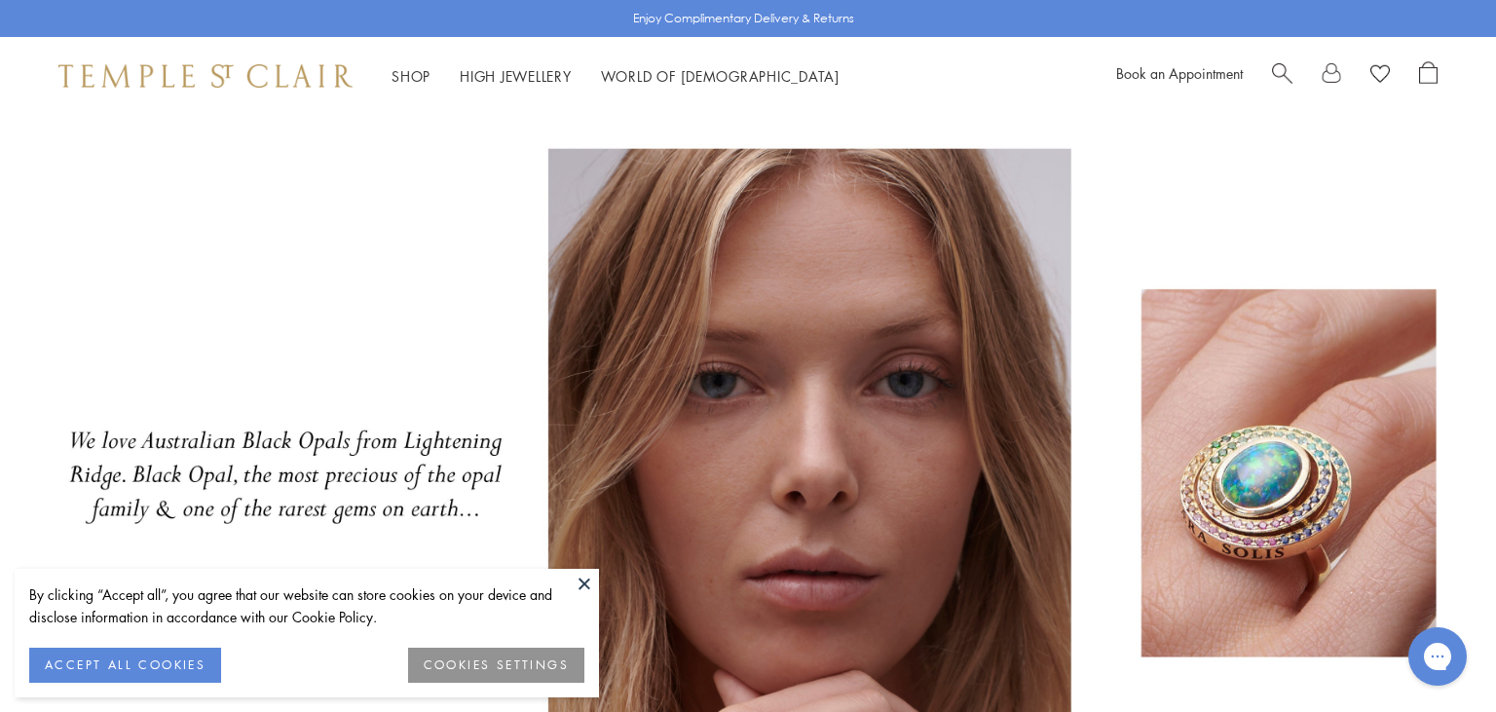
click at [587, 581] on button at bounding box center [584, 583] width 29 height 29
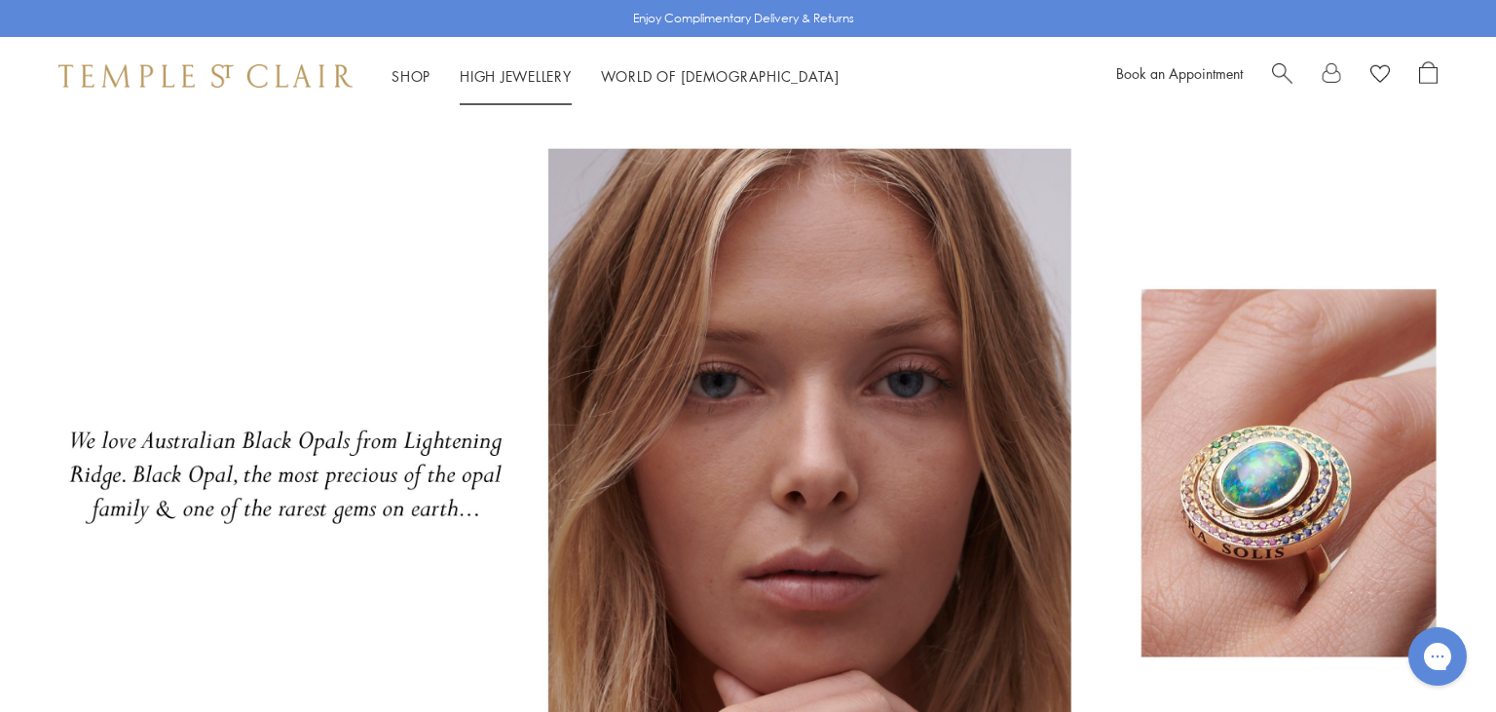
click at [473, 73] on link "High Jewellery High Jewellery" at bounding box center [516, 75] width 112 height 19
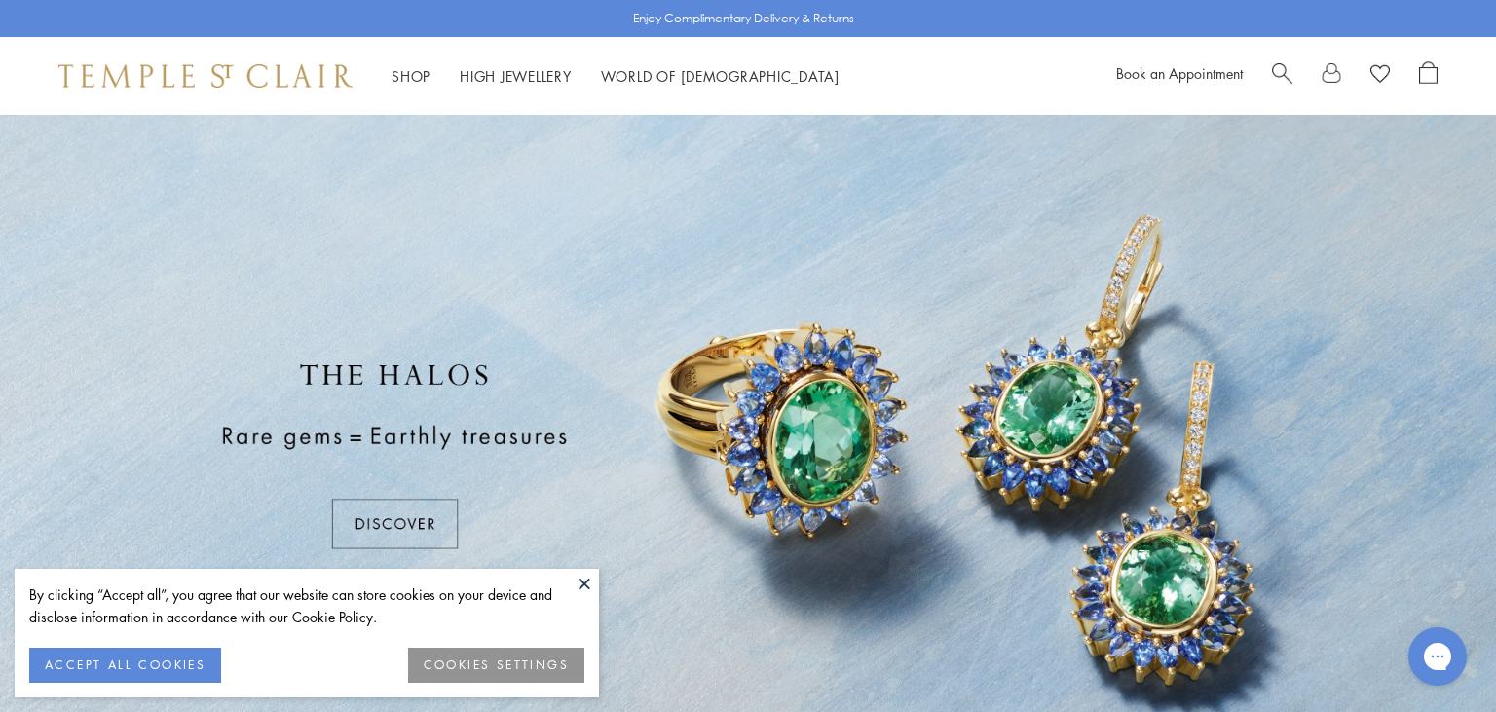
click at [586, 575] on button at bounding box center [584, 583] width 29 height 29
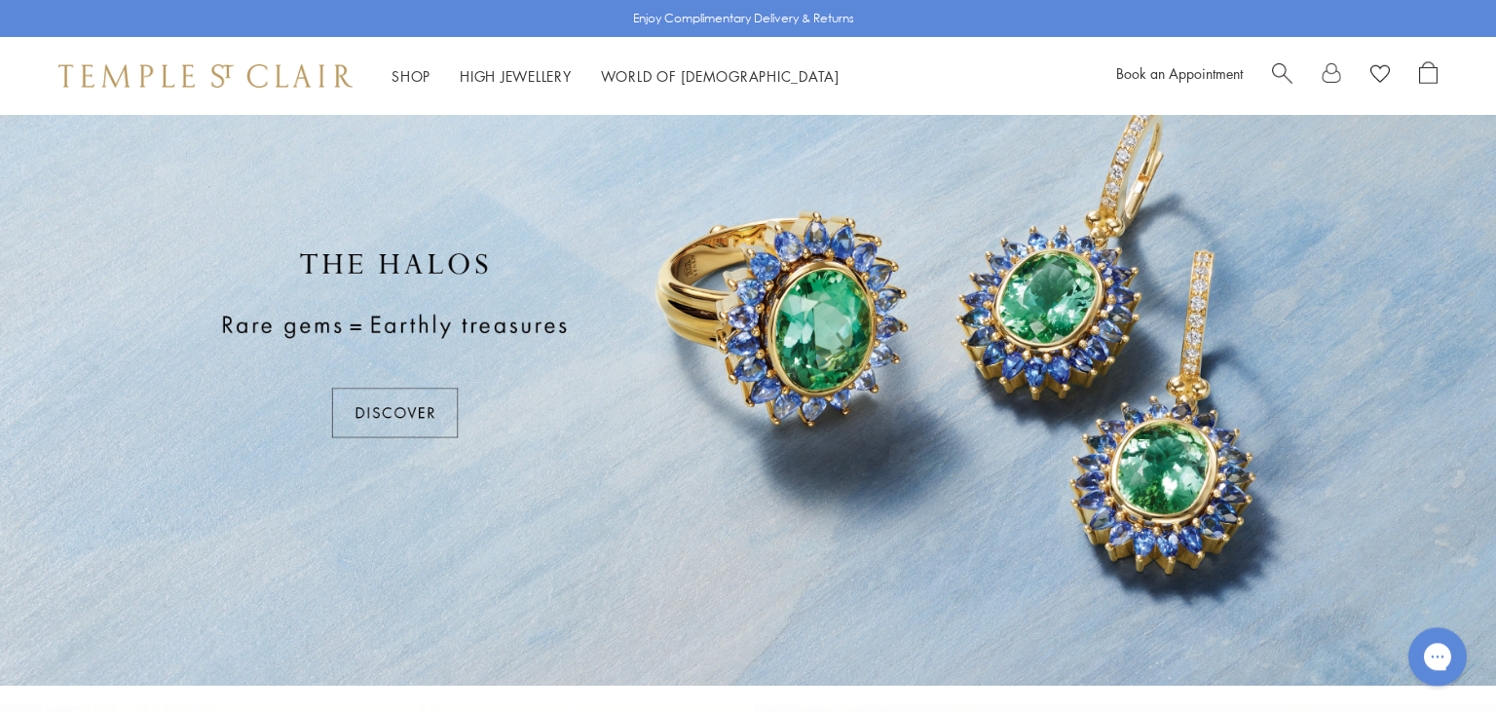
scroll to position [119, 0]
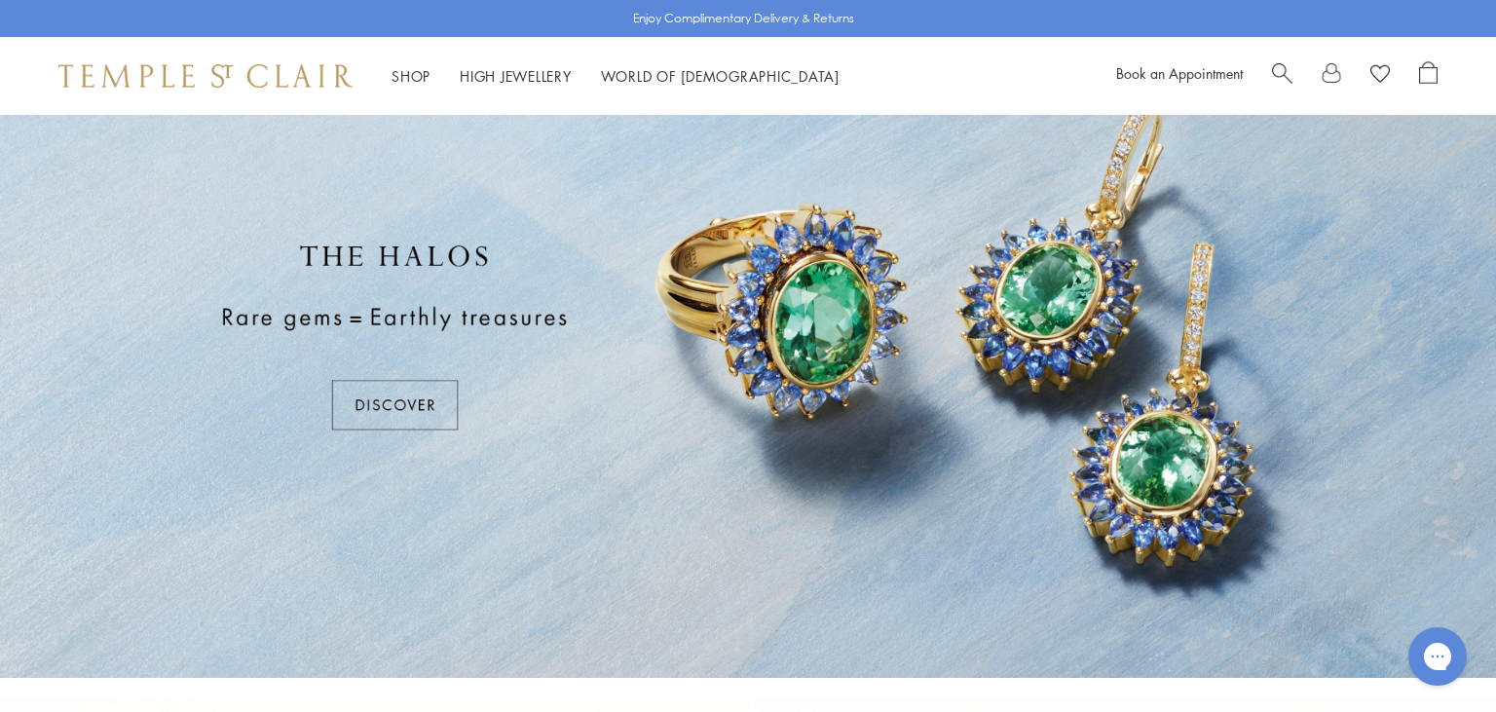
click at [723, 489] on div at bounding box center [748, 337] width 1496 height 682
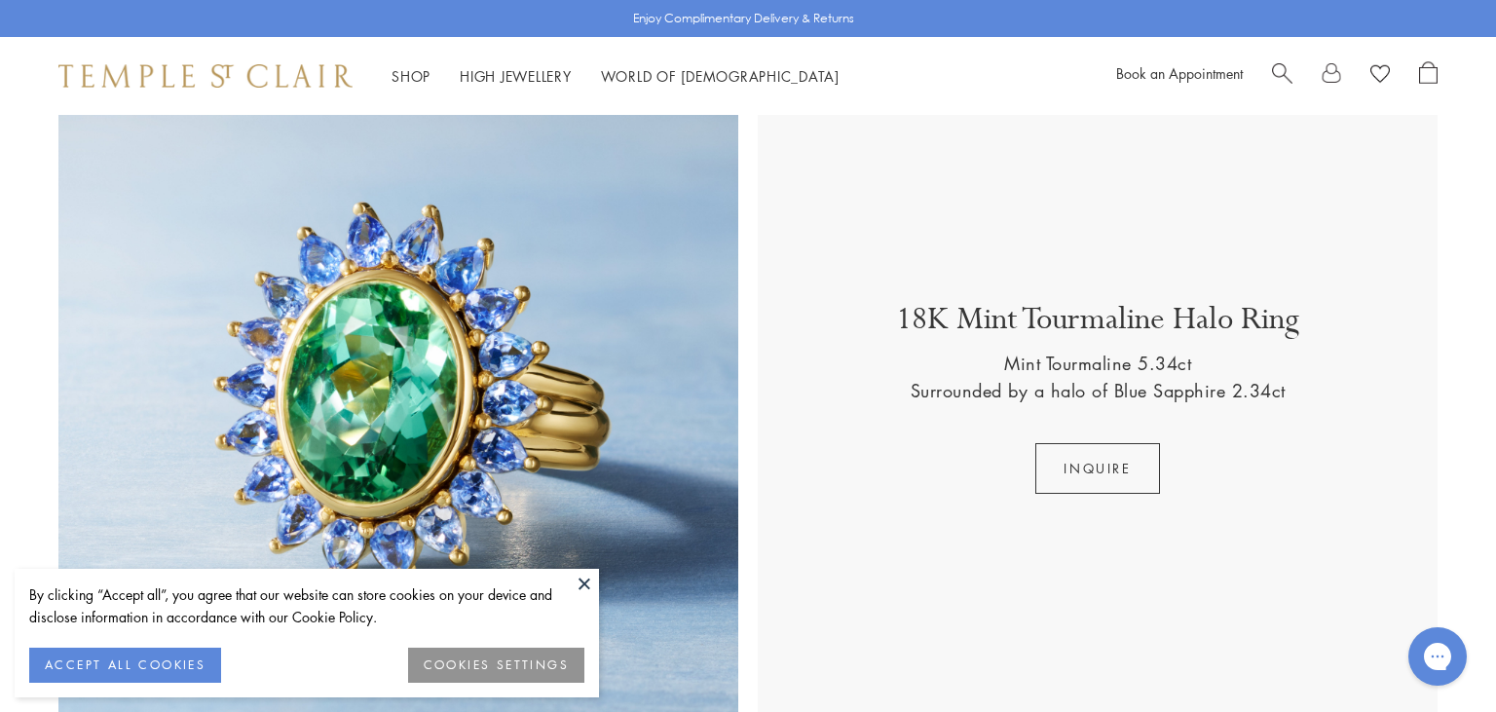
scroll to position [760, 0]
click at [578, 580] on button at bounding box center [584, 583] width 29 height 29
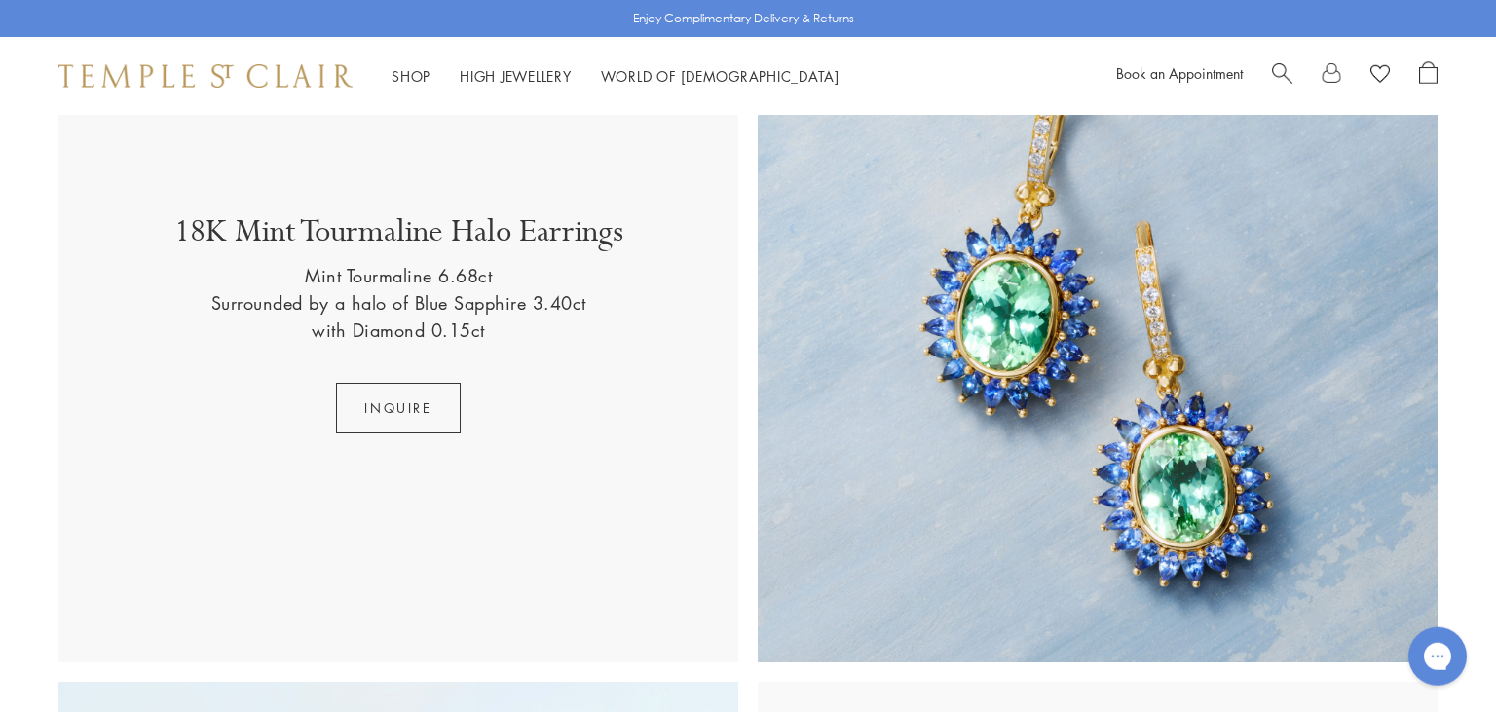
scroll to position [1536, 0]
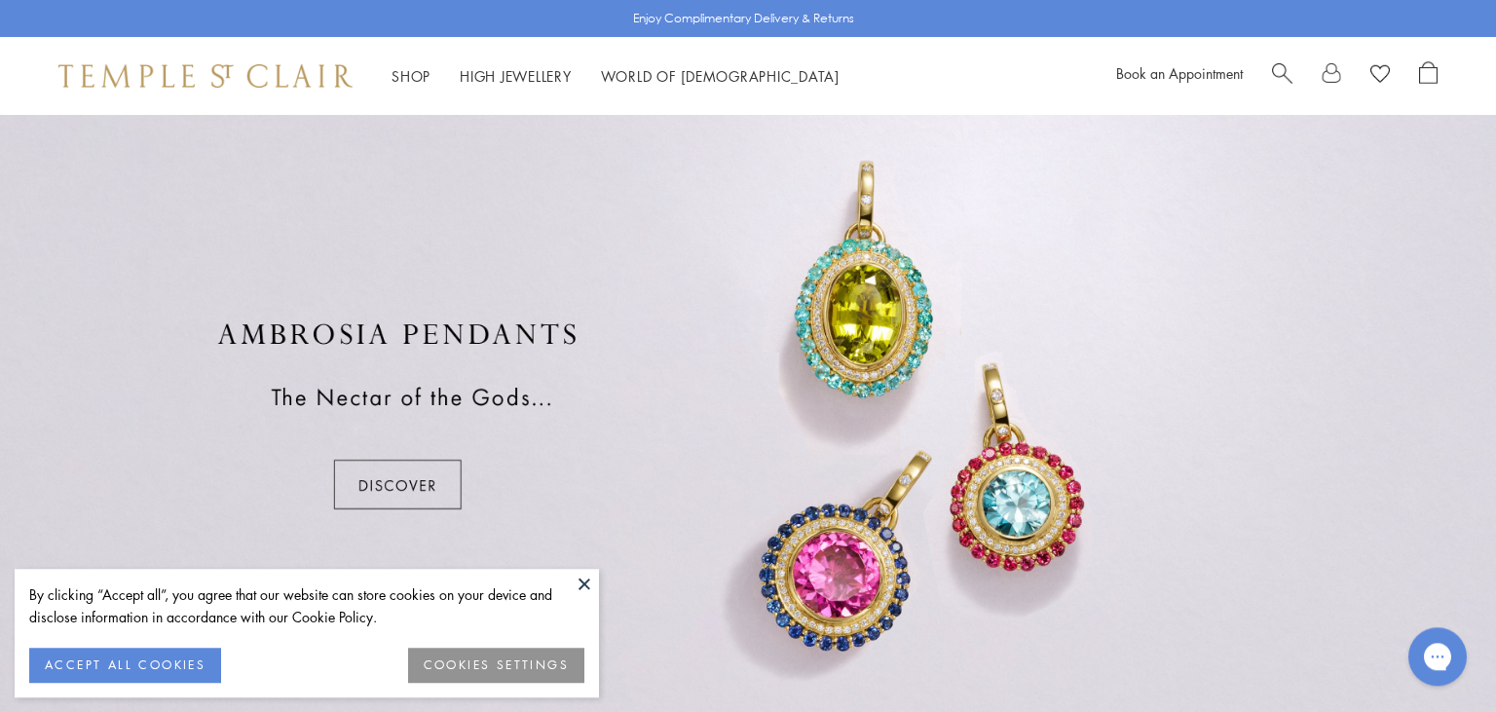
scroll to position [1465, 0]
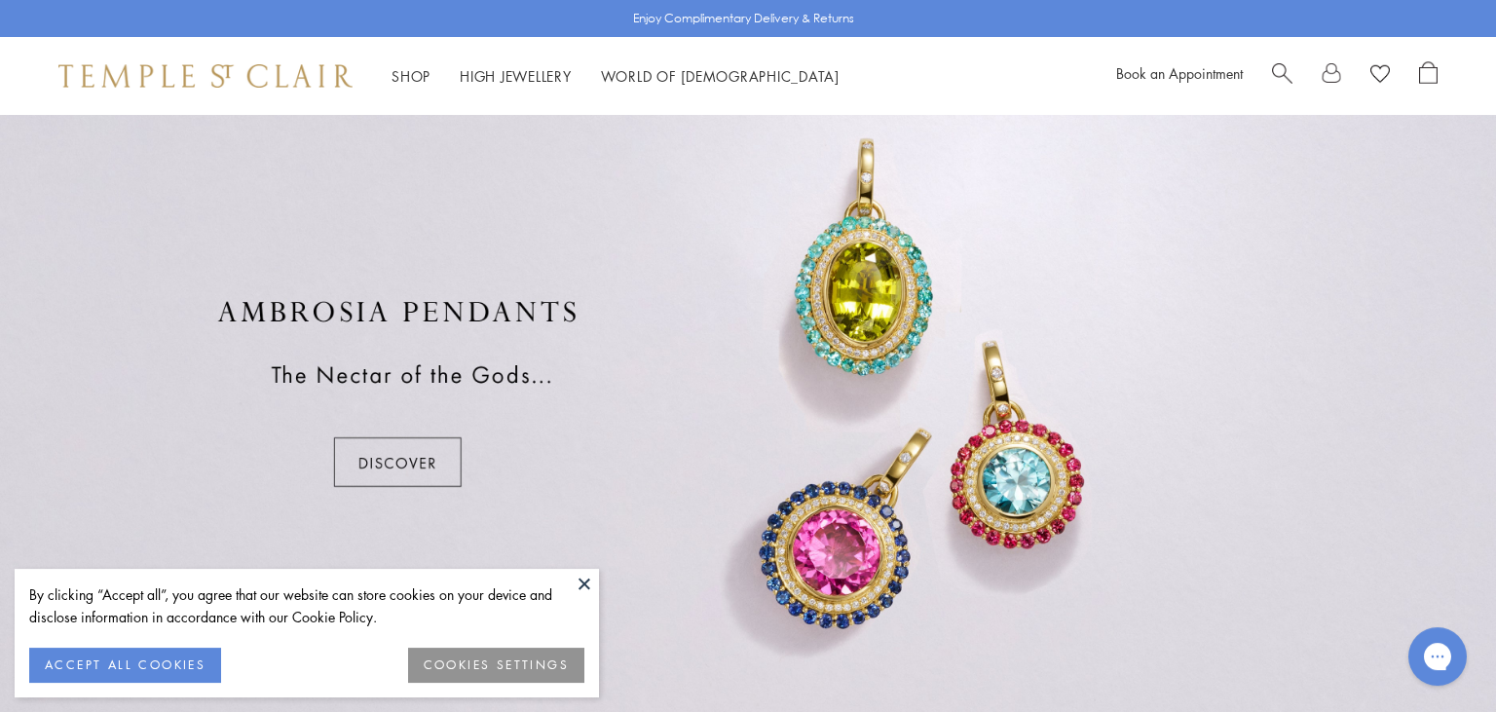
click at [719, 429] on div at bounding box center [748, 394] width 1496 height 682
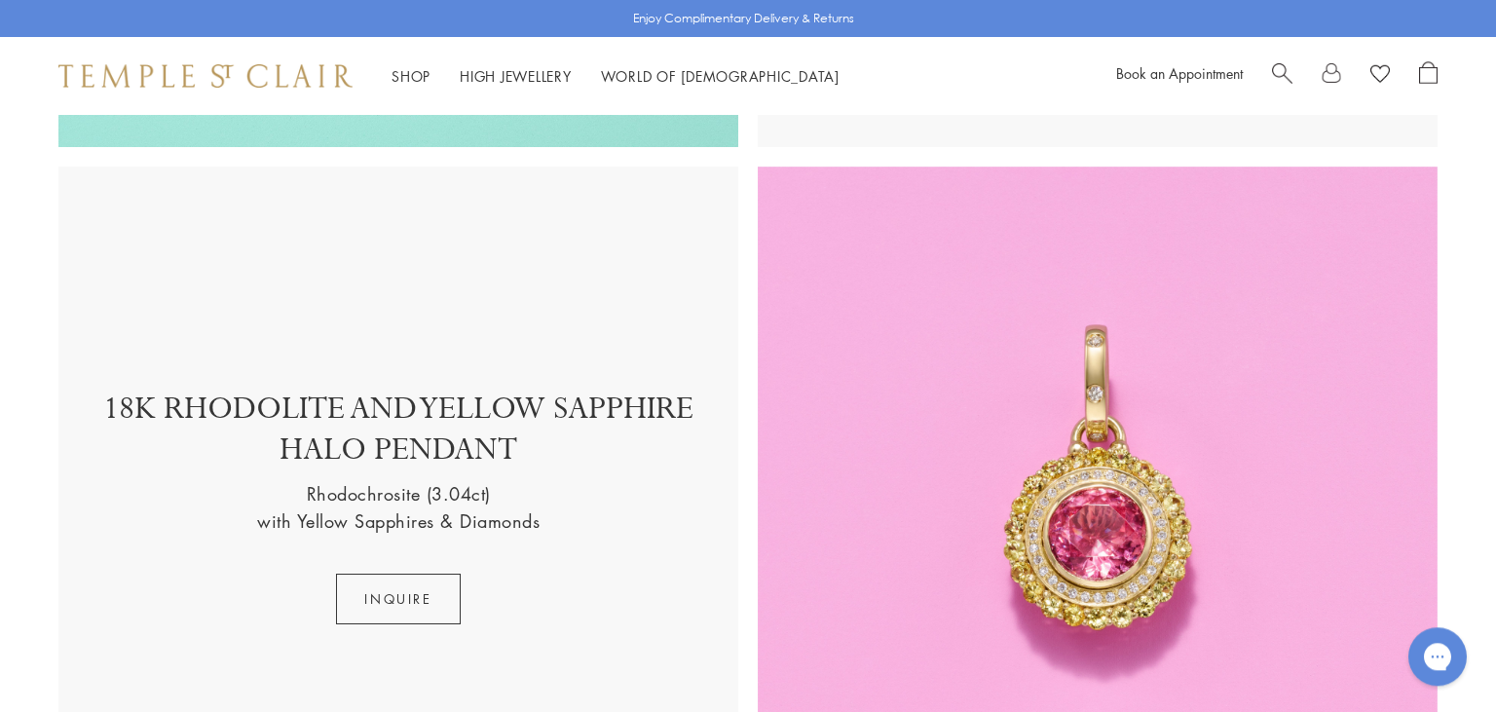
scroll to position [3460, 0]
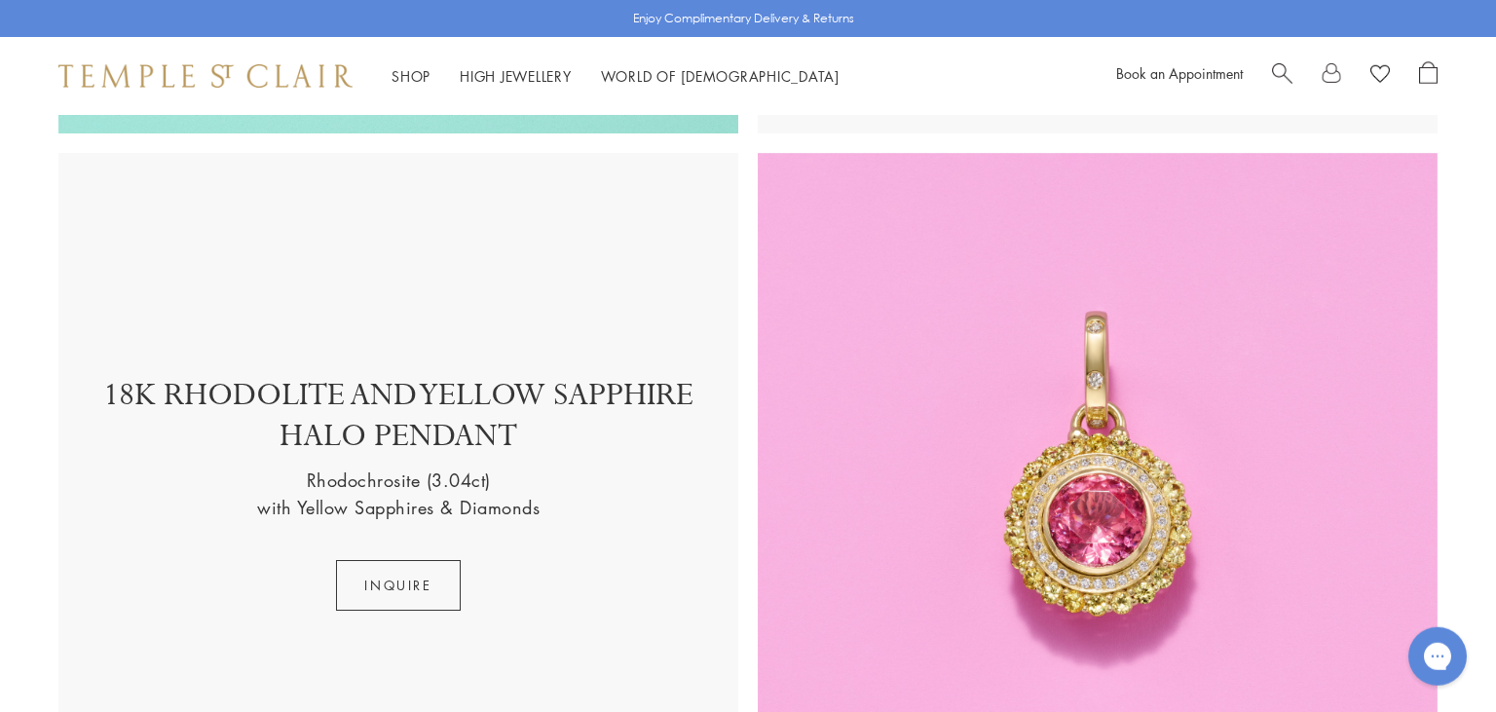
click at [458, 708] on div "18K RHODOLITE AND YELLOW SAPPHIRE HALO PENDANT Rhodochrosite (3.04ct) with Yell…" at bounding box center [398, 493] width 680 height 680
